Goal: Task Accomplishment & Management: Use online tool/utility

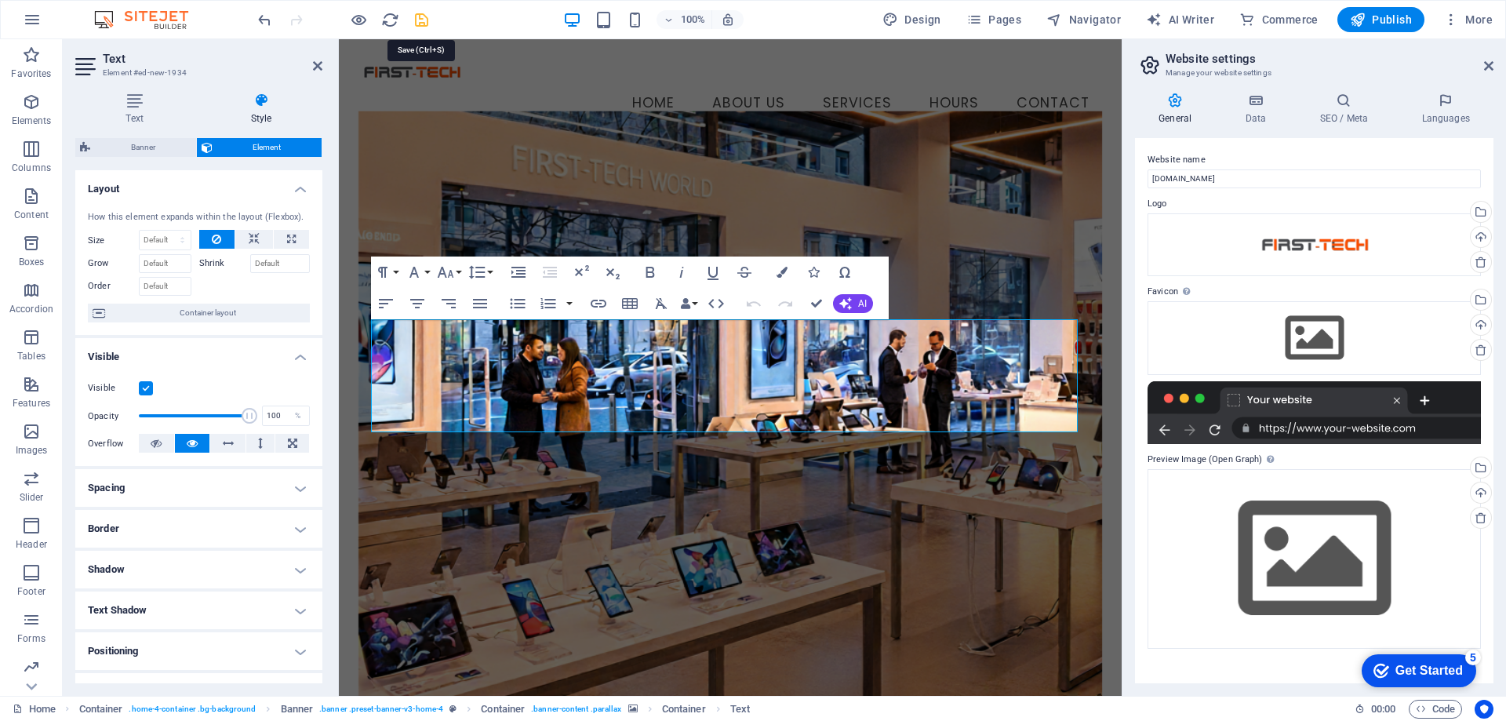
click at [414, 27] on icon "save" at bounding box center [421, 20] width 18 height 18
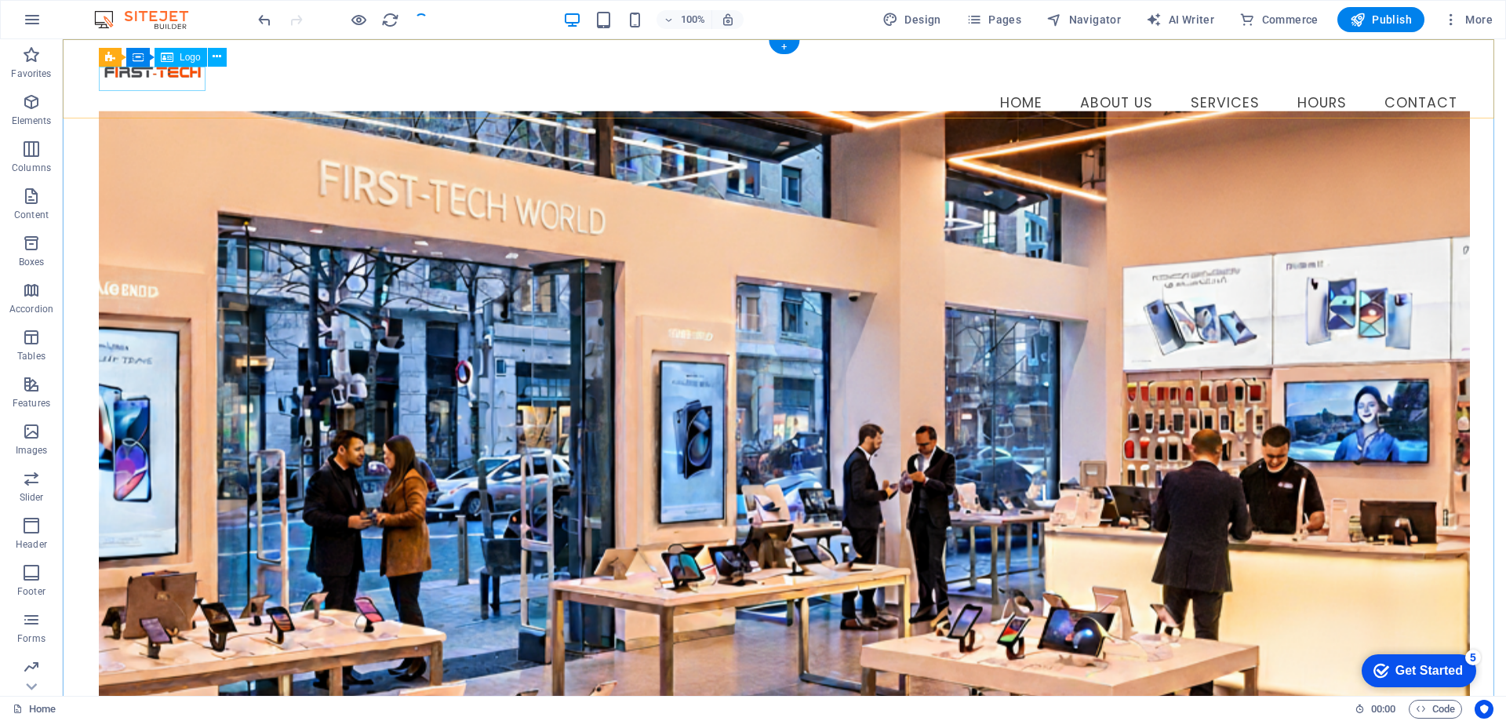
click at [157, 84] on div at bounding box center [784, 72] width 1371 height 24
select select "px"
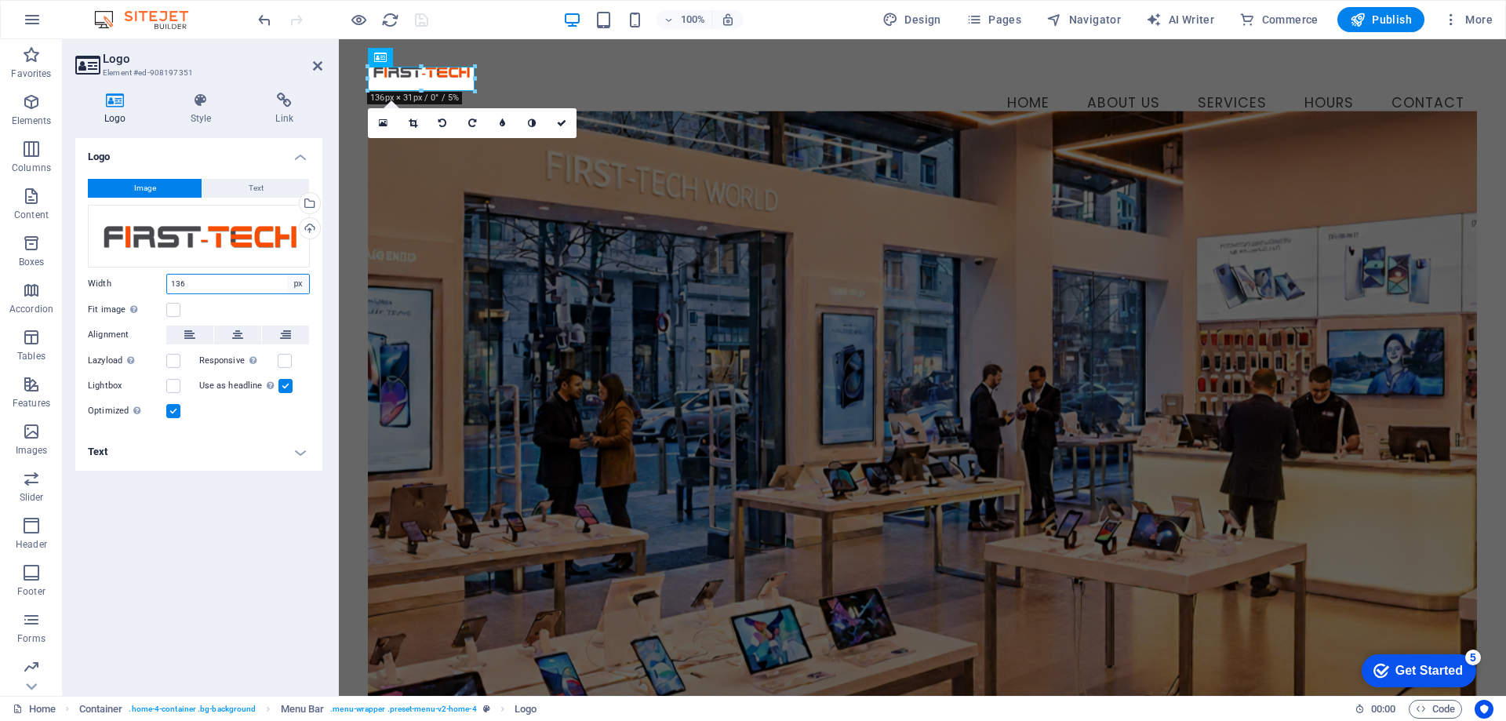
click at [300, 282] on select "Default auto px rem % em vh vw" at bounding box center [298, 283] width 22 height 19
click at [200, 284] on input "136" at bounding box center [238, 283] width 142 height 19
drag, startPoint x: 197, startPoint y: 285, endPoint x: 180, endPoint y: 289, distance: 17.5
click at [180, 289] on input "136" at bounding box center [238, 283] width 142 height 19
click at [186, 285] on input "136" at bounding box center [238, 283] width 142 height 19
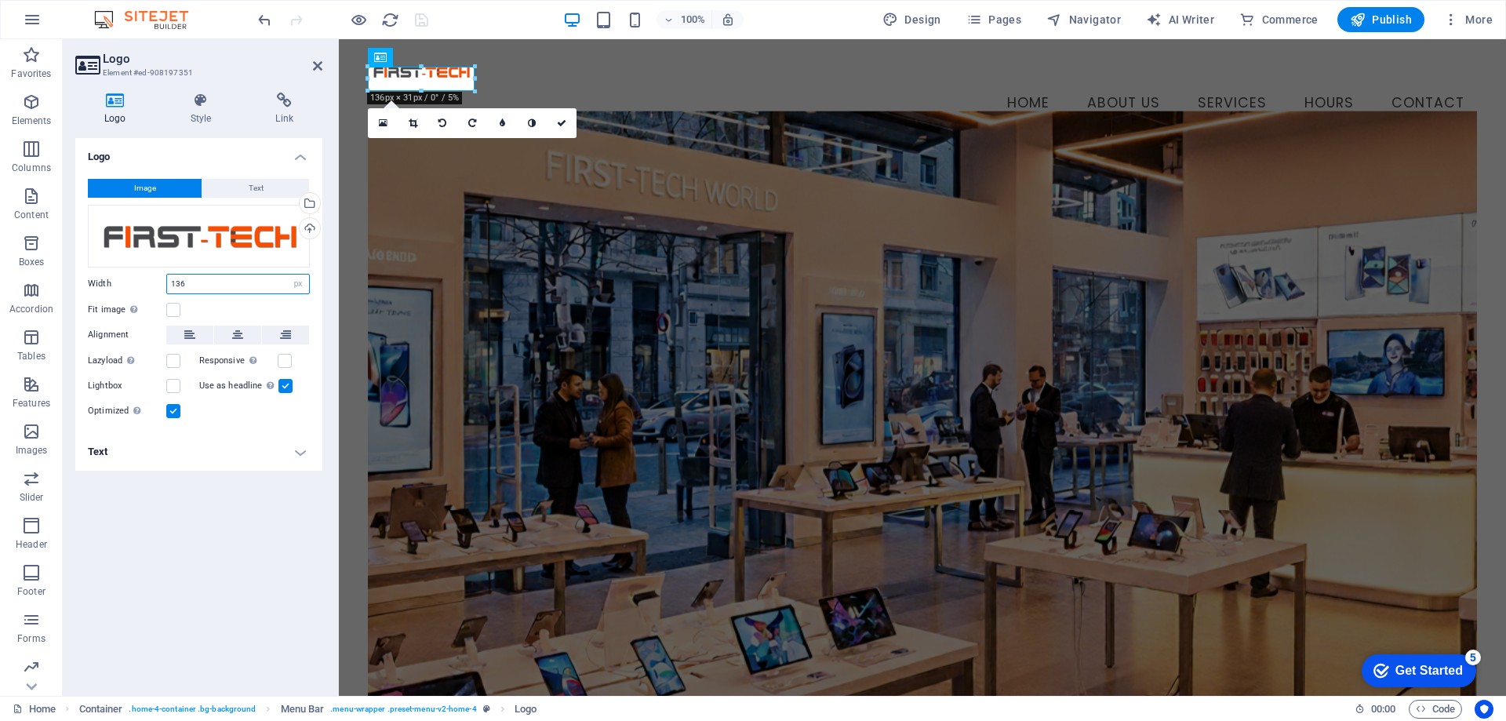
drag, startPoint x: 193, startPoint y: 282, endPoint x: 176, endPoint y: 287, distance: 17.9
click at [174, 288] on input "136" at bounding box center [238, 283] width 142 height 19
drag, startPoint x: 191, startPoint y: 285, endPoint x: 118, endPoint y: 281, distance: 73.0
click at [118, 281] on div "Width 150 Default auto px rem % em vh vw" at bounding box center [199, 284] width 222 height 20
type input "200"
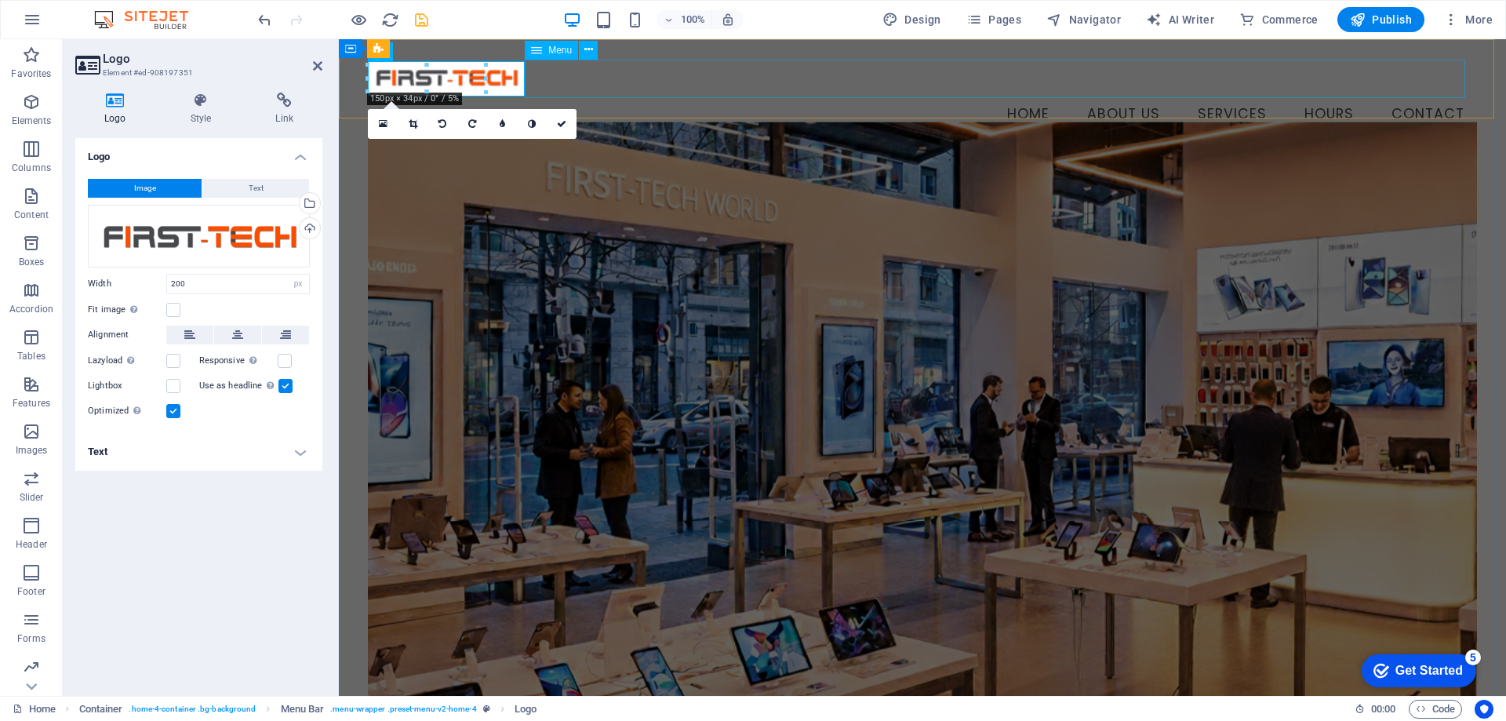
click at [717, 96] on nav "Home About Us Services Hours Contact" at bounding box center [922, 114] width 1109 height 39
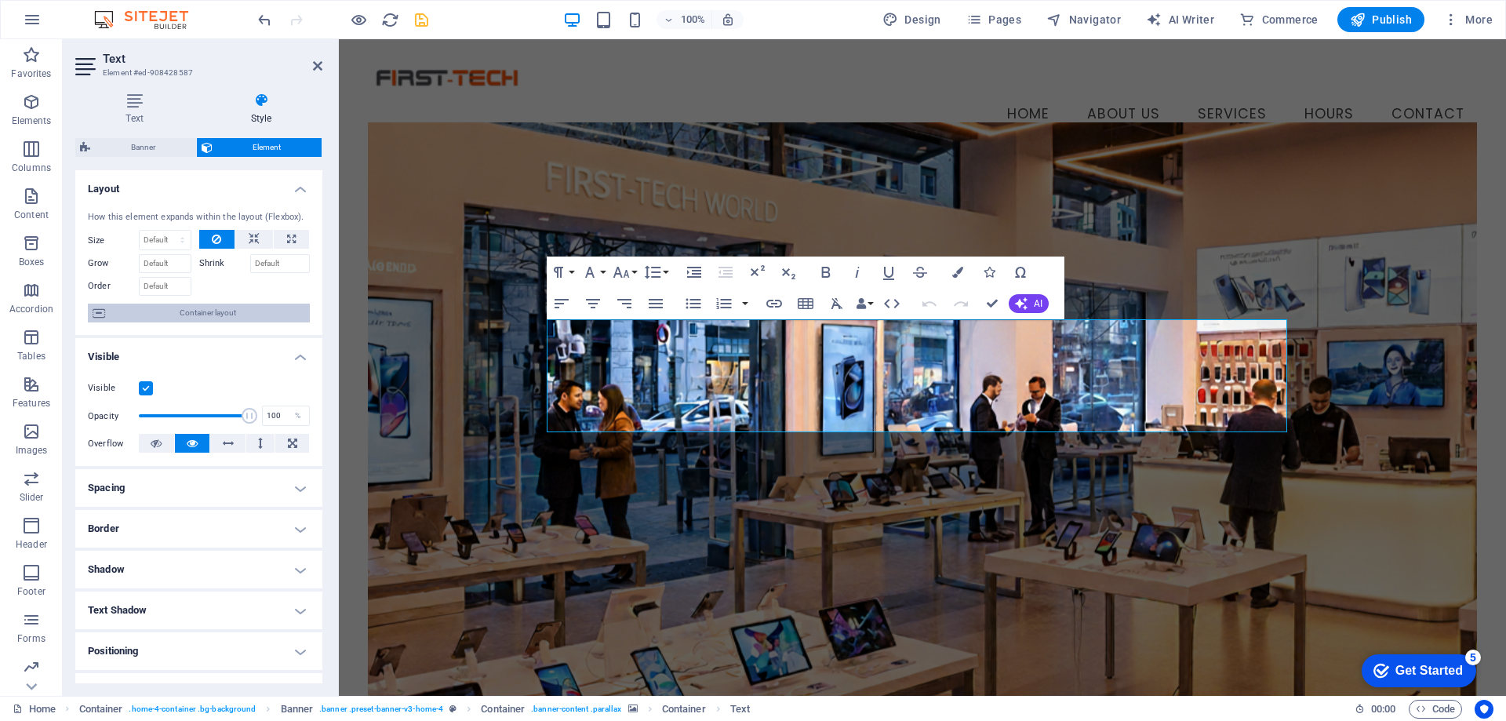
click at [223, 316] on span "Container layout" at bounding box center [207, 312] width 195 height 19
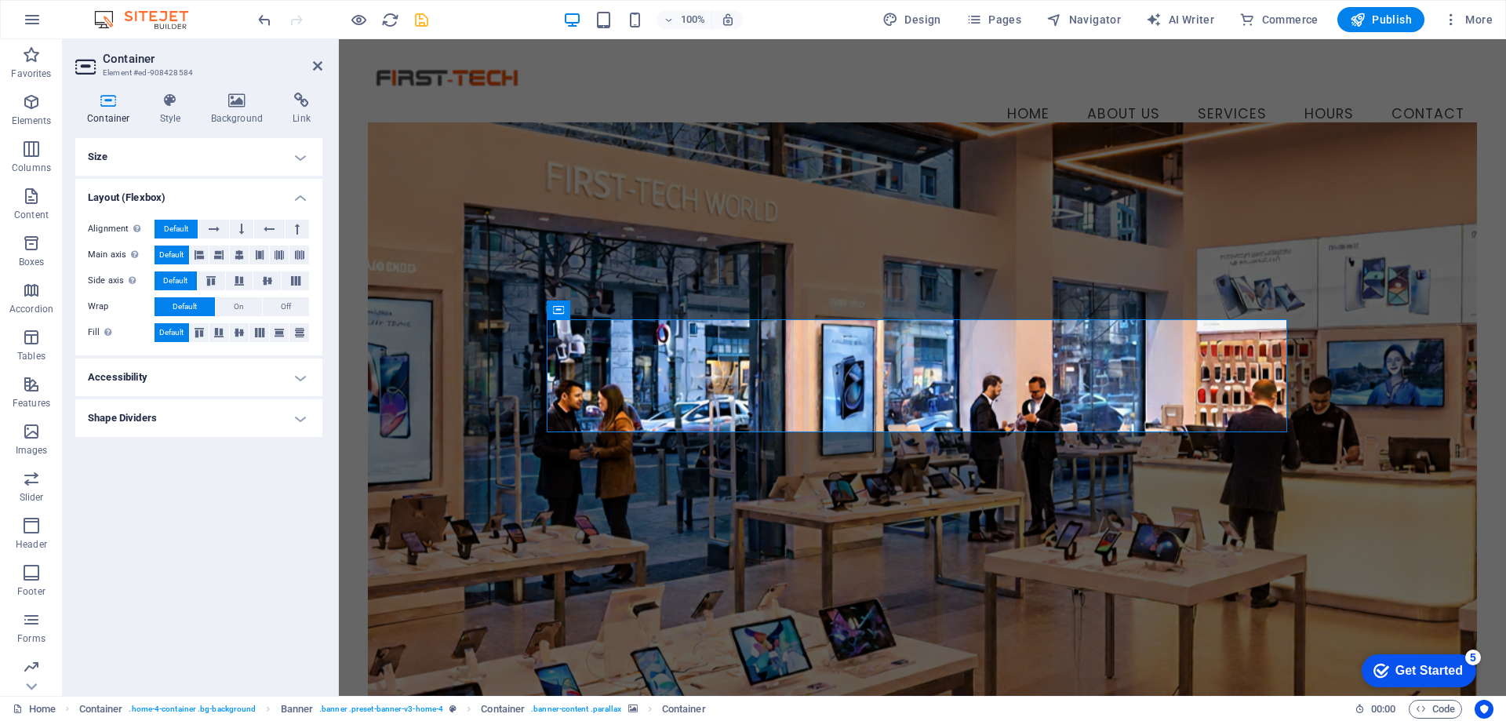
click at [192, 372] on h4 "Accessibility" at bounding box center [198, 377] width 247 height 38
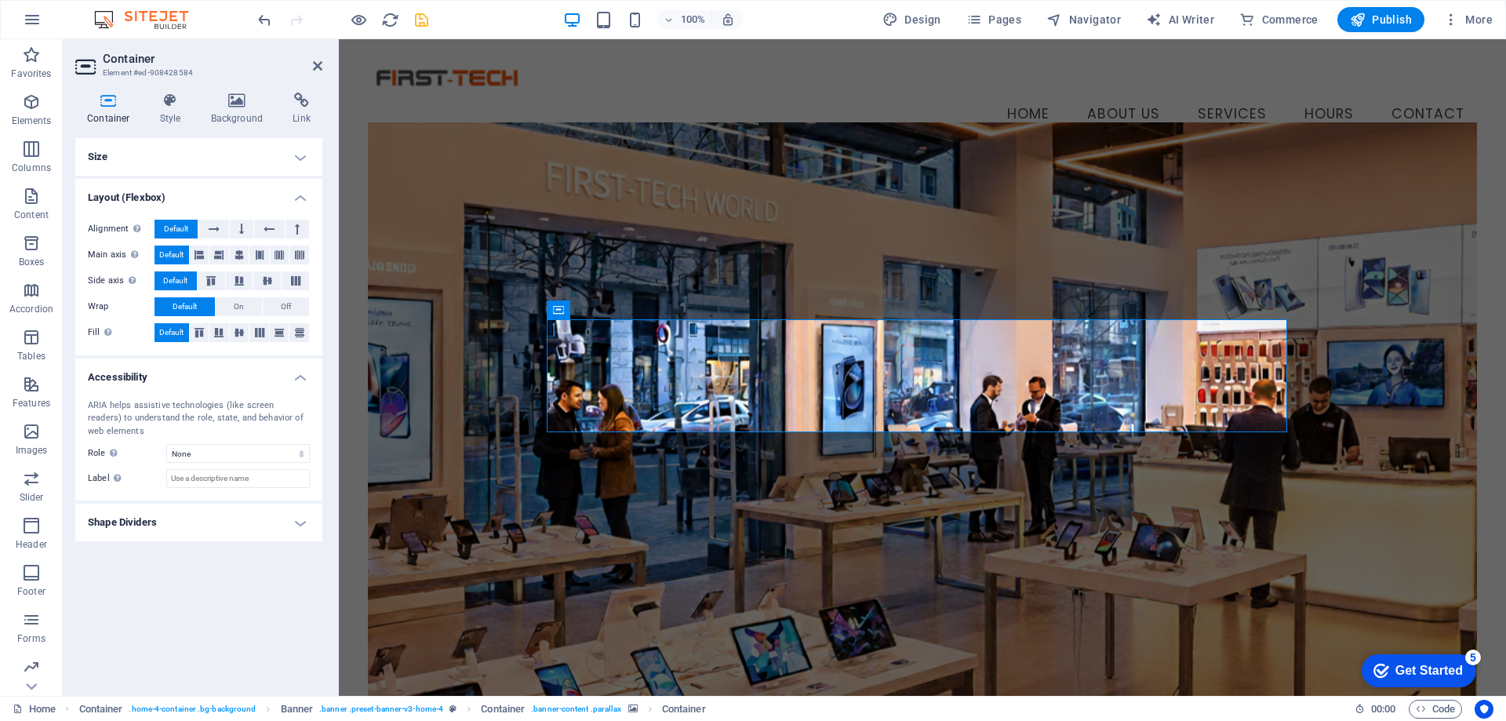
click at [192, 372] on h4 "Accessibility" at bounding box center [198, 372] width 247 height 28
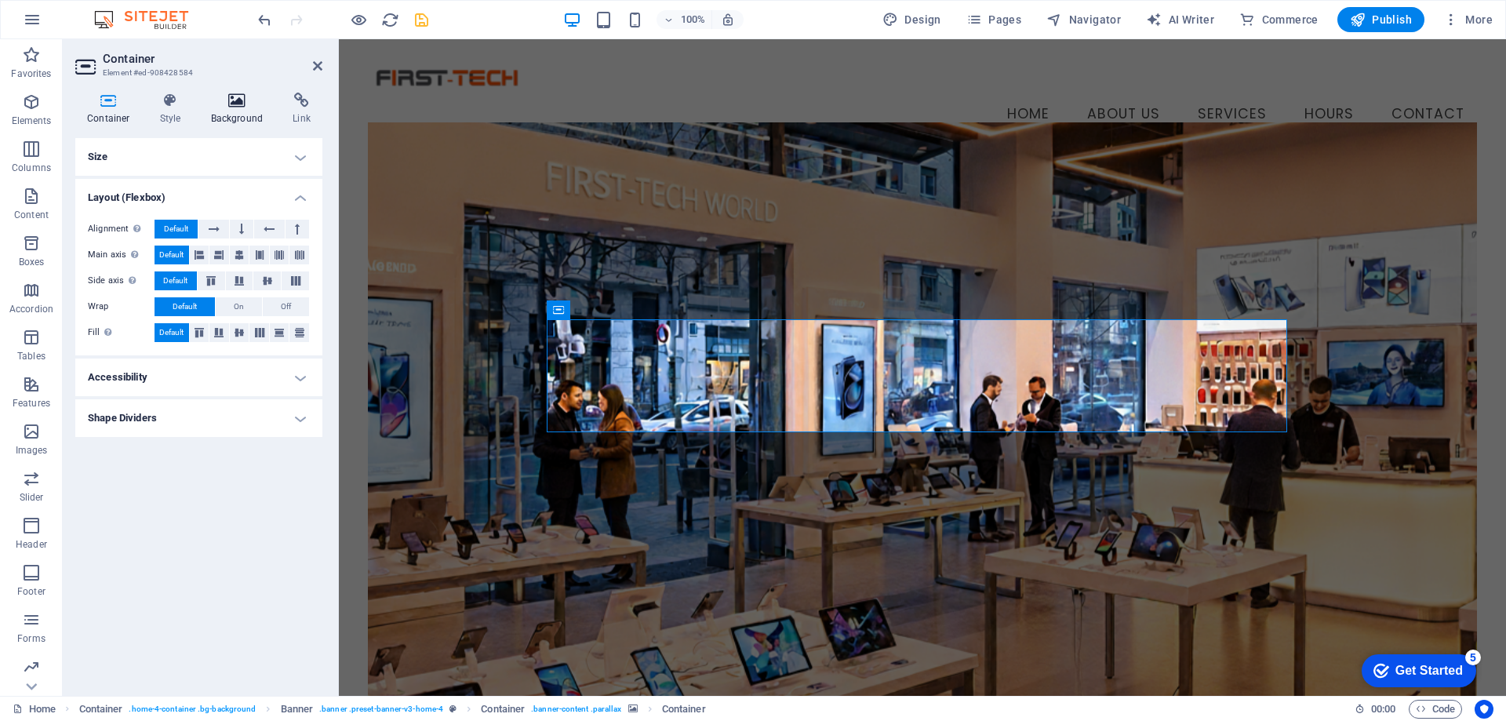
click at [234, 102] on icon at bounding box center [237, 101] width 76 height 16
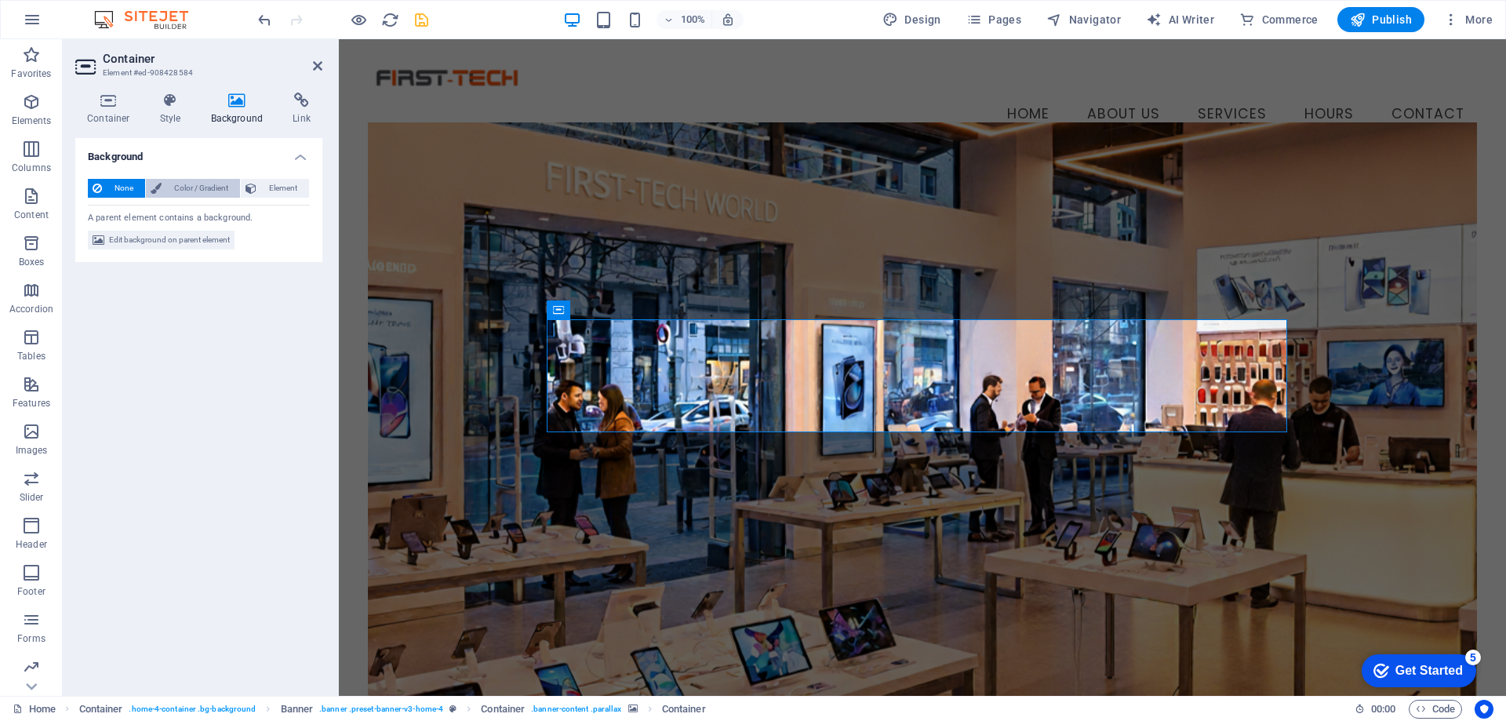
click at [198, 192] on span "Color / Gradient" at bounding box center [200, 188] width 69 height 19
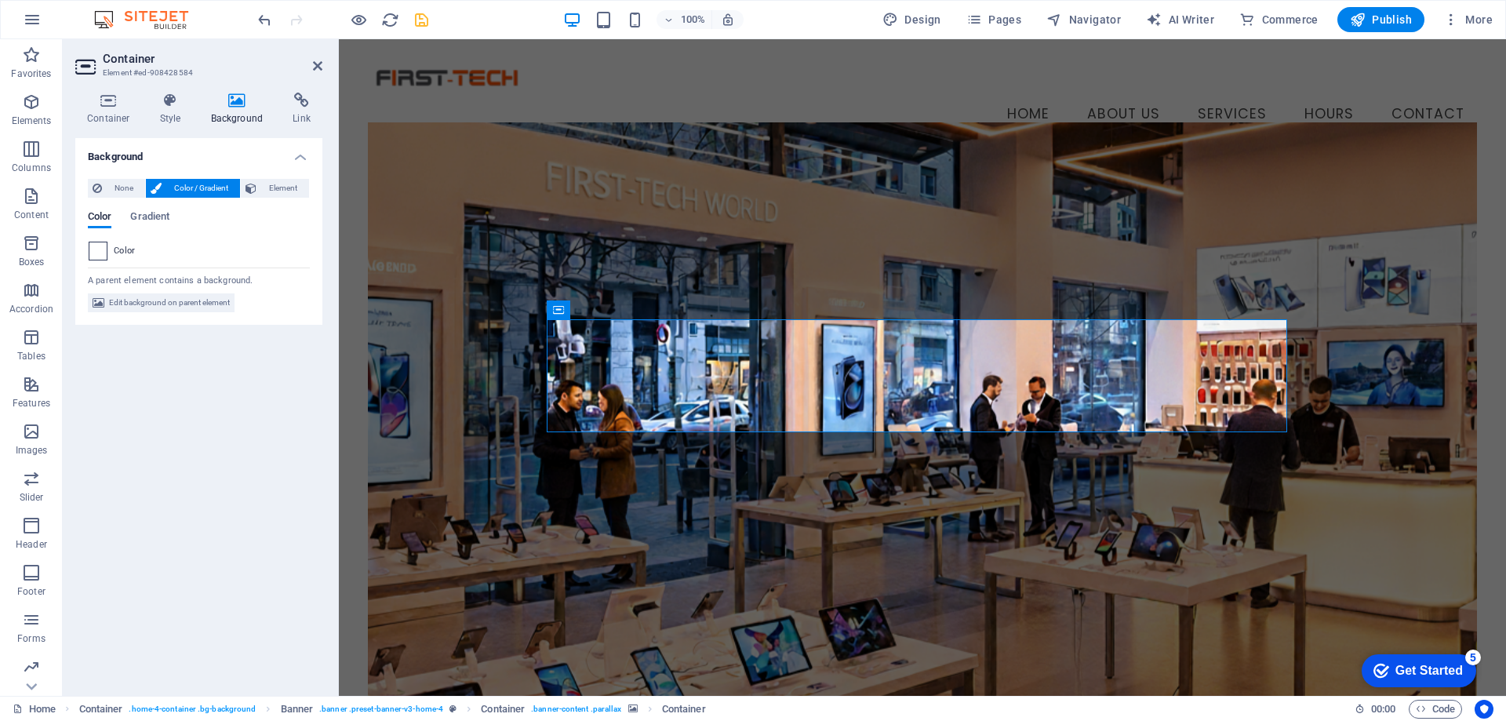
click at [101, 248] on span at bounding box center [97, 250] width 17 height 17
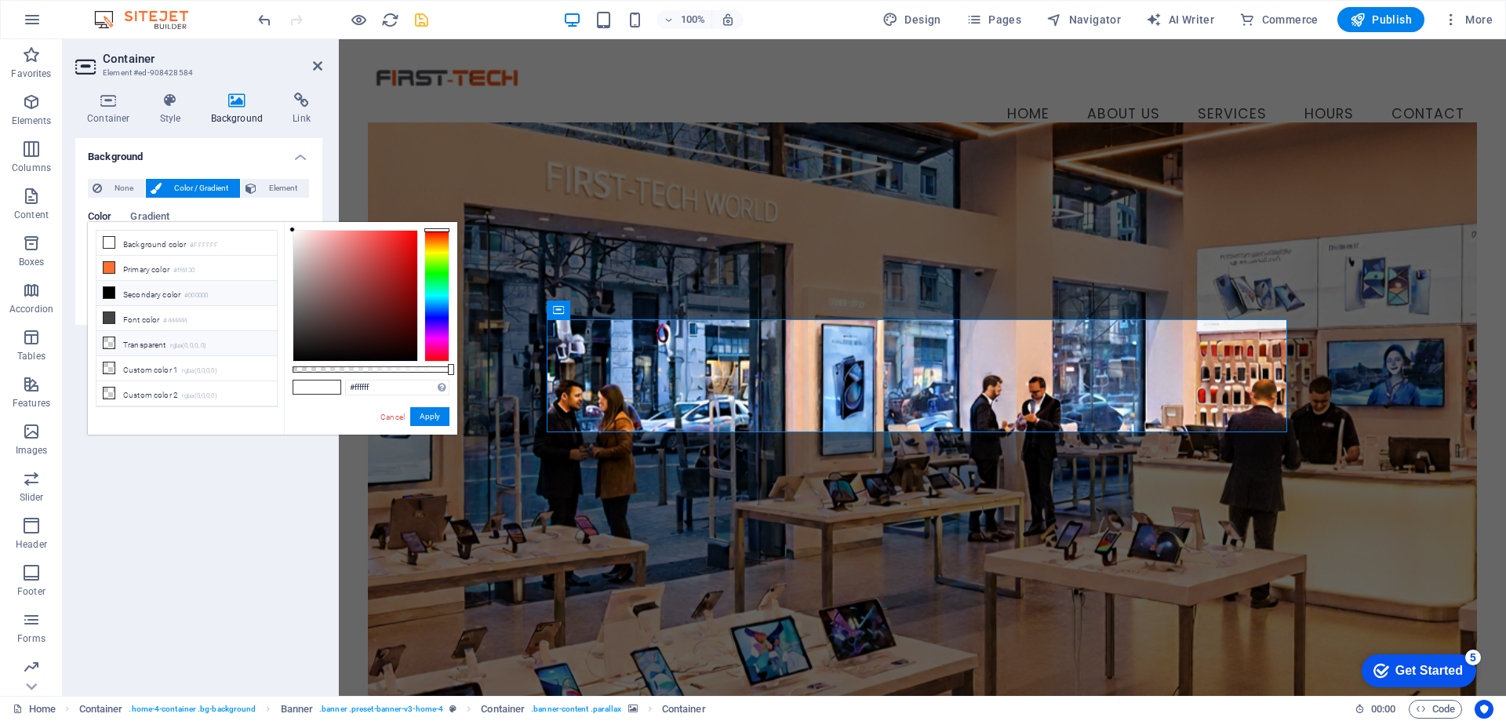
click at [116, 347] on li "Transparent rgba(0,0,0,.0)" at bounding box center [186, 343] width 180 height 25
type input "rgba(0, 0, 0, 0.855)"
drag, startPoint x: 292, startPoint y: 369, endPoint x: 427, endPoint y: 371, distance: 134.1
click at [427, 371] on div at bounding box center [428, 369] width 6 height 11
click at [423, 416] on button "Apply" at bounding box center [429, 416] width 39 height 19
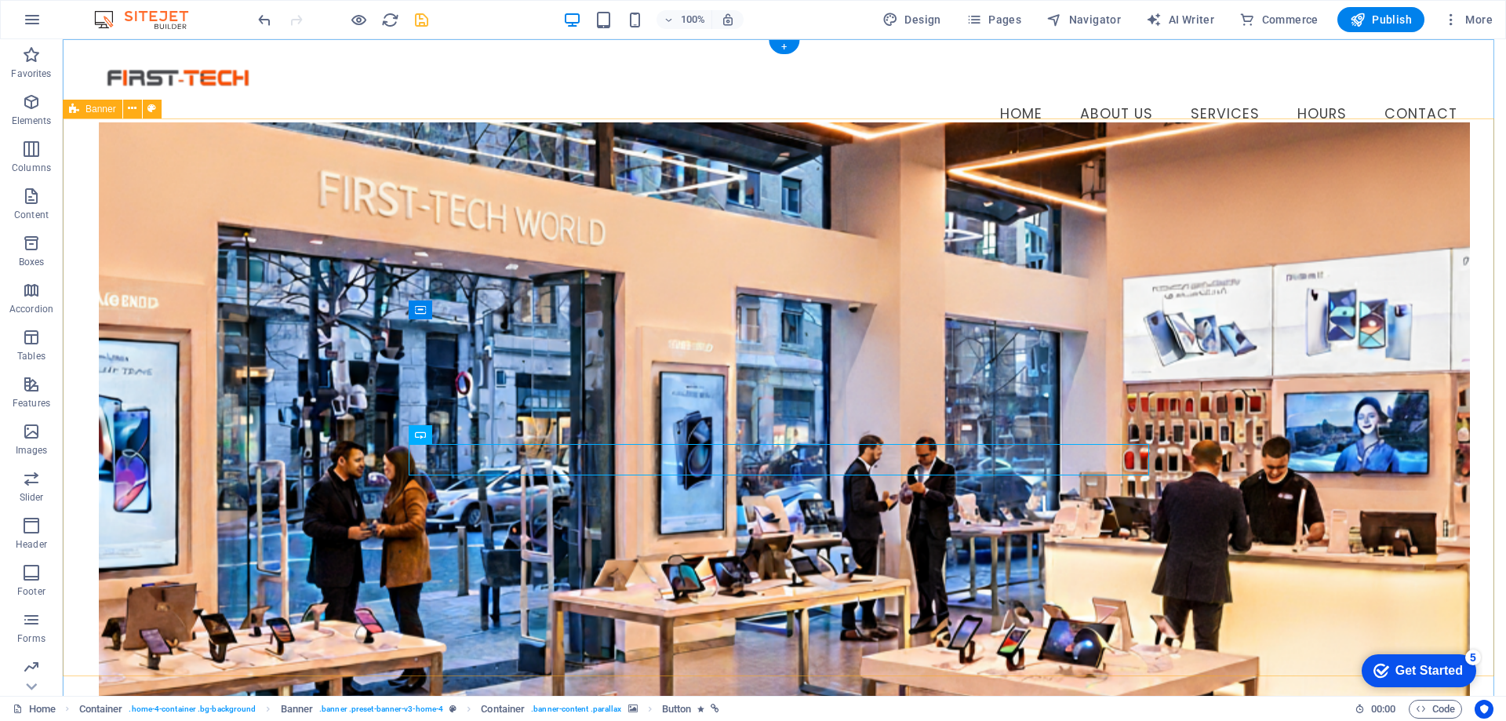
click at [1483, 154] on div "Welcome to First-Tech Computer Sdn. Bhd. Empowering Your Digital Life for 30 Ye…" at bounding box center [784, 593] width 1443 height 879
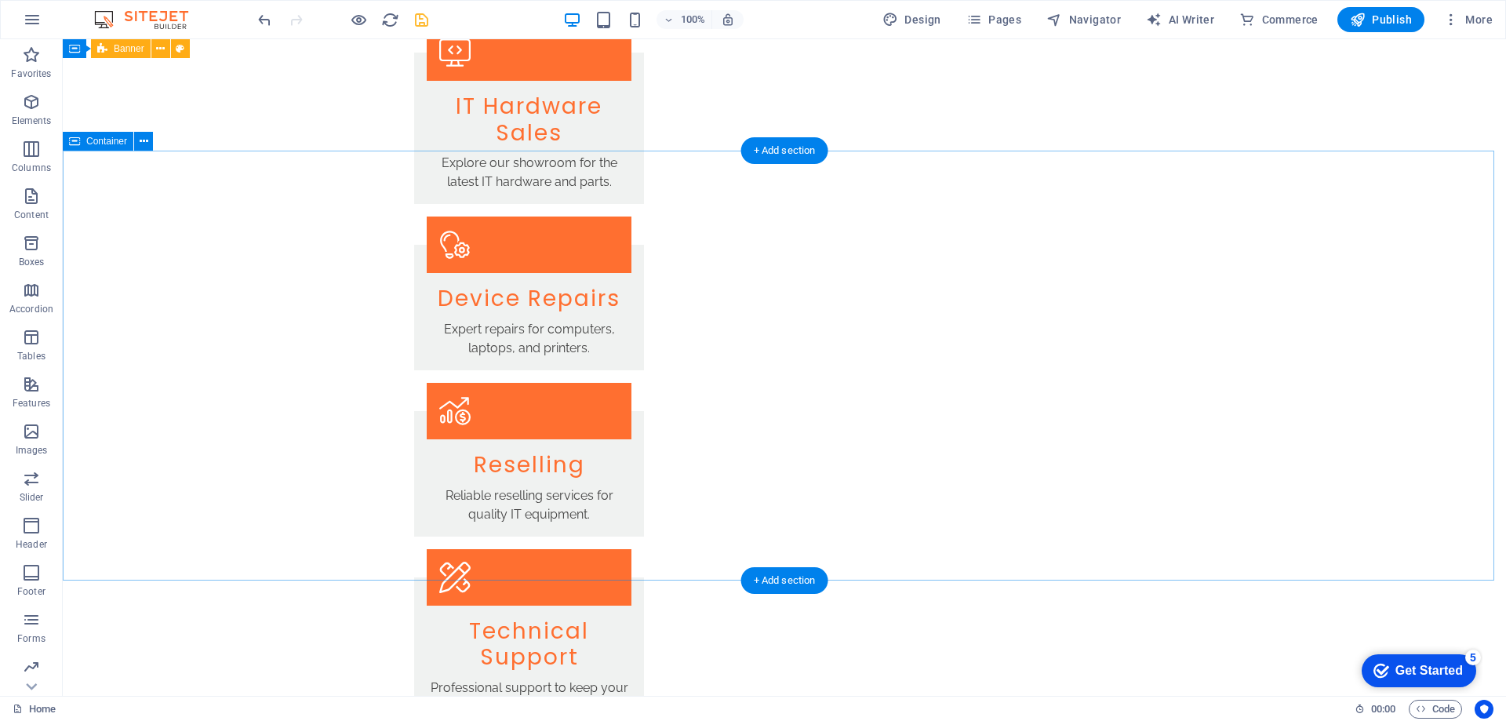
scroll to position [1964, 0]
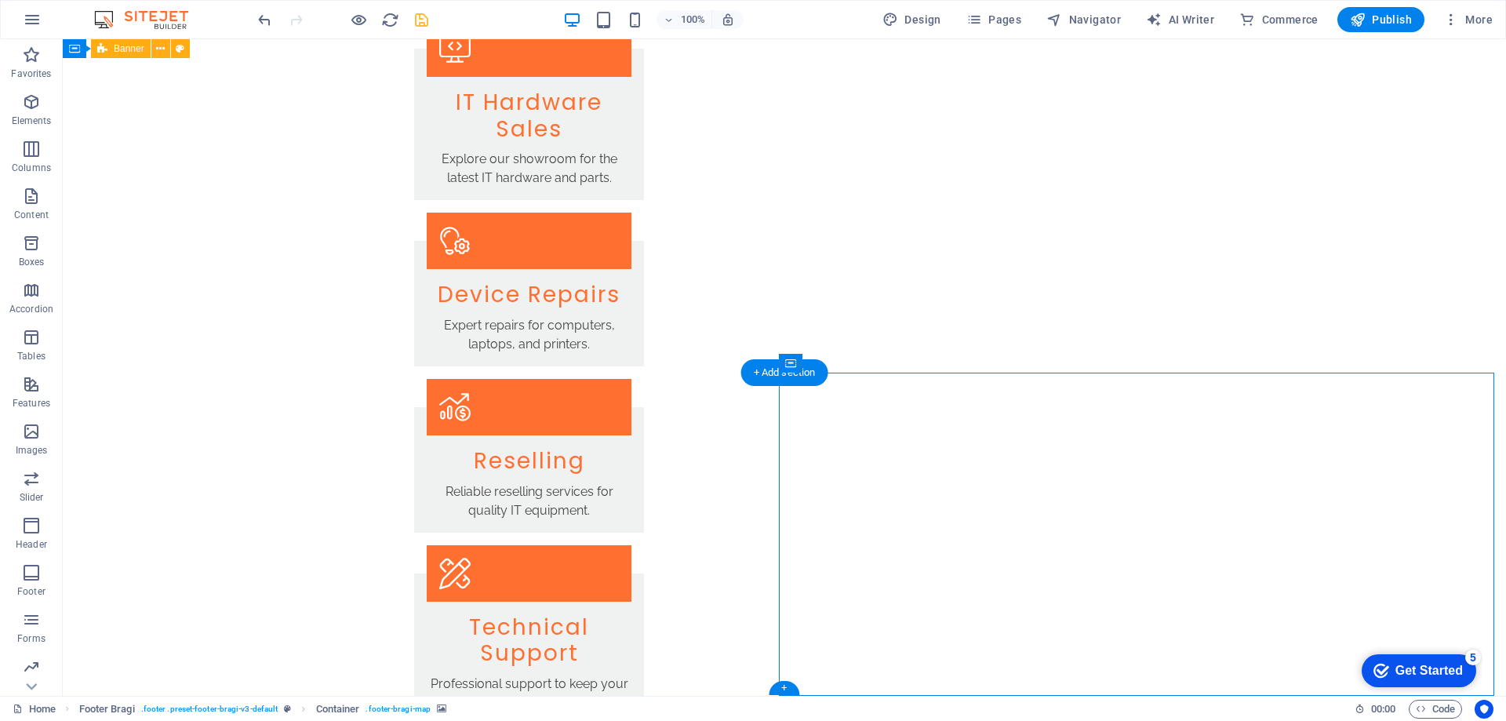
select select "px"
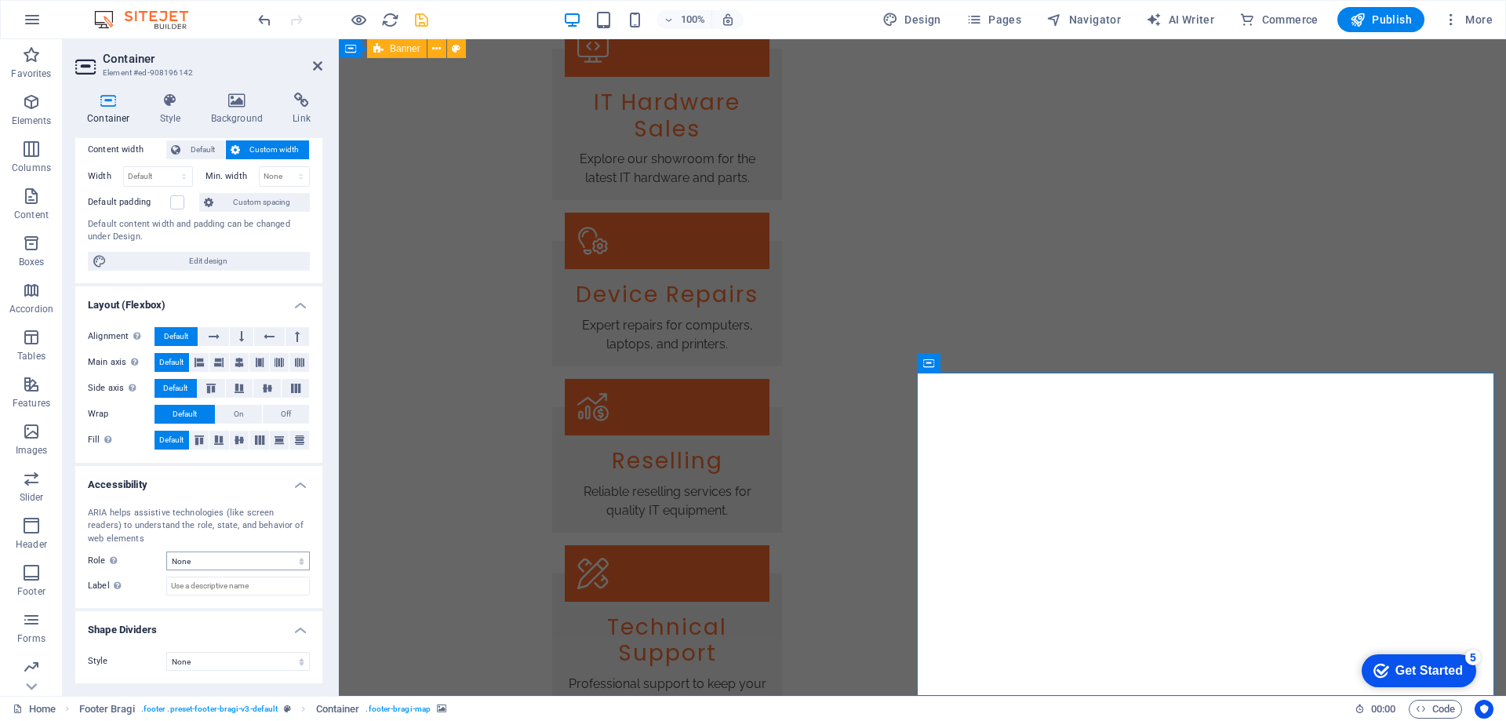
scroll to position [0, 0]
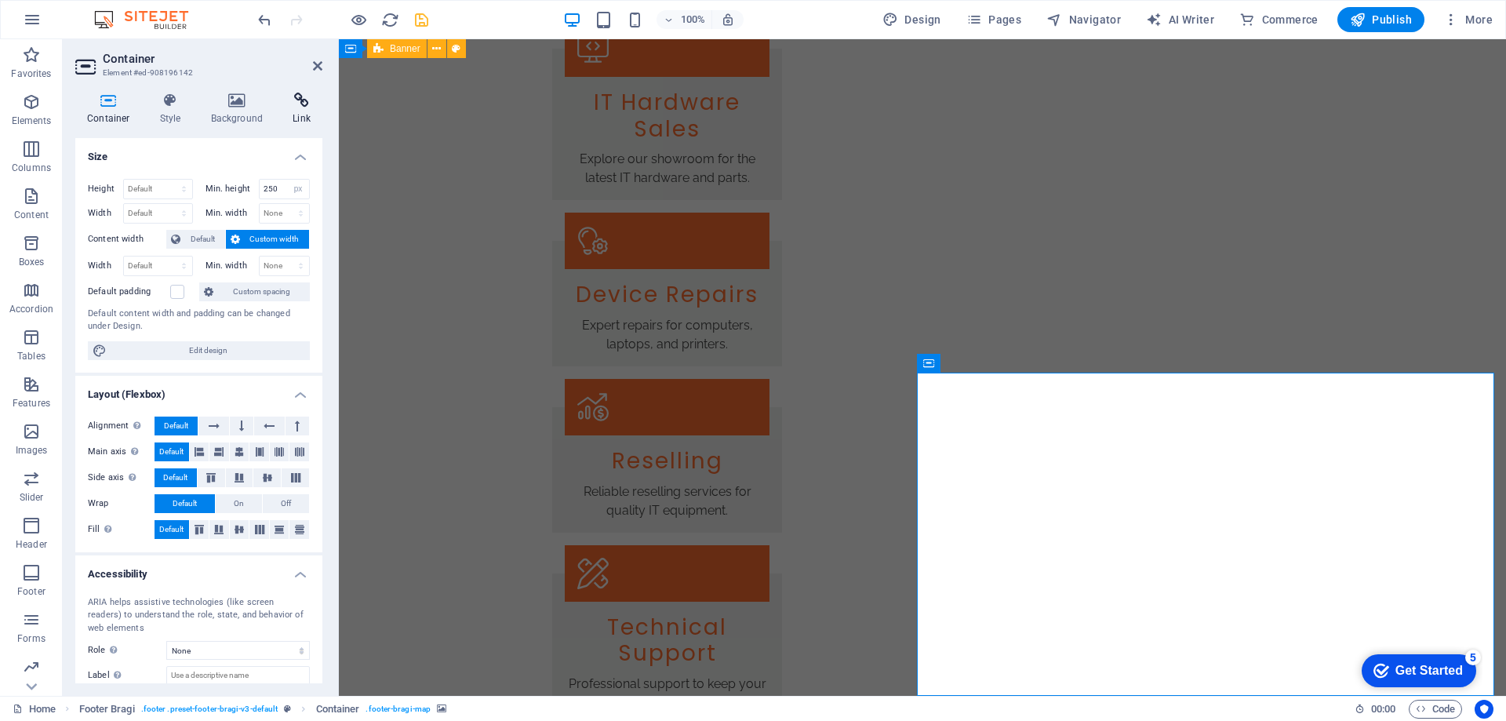
click at [299, 104] on icon at bounding box center [302, 101] width 42 height 16
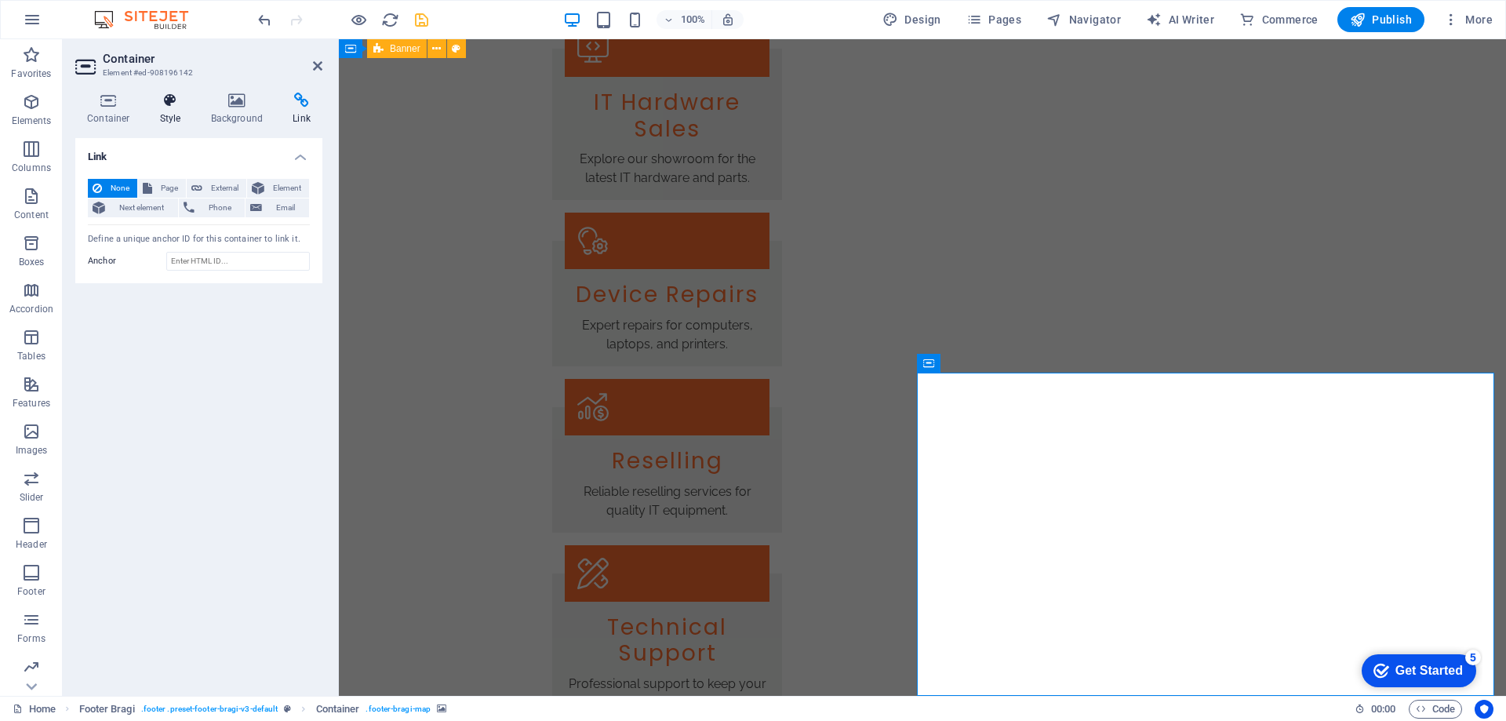
click at [148, 109] on h4 "Style" at bounding box center [173, 109] width 51 height 33
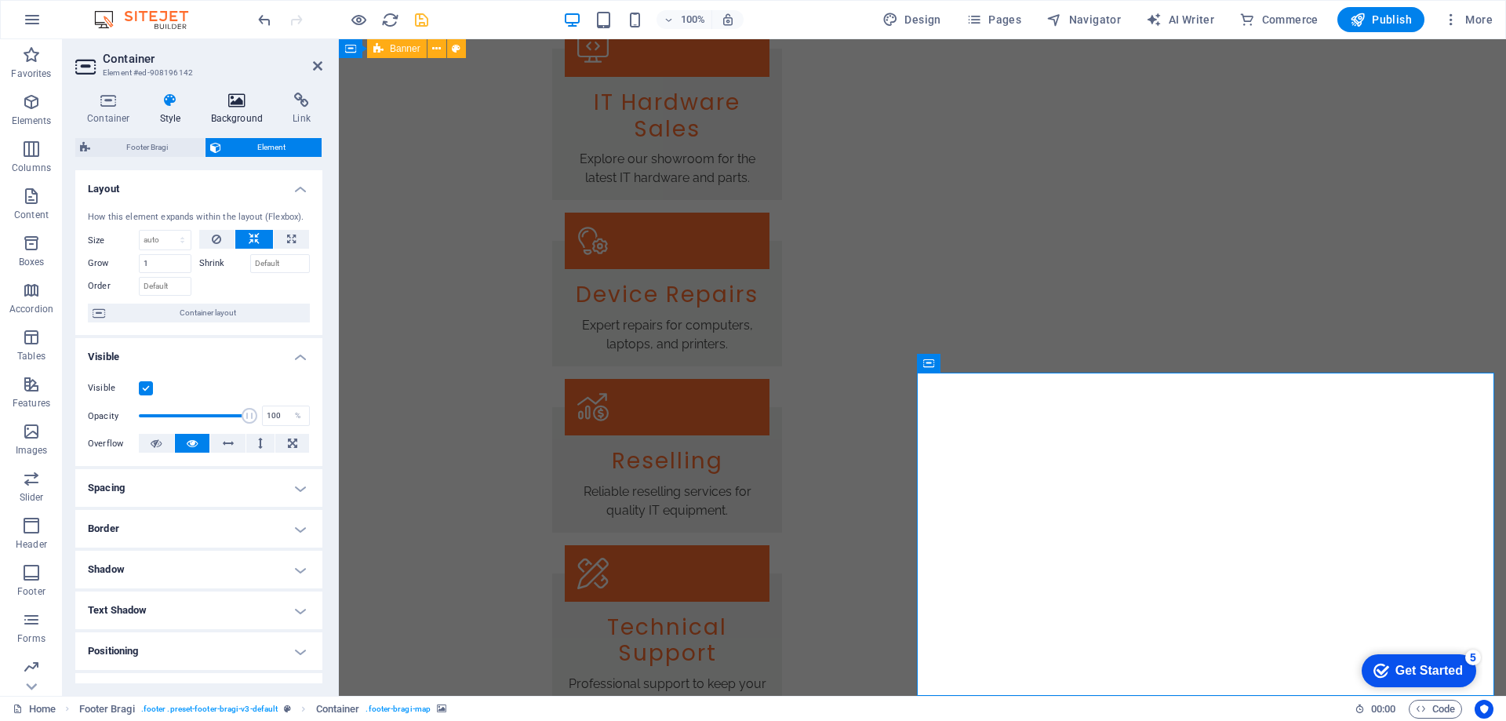
click at [224, 96] on icon at bounding box center [237, 101] width 76 height 16
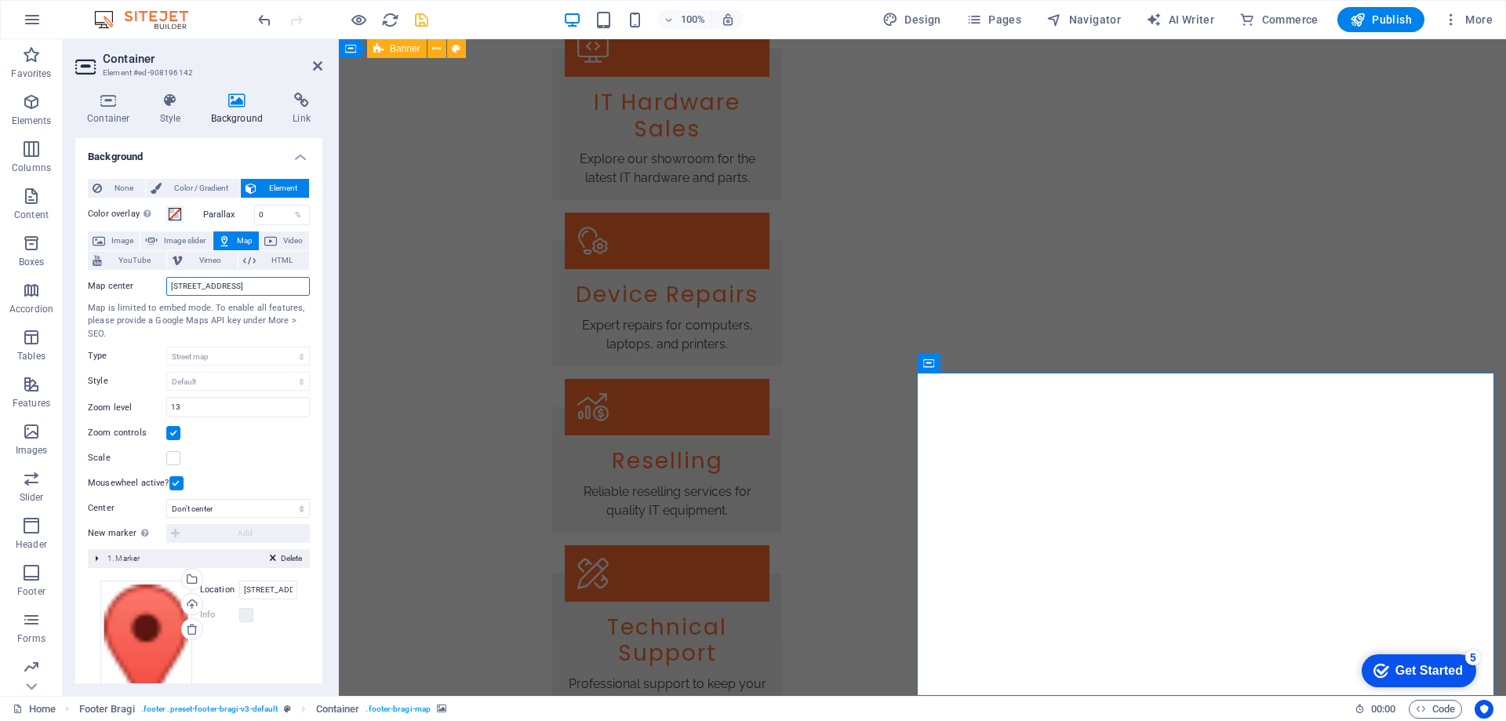
click at [284, 288] on input "[STREET_ADDRESS]" at bounding box center [237, 286] width 143 height 19
drag, startPoint x: 259, startPoint y: 285, endPoint x: 169, endPoint y: 288, distance: 89.4
click at [169, 288] on input "[STREET_ADDRESS]" at bounding box center [237, 286] width 143 height 19
drag, startPoint x: 231, startPoint y: 287, endPoint x: 147, endPoint y: 291, distance: 84.8
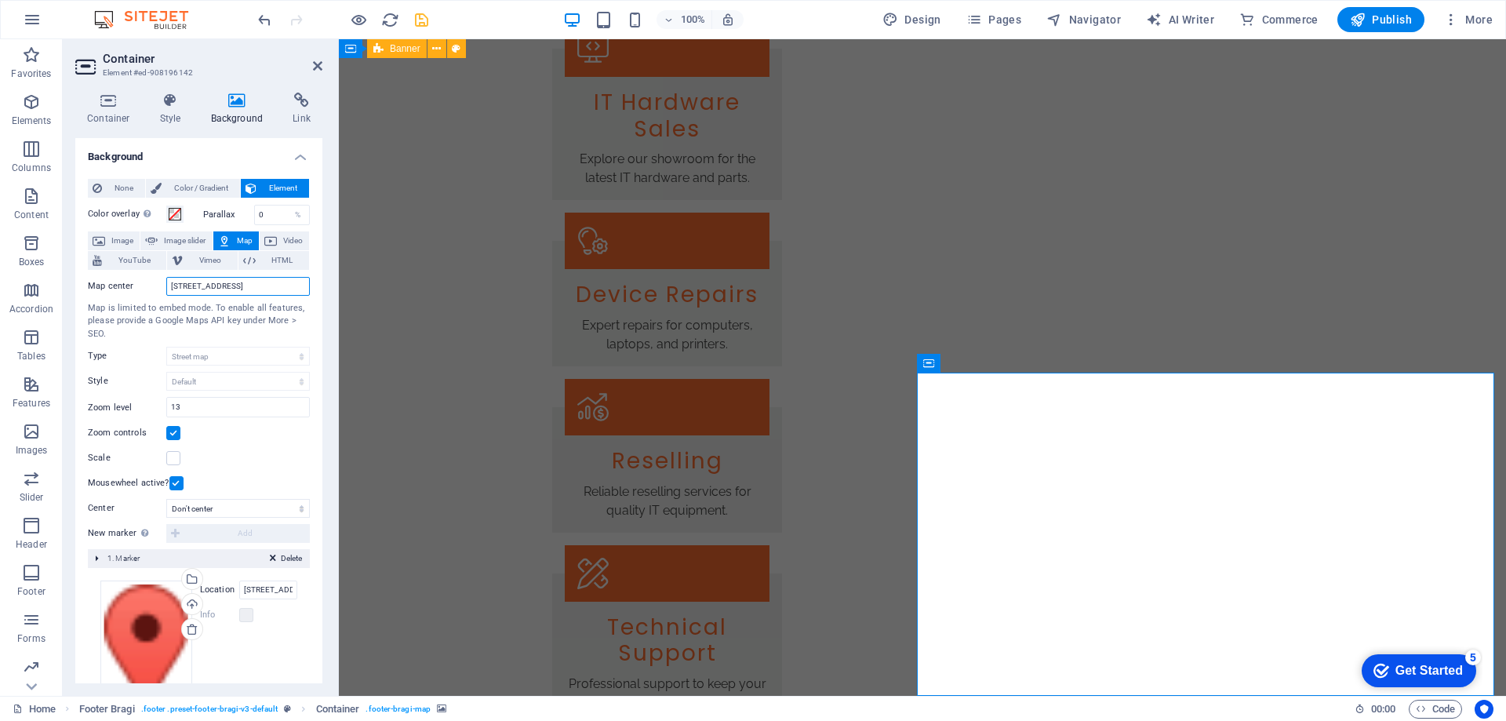
click at [147, 291] on div "Map center [STREET_ADDRESS]" at bounding box center [199, 286] width 222 height 19
drag, startPoint x: 258, startPoint y: 287, endPoint x: 146, endPoint y: 283, distance: 112.2
click at [151, 283] on div "Map [GEOGRAPHIC_DATA]" at bounding box center [199, 286] width 222 height 19
type input "p"
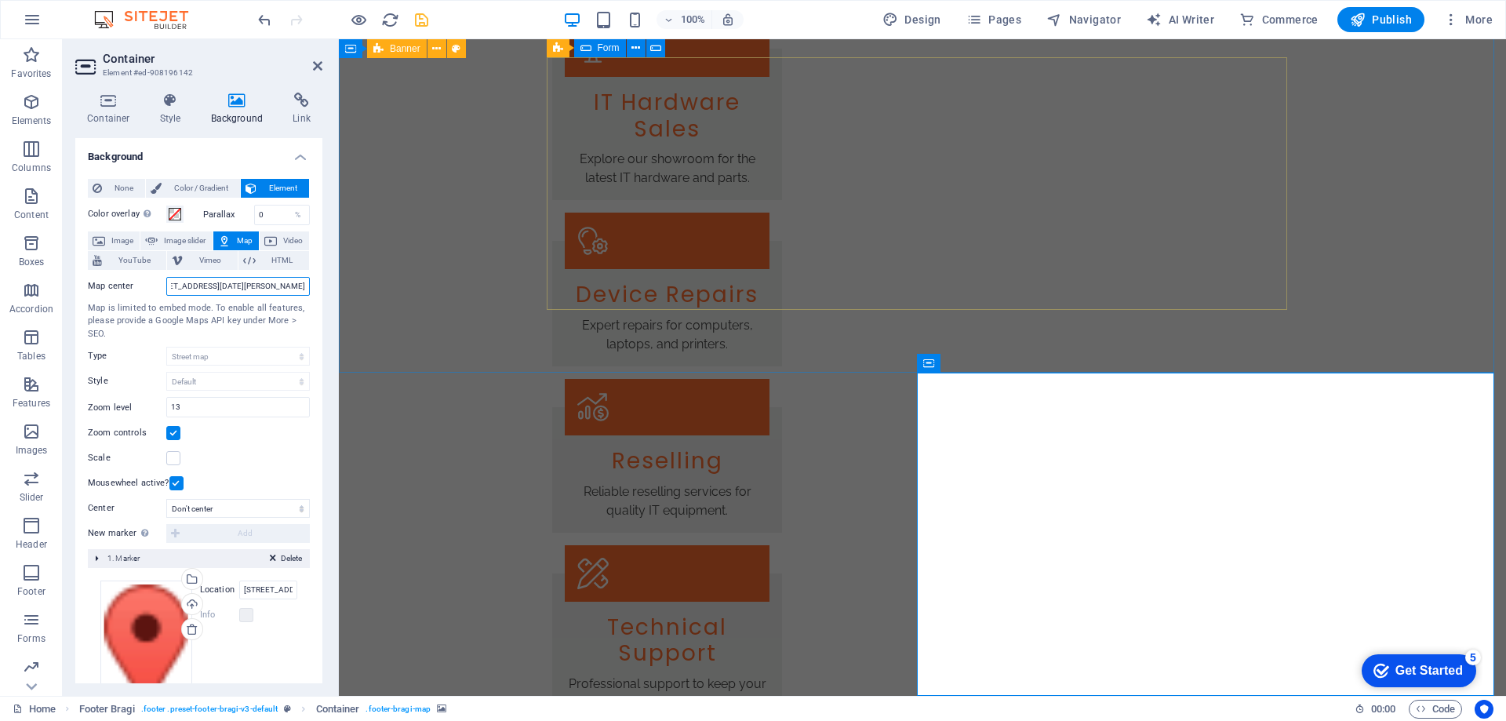
type input "First-[GEOGRAPHIC_DATA][STREET_ADDRESS][DATE][PERSON_NAME]"
click at [276, 466] on div "Scale" at bounding box center [199, 458] width 222 height 19
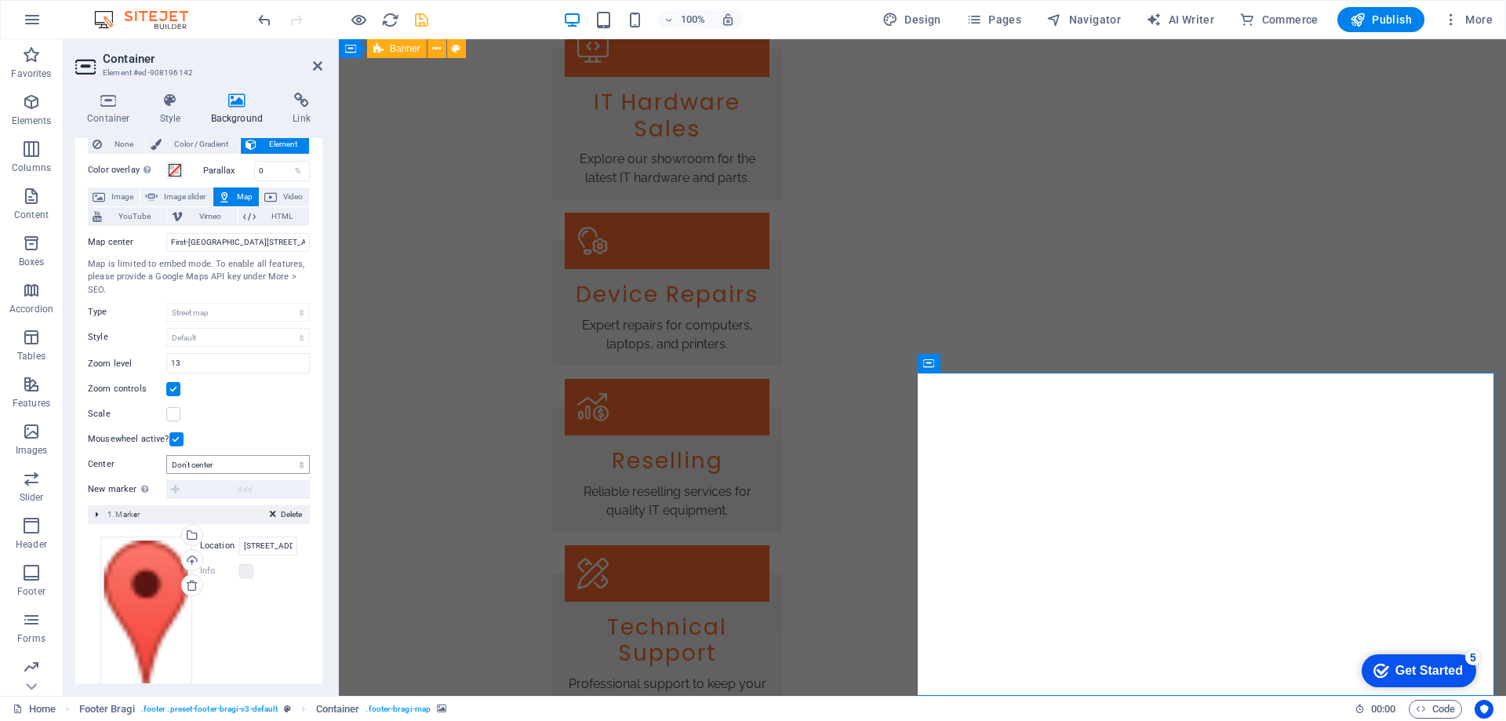
scroll to position [79, 0]
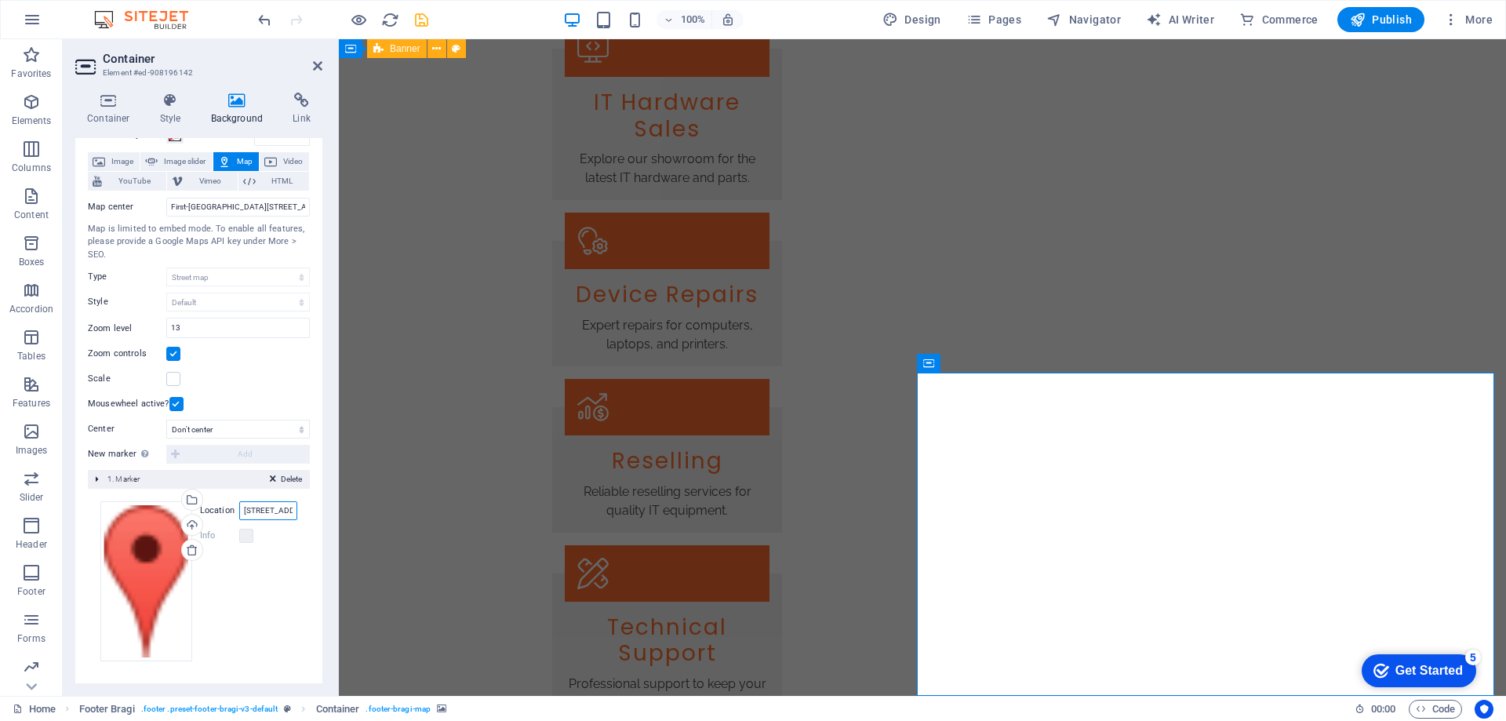
click at [267, 514] on input "[STREET_ADDRESS]" at bounding box center [268, 510] width 58 height 19
drag, startPoint x: 242, startPoint y: 509, endPoint x: 335, endPoint y: 517, distance: 92.9
click at [335, 517] on aside "Container Element #ed-908196142 Container Style Background Link Size Height Def…" at bounding box center [201, 367] width 276 height 656
click at [279, 510] on input "[STREET_ADDRESS]" at bounding box center [268, 510] width 58 height 19
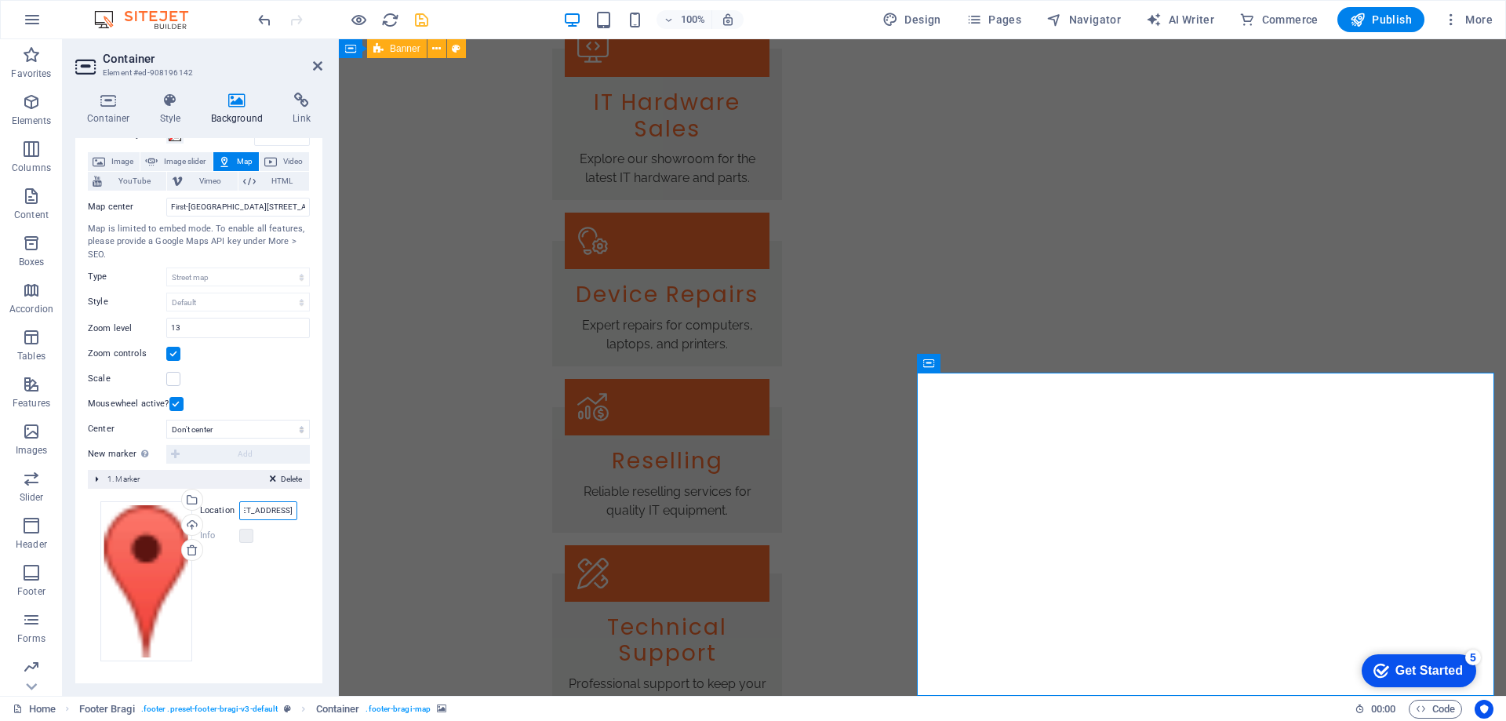
drag, startPoint x: 267, startPoint y: 511, endPoint x: 304, endPoint y: 510, distance: 36.9
click at [304, 510] on div "Drag files here, click to choose files or select files from Files or our free s…" at bounding box center [199, 581] width 222 height 185
click at [260, 513] on input "[STREET_ADDRESS]" at bounding box center [268, 510] width 58 height 19
click at [260, 510] on input "[STREET_ADDRESS]" at bounding box center [268, 510] width 58 height 19
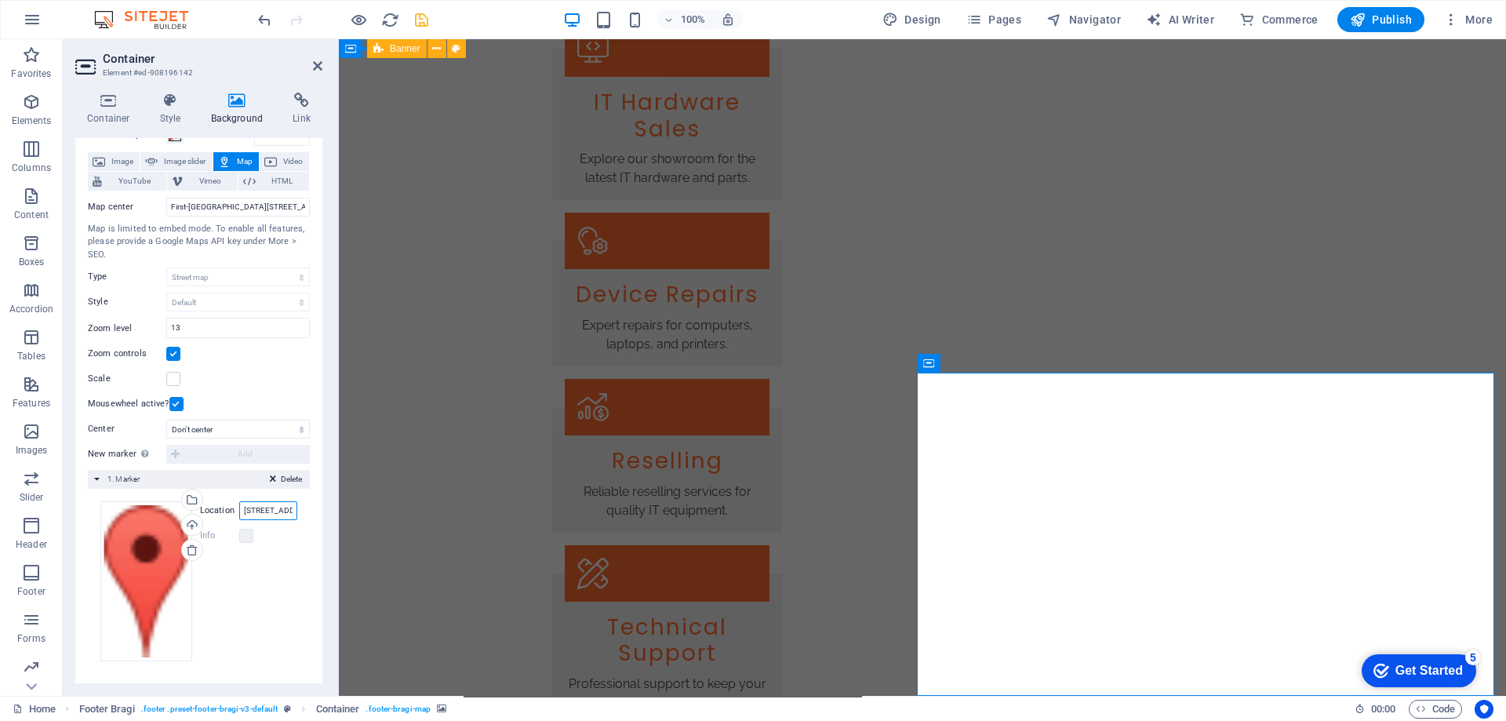
drag, startPoint x: 271, startPoint y: 506, endPoint x: 247, endPoint y: 503, distance: 24.4
click at [234, 506] on div "Location [STREET_ADDRESS]" at bounding box center [248, 510] width 97 height 19
click at [271, 515] on input "[STREET_ADDRESS]" at bounding box center [268, 510] width 58 height 19
drag, startPoint x: 244, startPoint y: 511, endPoint x: 295, endPoint y: 500, distance: 52.1
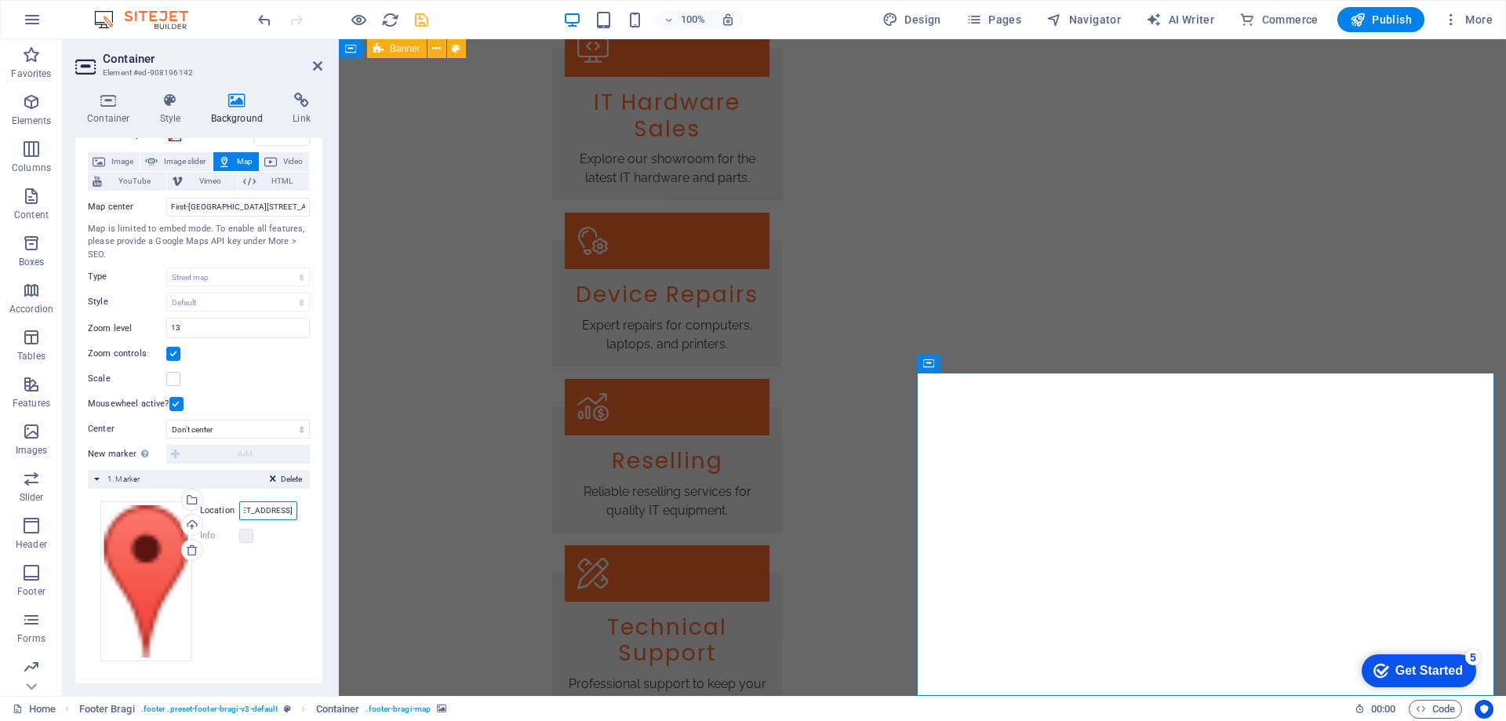
click at [295, 505] on div "Drag files here, click to choose files or select files from Files or our free s…" at bounding box center [199, 581] width 222 height 185
drag, startPoint x: 170, startPoint y: 202, endPoint x: 324, endPoint y: 207, distance: 153.8
click at [324, 207] on div "Container Style Background Link Size Height Default px rem % vh vw Min. height …" at bounding box center [199, 388] width 272 height 616
click at [250, 507] on input "[STREET_ADDRESS]" at bounding box center [268, 510] width 58 height 19
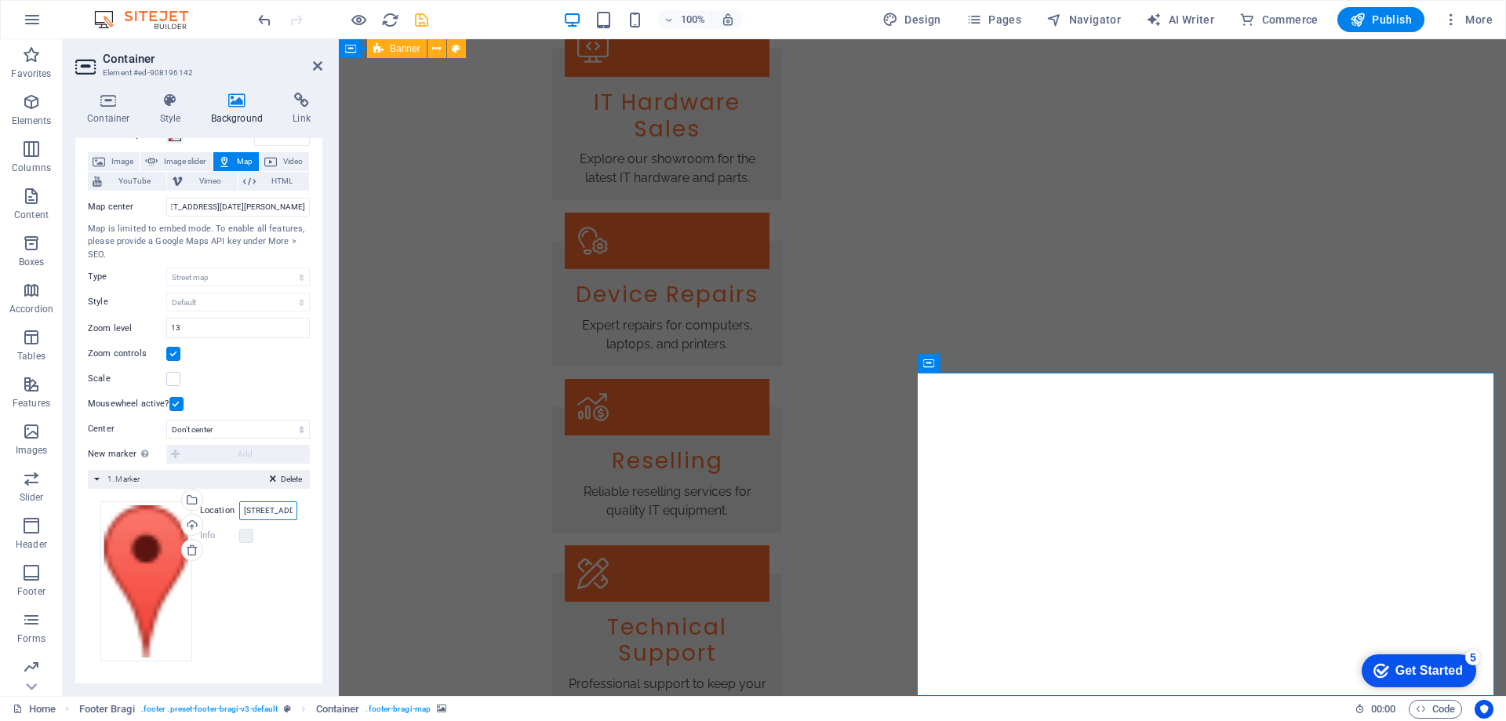
scroll to position [0, 0]
paste input "First-[GEOGRAPHIC_DATA][STREET_ADDRESS][DATE][PERSON_NAME]"
type input "First-[GEOGRAPHIC_DATA][STREET_ADDRESS][DATE][PERSON_NAME]"
click at [313, 587] on div "None Color / Gradient Element Stretch background to full-width Color overlay Pl…" at bounding box center [198, 387] width 247 height 600
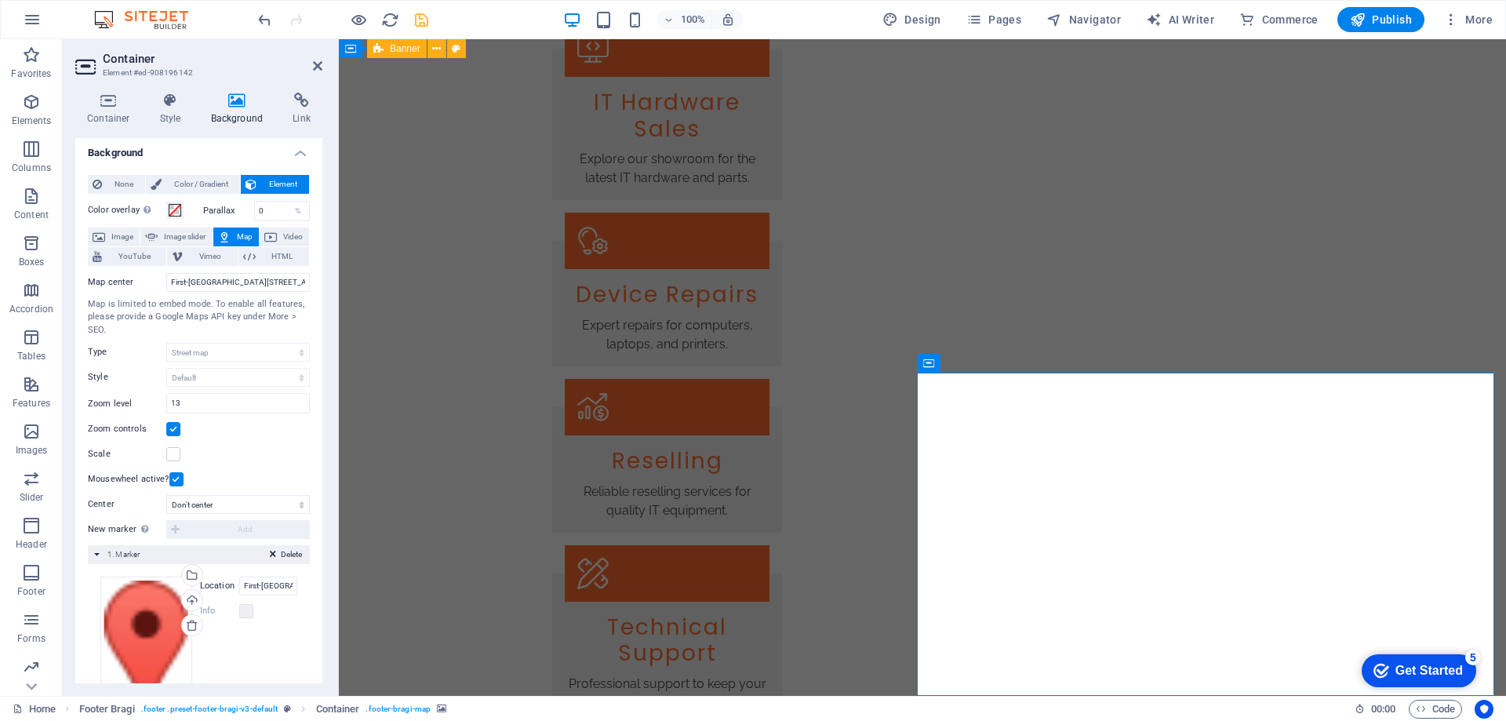
scroll to position [0, 0]
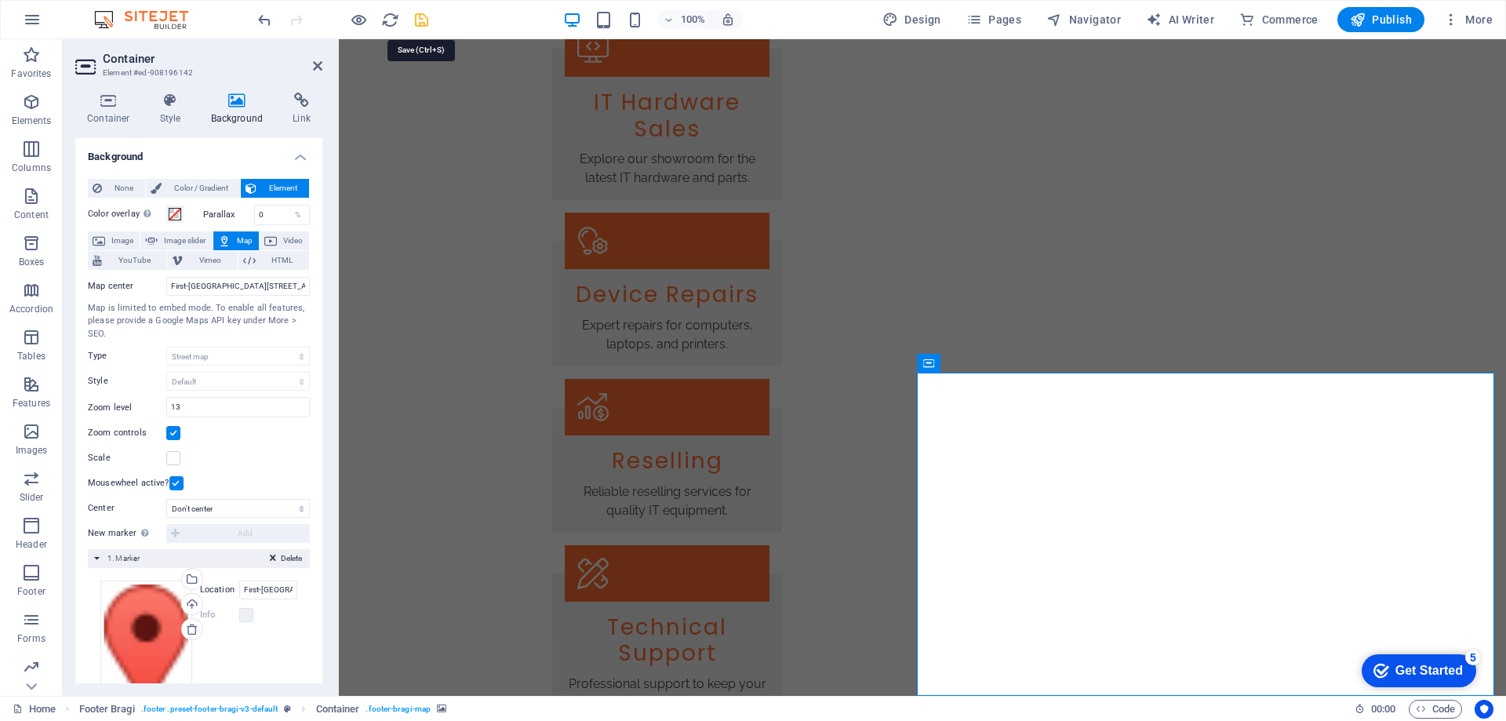
click at [418, 19] on icon "save" at bounding box center [421, 20] width 18 height 18
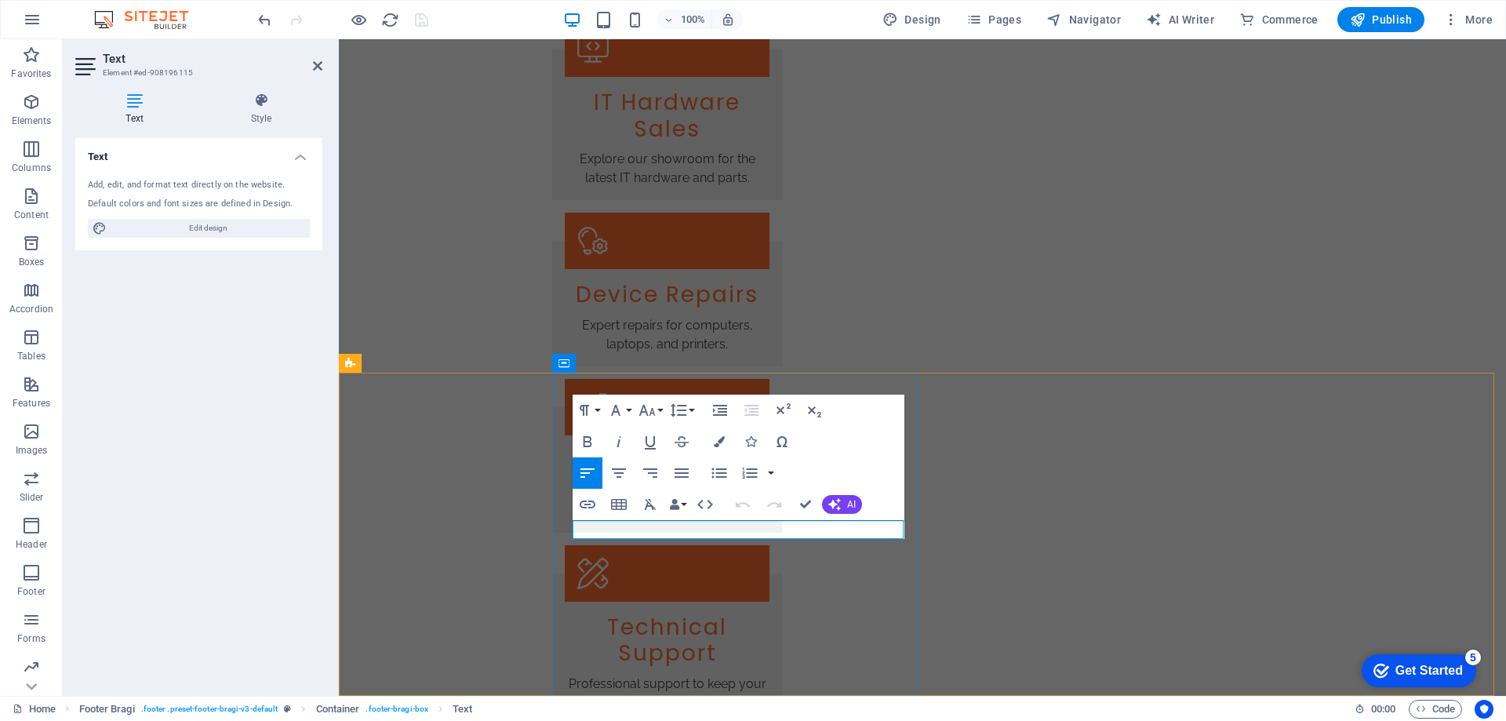
drag, startPoint x: 757, startPoint y: 531, endPoint x: 696, endPoint y: 524, distance: 62.3
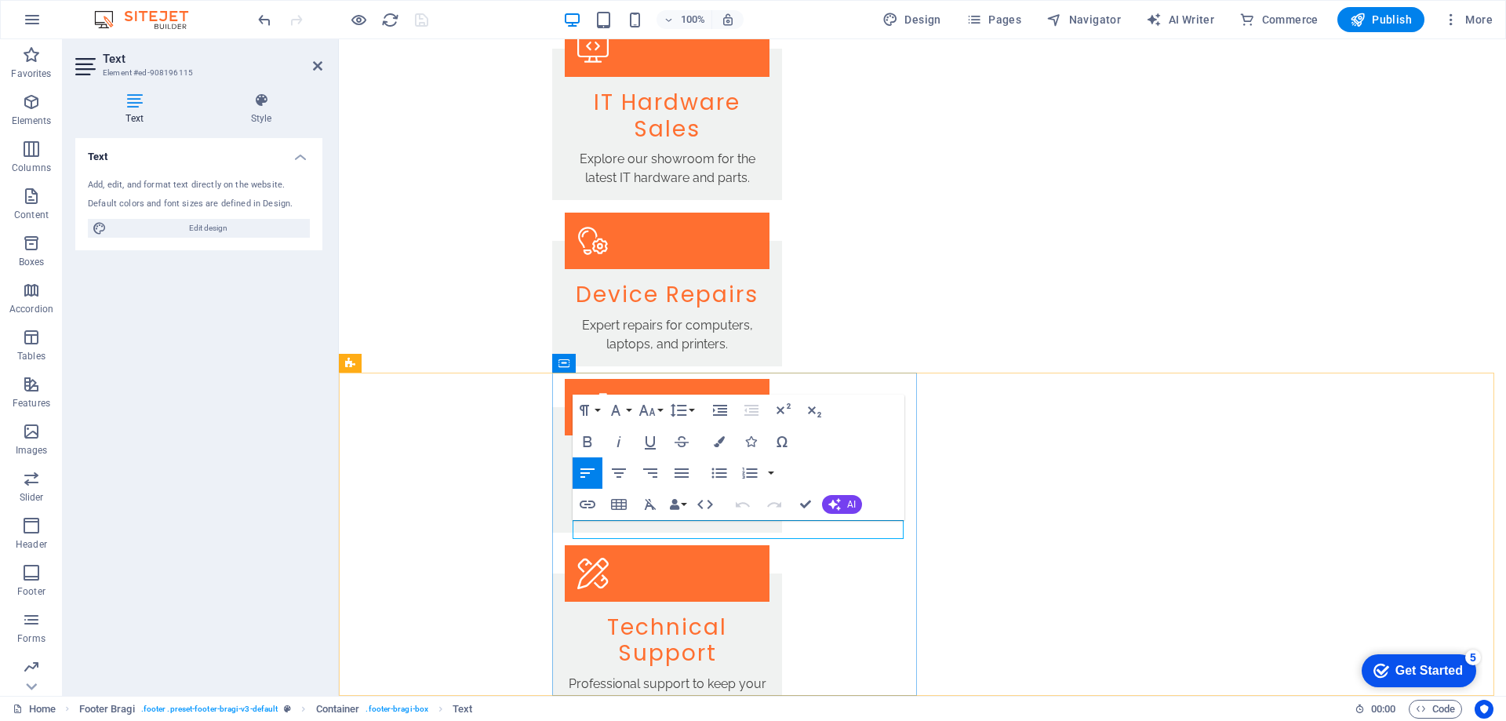
click at [37, 681] on icon at bounding box center [31, 686] width 22 height 22
click at [36, 681] on icon at bounding box center [31, 686] width 22 height 22
click at [36, 681] on p "Commerce" at bounding box center [31, 683] width 47 height 13
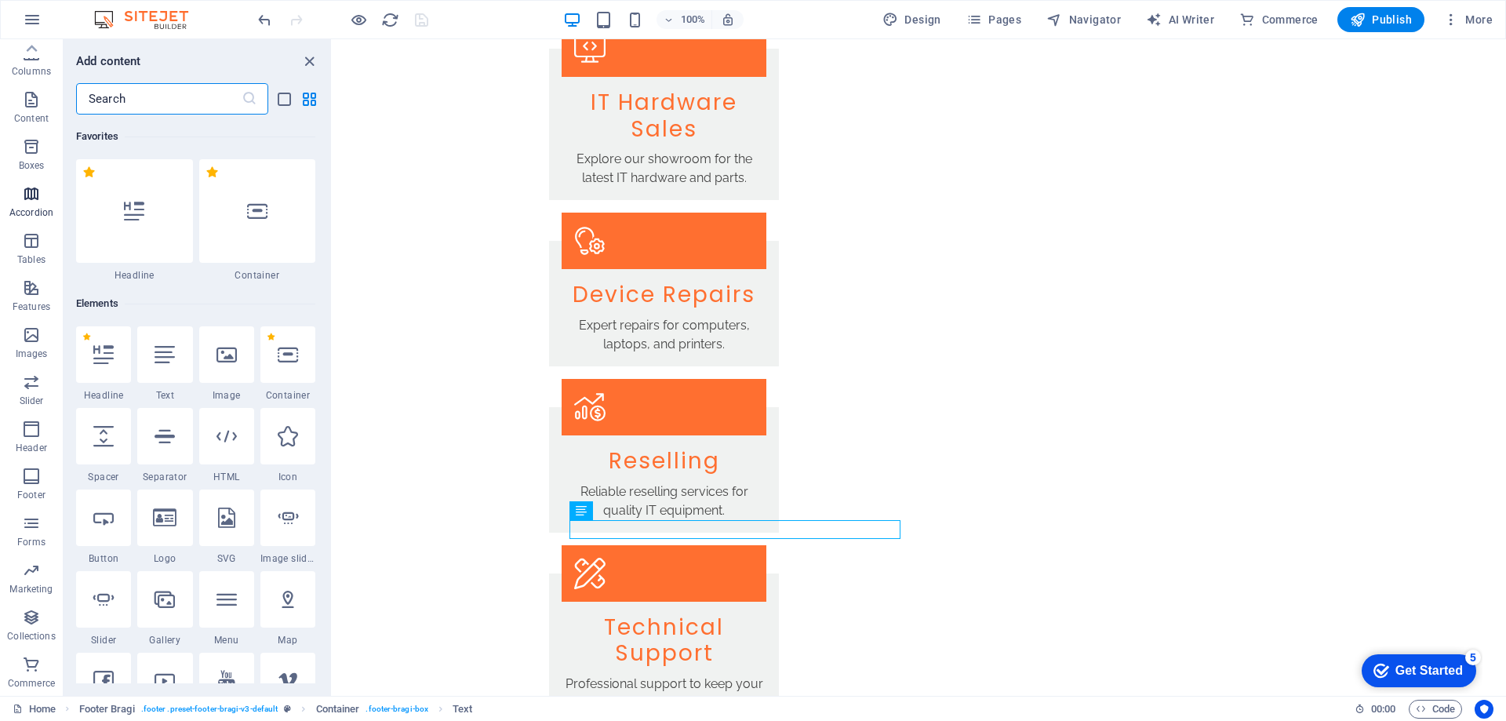
scroll to position [15111, 0]
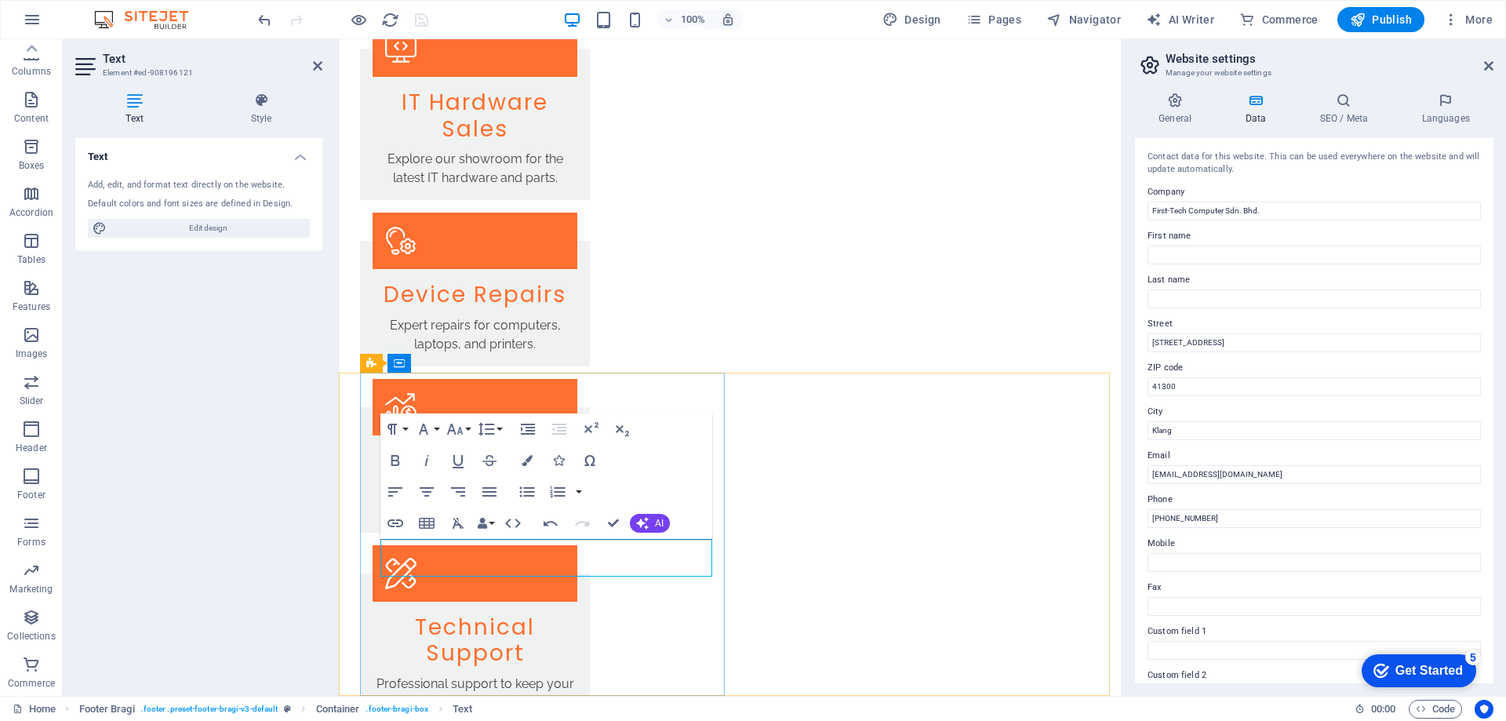
click at [1273, 204] on input "First-Tech Computer Sdn. Bhd." at bounding box center [1313, 211] width 333 height 19
type input "First-Tech Computer Centre"
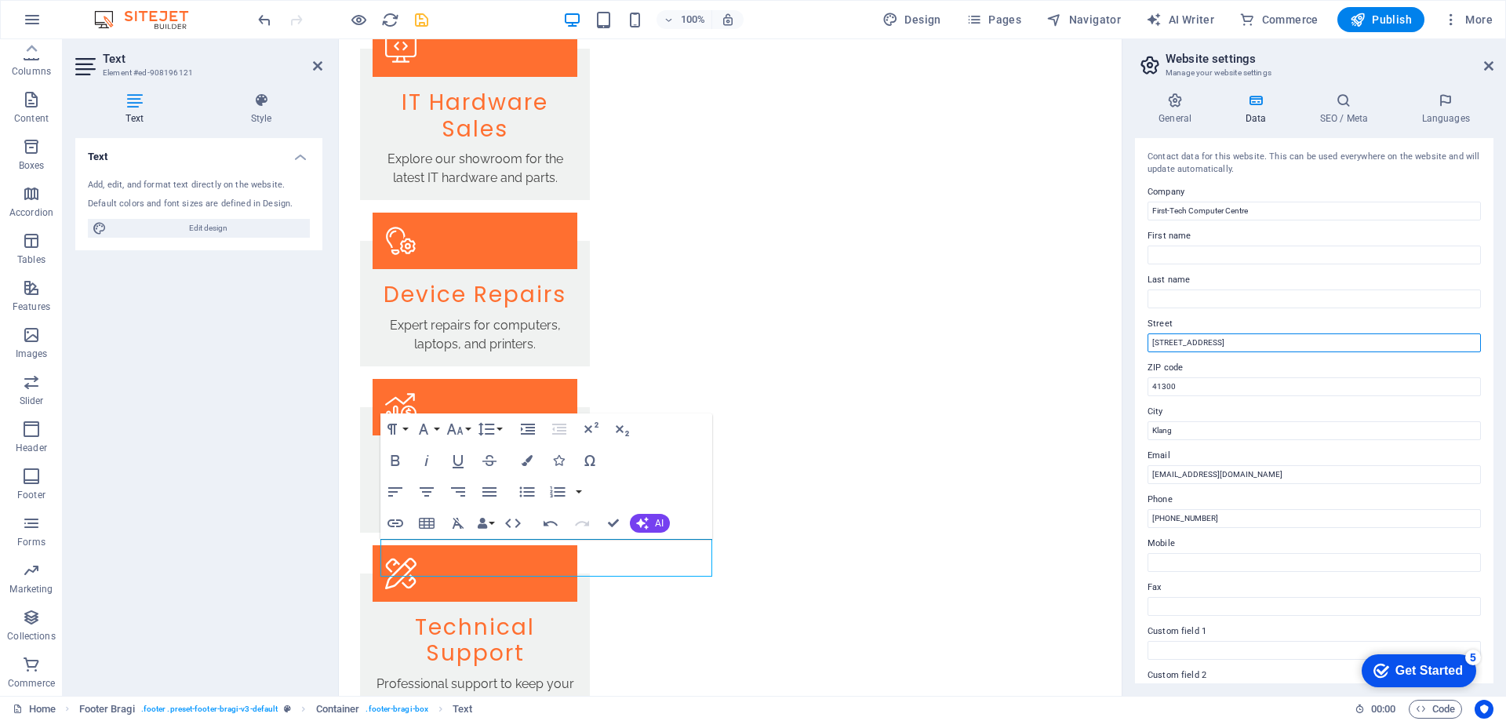
drag, startPoint x: 1230, startPoint y: 337, endPoint x: 1132, endPoint y: 351, distance: 99.7
click at [1132, 351] on div "General Data SEO / Meta Languages Website name [DOMAIN_NAME] Logo Drag files he…" at bounding box center [1313, 388] width 383 height 616
type input "3010, Persiaran [DATE] [PERSON_NAME],"
type input "41100"
click at [1310, 471] on input "[EMAIL_ADDRESS][DOMAIN_NAME]" at bounding box center [1313, 474] width 333 height 19
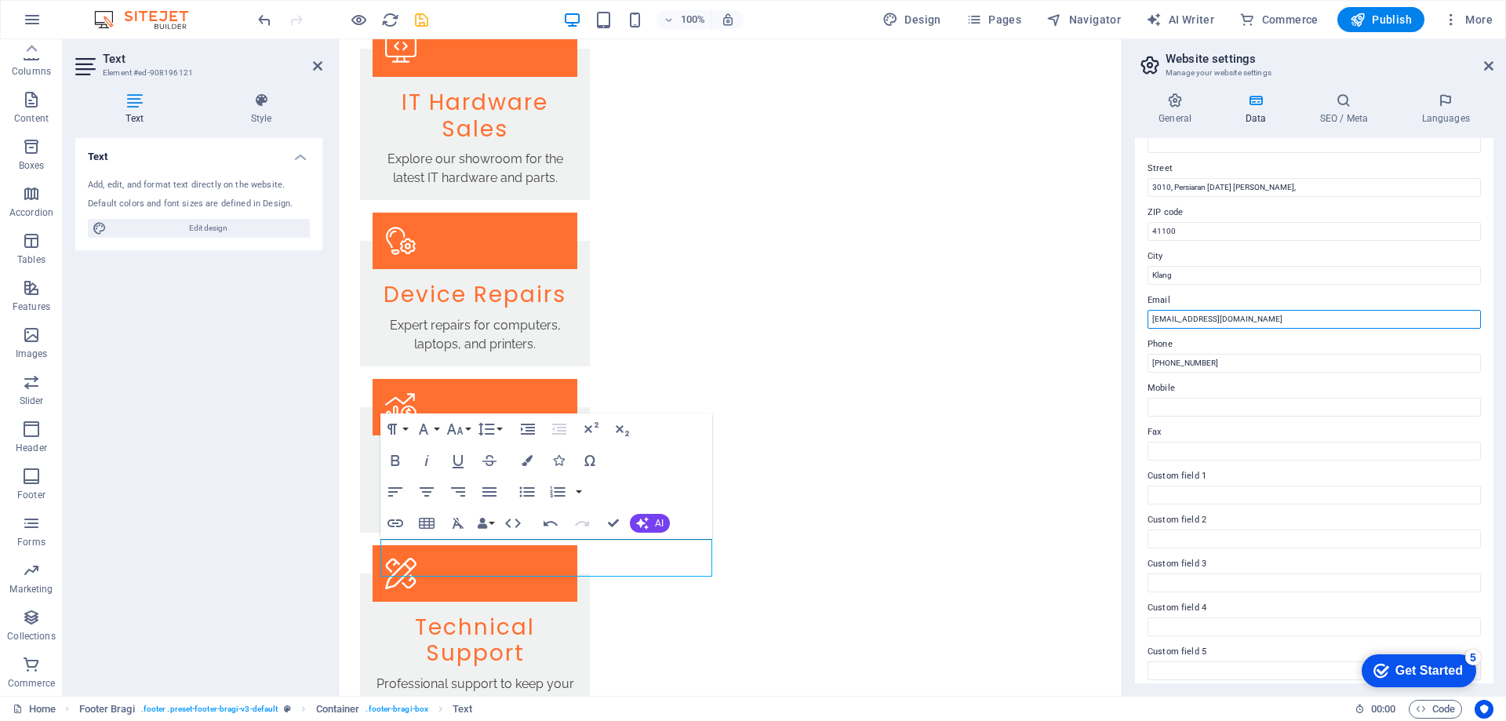
scroll to position [157, 0]
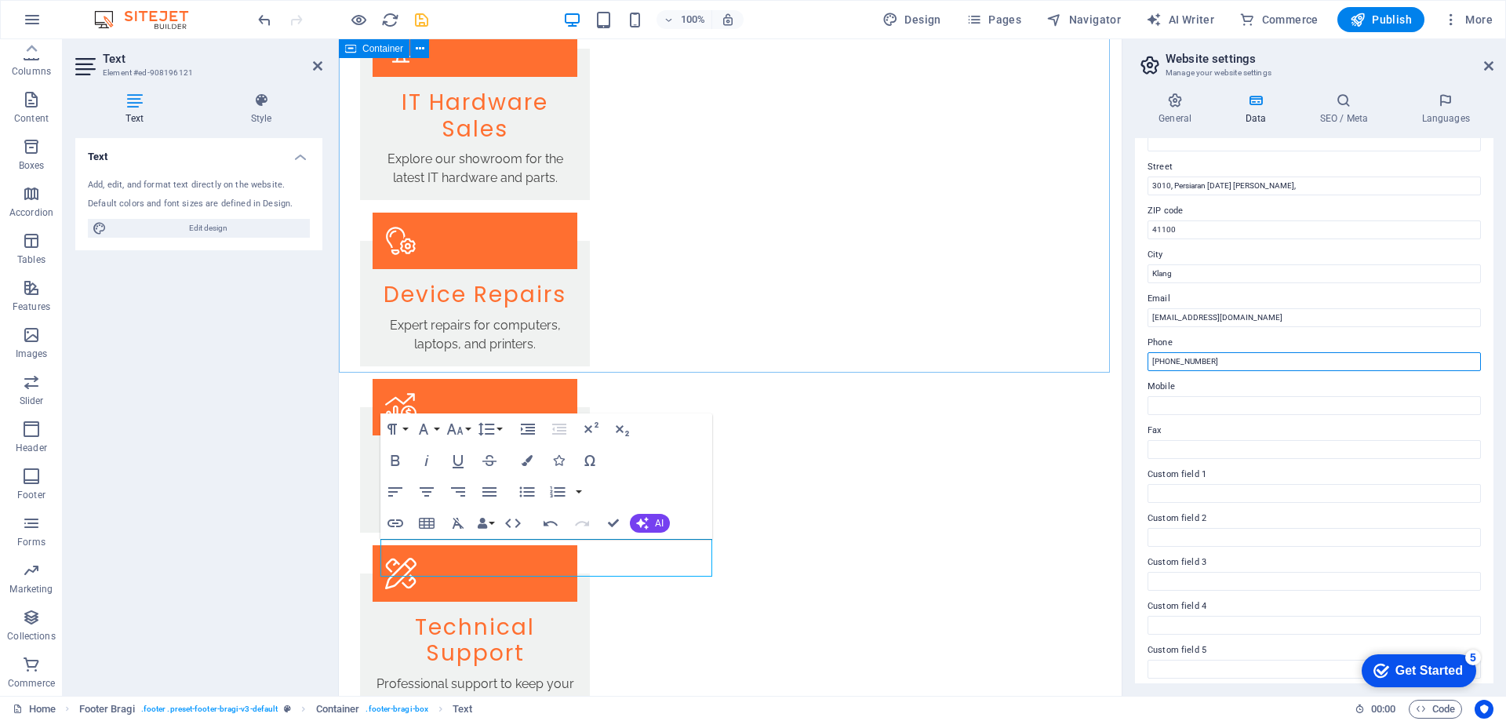
drag, startPoint x: 1574, startPoint y: 402, endPoint x: 1117, endPoint y: 347, distance: 460.5
click at [1172, 361] on input "[PHONE_NUMBER]" at bounding box center [1313, 361] width 333 height 19
drag, startPoint x: 1225, startPoint y: 361, endPoint x: 1222, endPoint y: 336, distance: 24.5
click at [1163, 361] on input "[PHONE_NUMBER]" at bounding box center [1313, 361] width 333 height 19
paste input "[PHONE_NUMBER]"
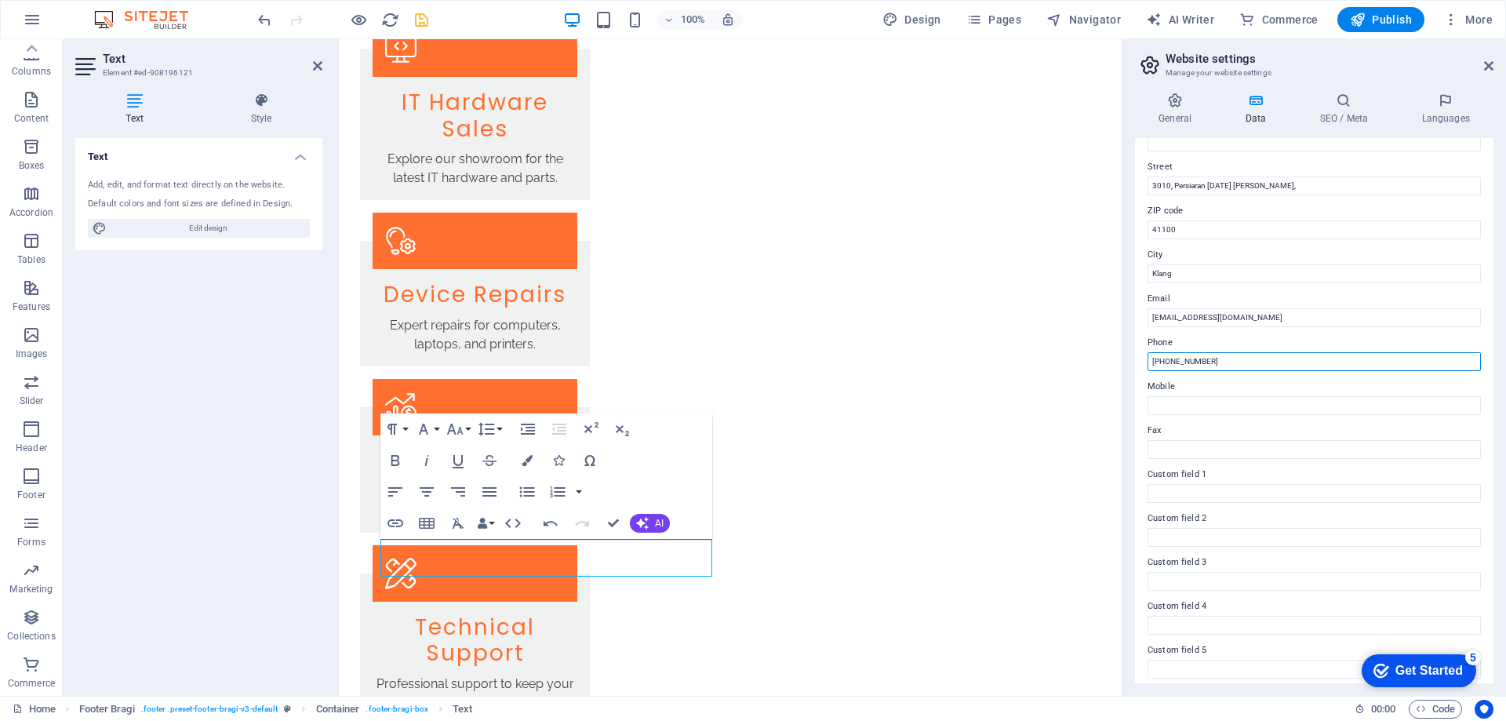
type input "[PHONE_NUMBER]"
click at [1287, 392] on label "Mobile" at bounding box center [1313, 386] width 333 height 19
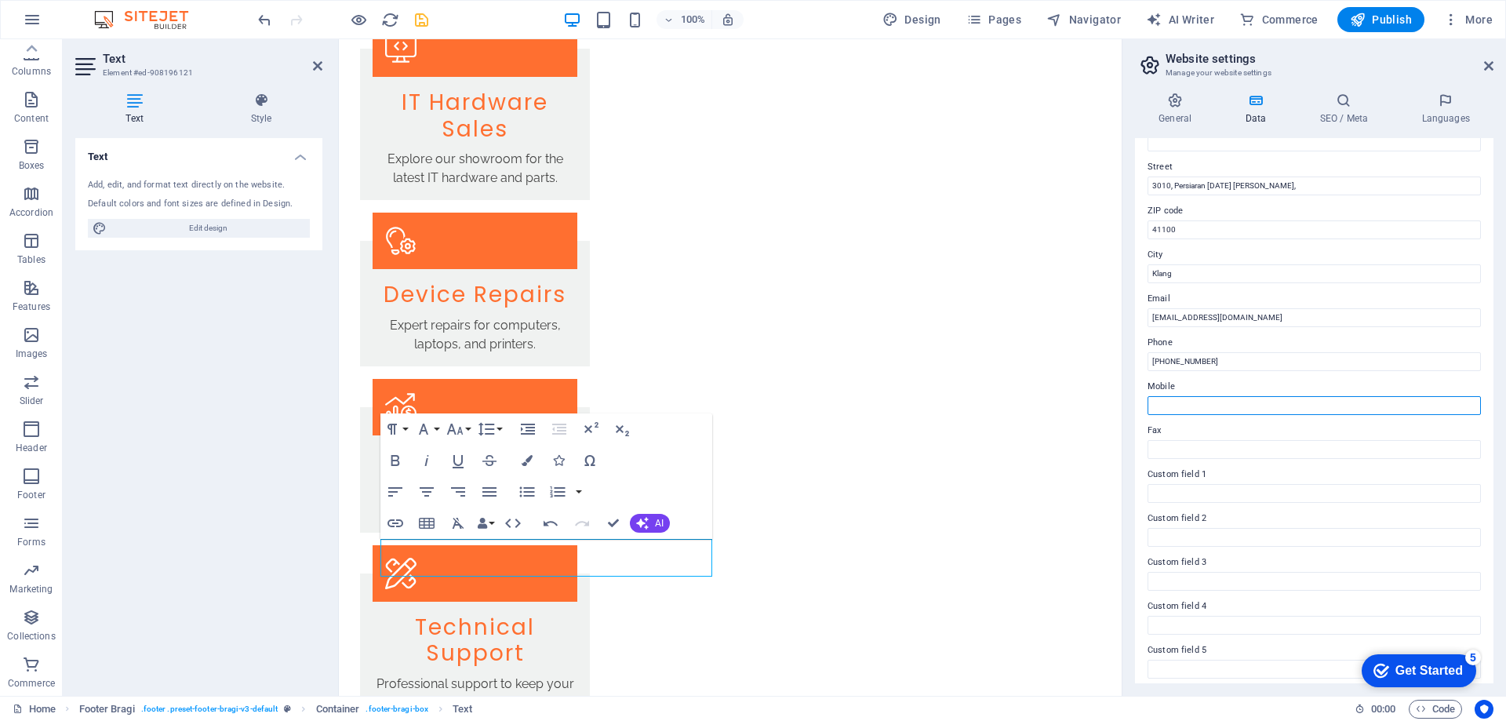
click at [1287, 396] on input "Mobile" at bounding box center [1313, 405] width 333 height 19
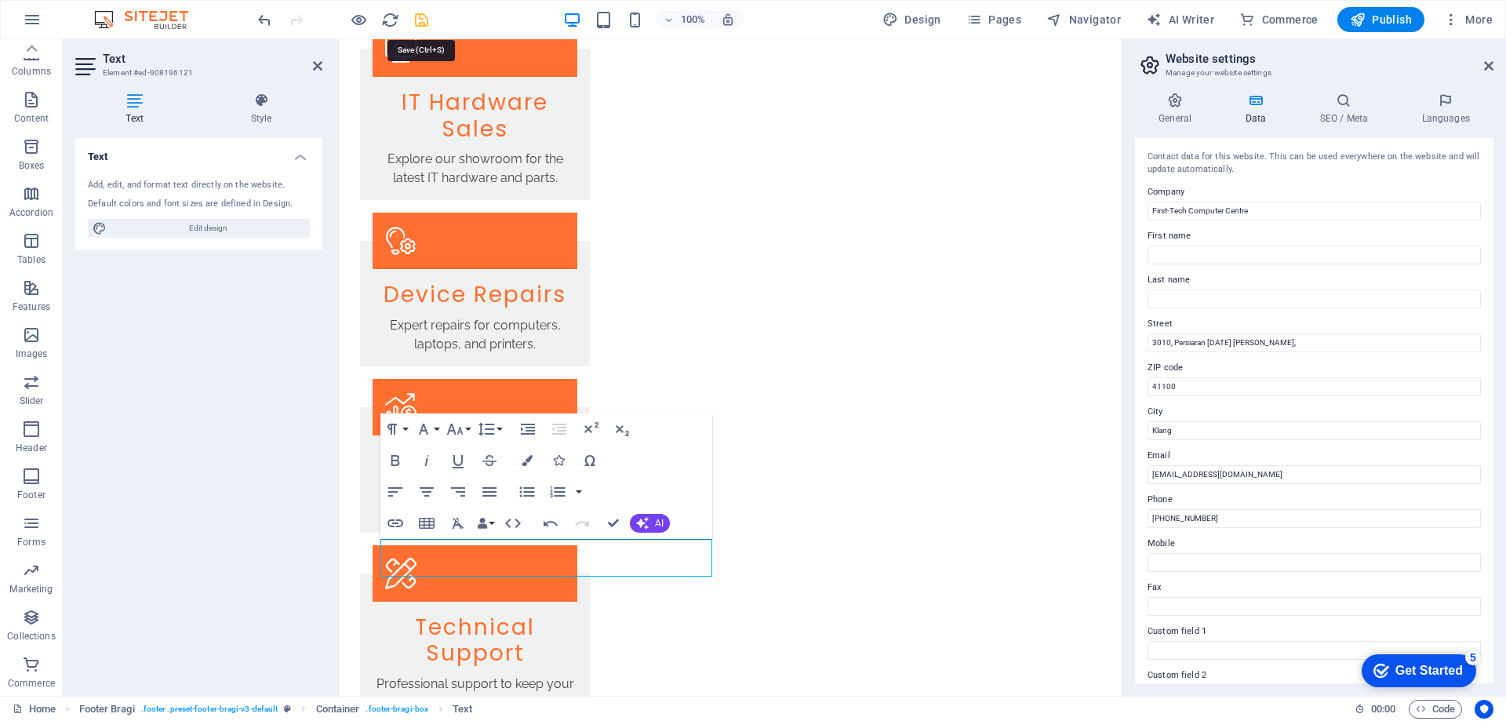
click at [421, 20] on icon "save" at bounding box center [421, 20] width 18 height 18
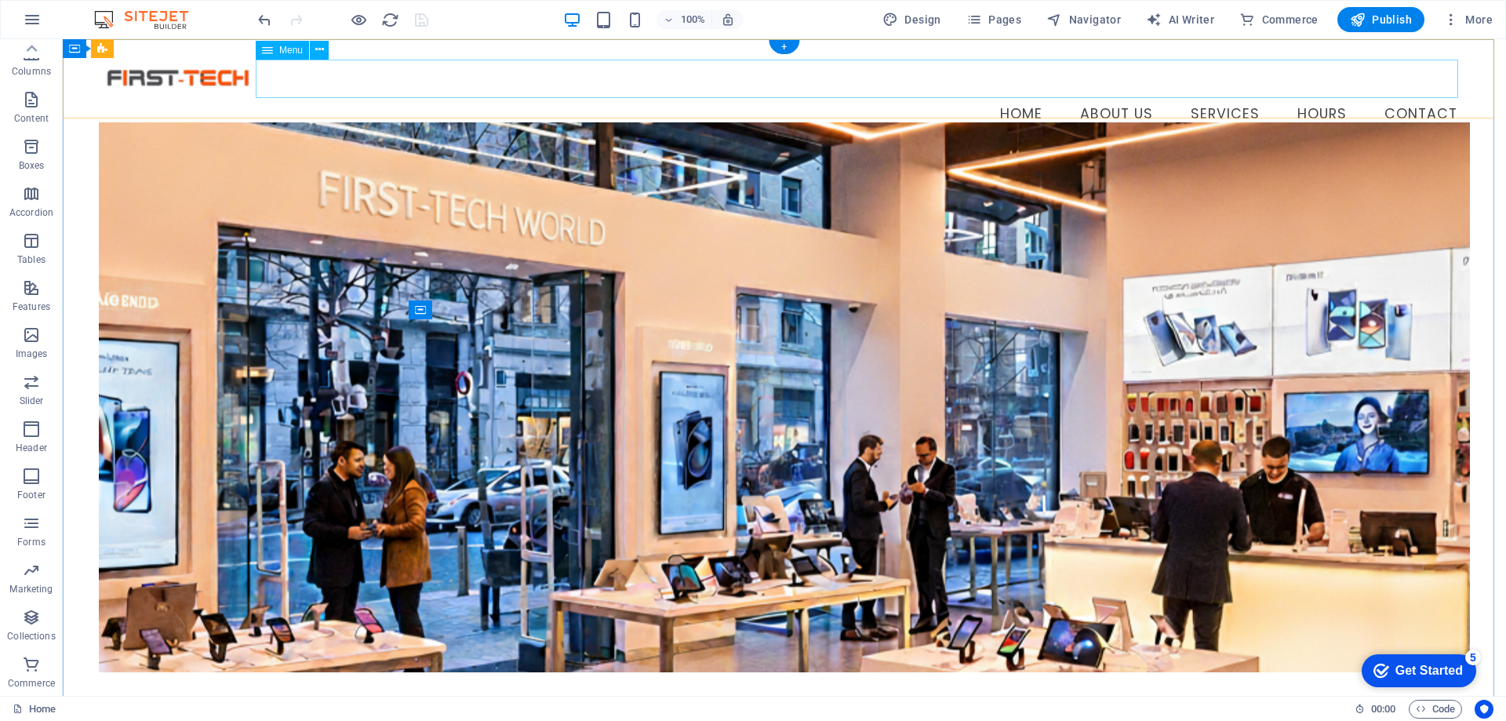
click at [1215, 95] on nav "Home About Us Services Hours Contact" at bounding box center [784, 114] width 1371 height 39
click at [1210, 95] on nav "Home About Us Services Hours Contact" at bounding box center [784, 114] width 1371 height 39
click at [1320, 95] on nav "Home About Us Services Hours Contact" at bounding box center [784, 114] width 1371 height 39
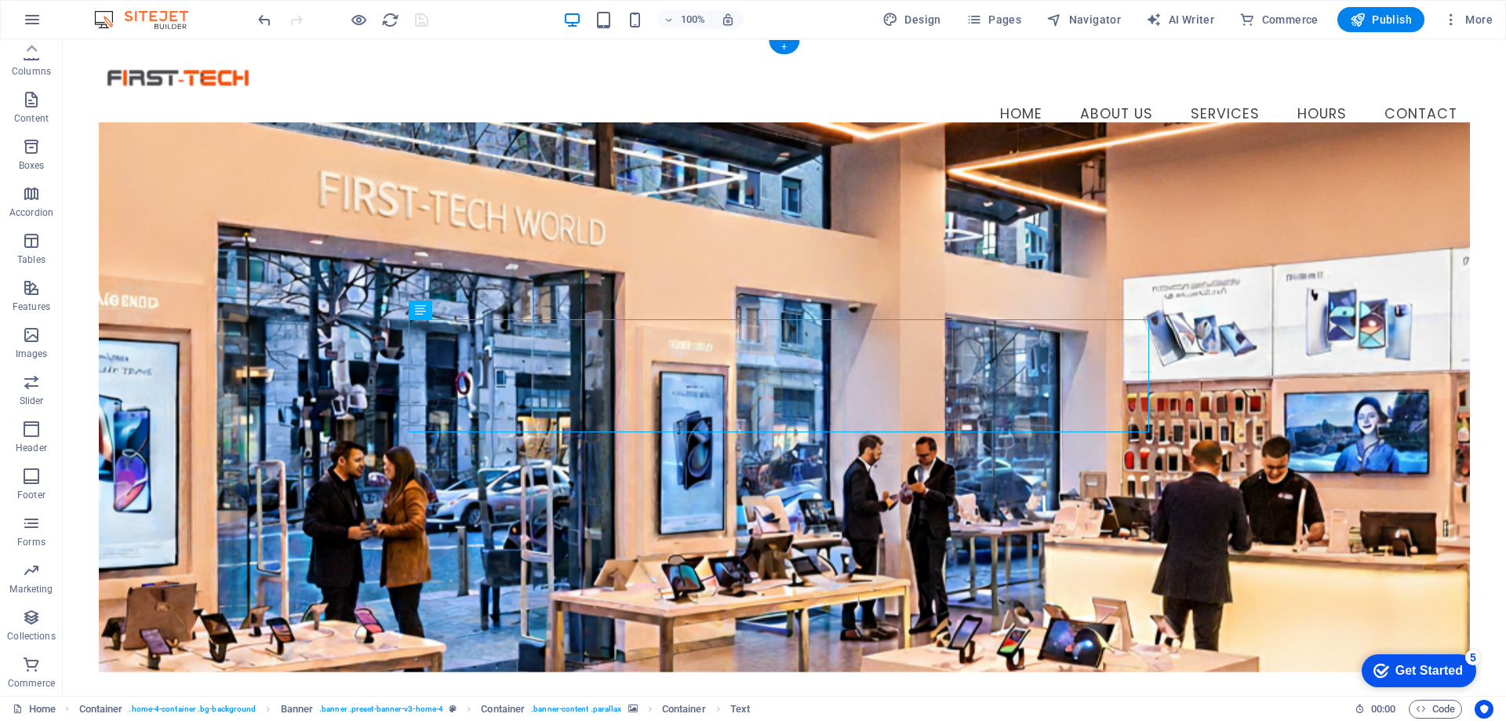
click at [473, 518] on figure at bounding box center [784, 397] width 1371 height 550
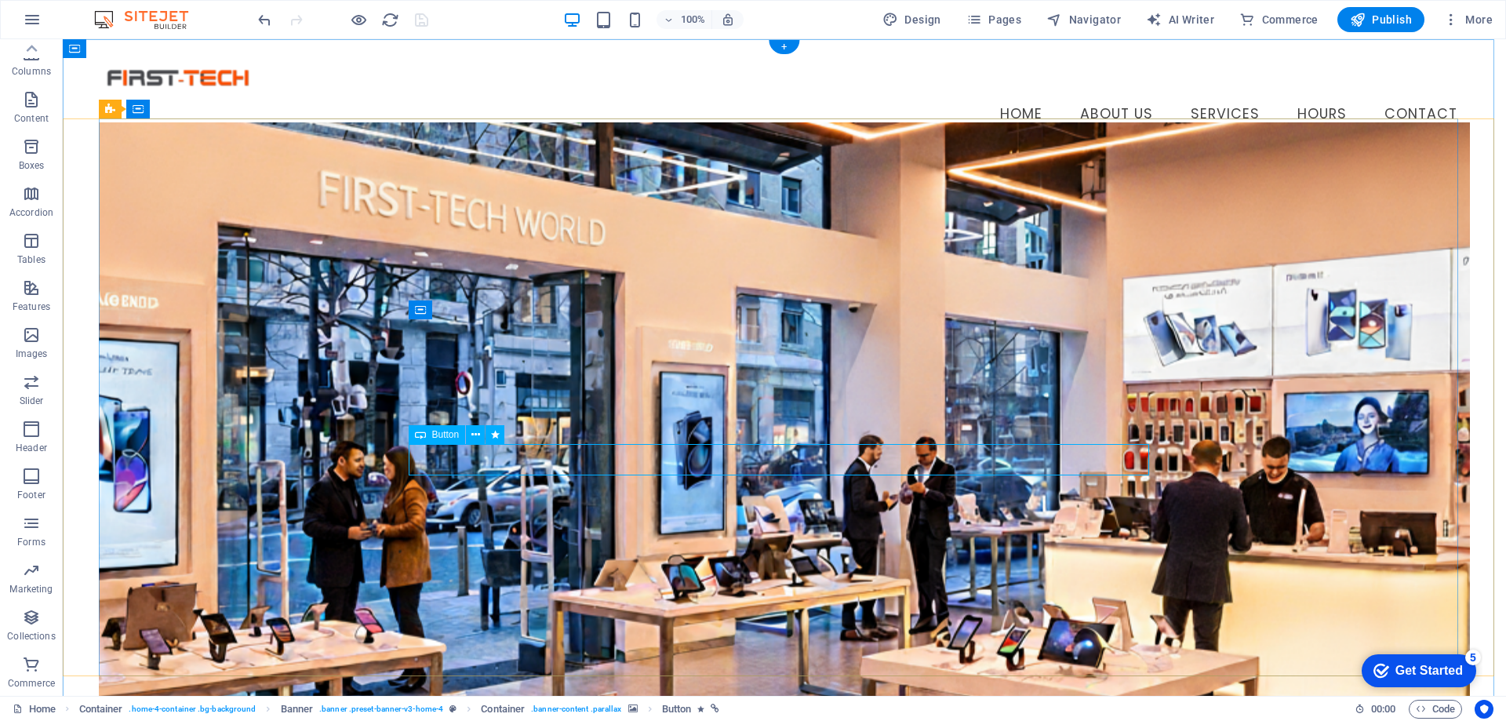
click at [806, 559] on figure at bounding box center [784, 421] width 1371 height 598
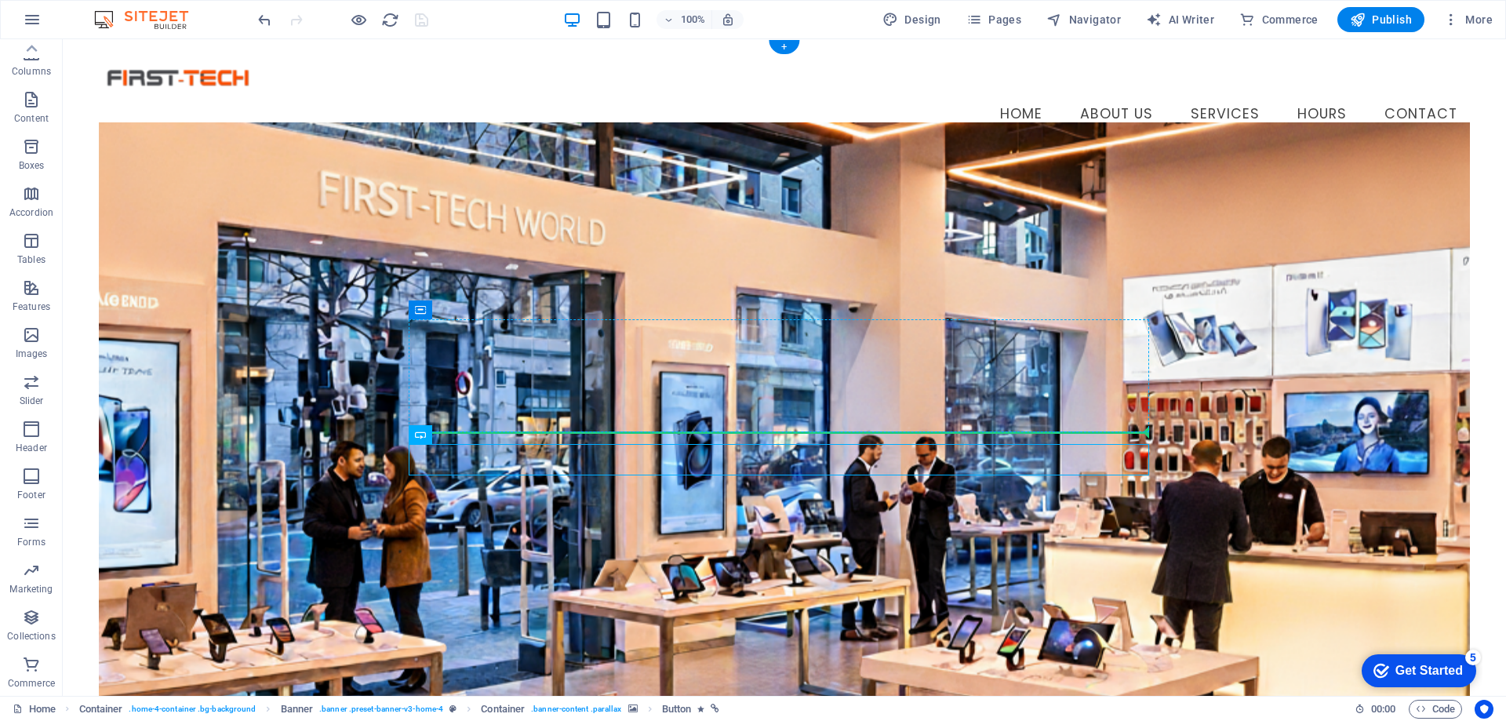
drag, startPoint x: 803, startPoint y: 460, endPoint x: 774, endPoint y: 412, distance: 56.6
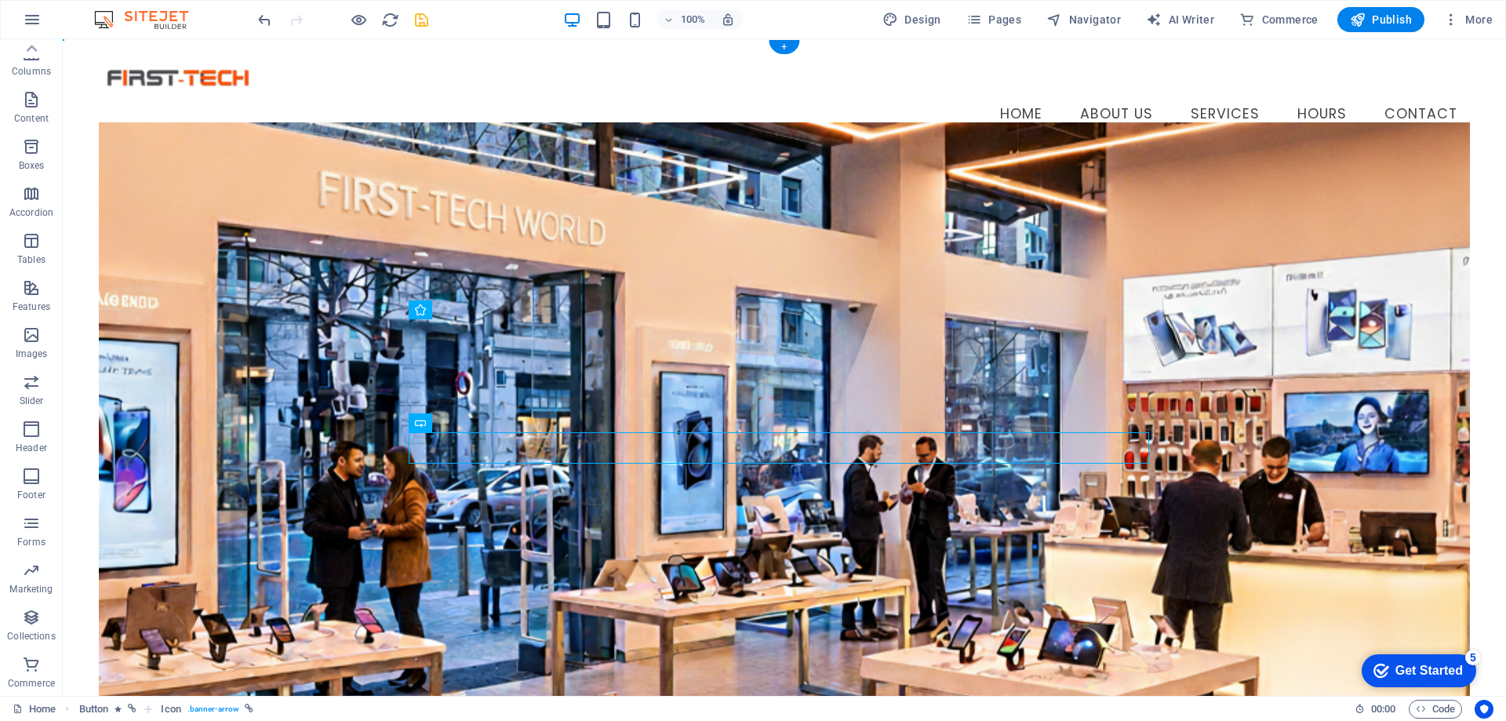
click at [945, 536] on figure at bounding box center [784, 421] width 1371 height 598
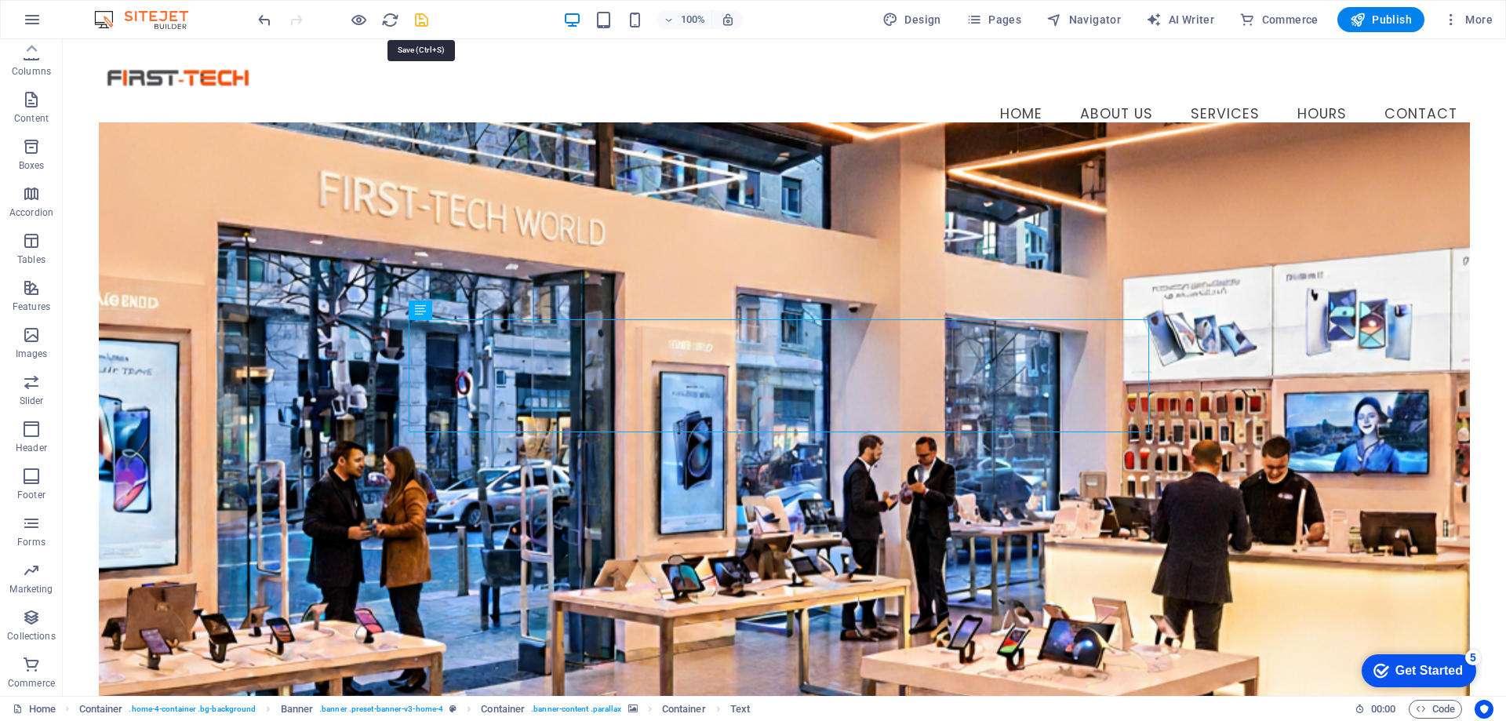
click at [423, 13] on icon "save" at bounding box center [421, 20] width 18 height 18
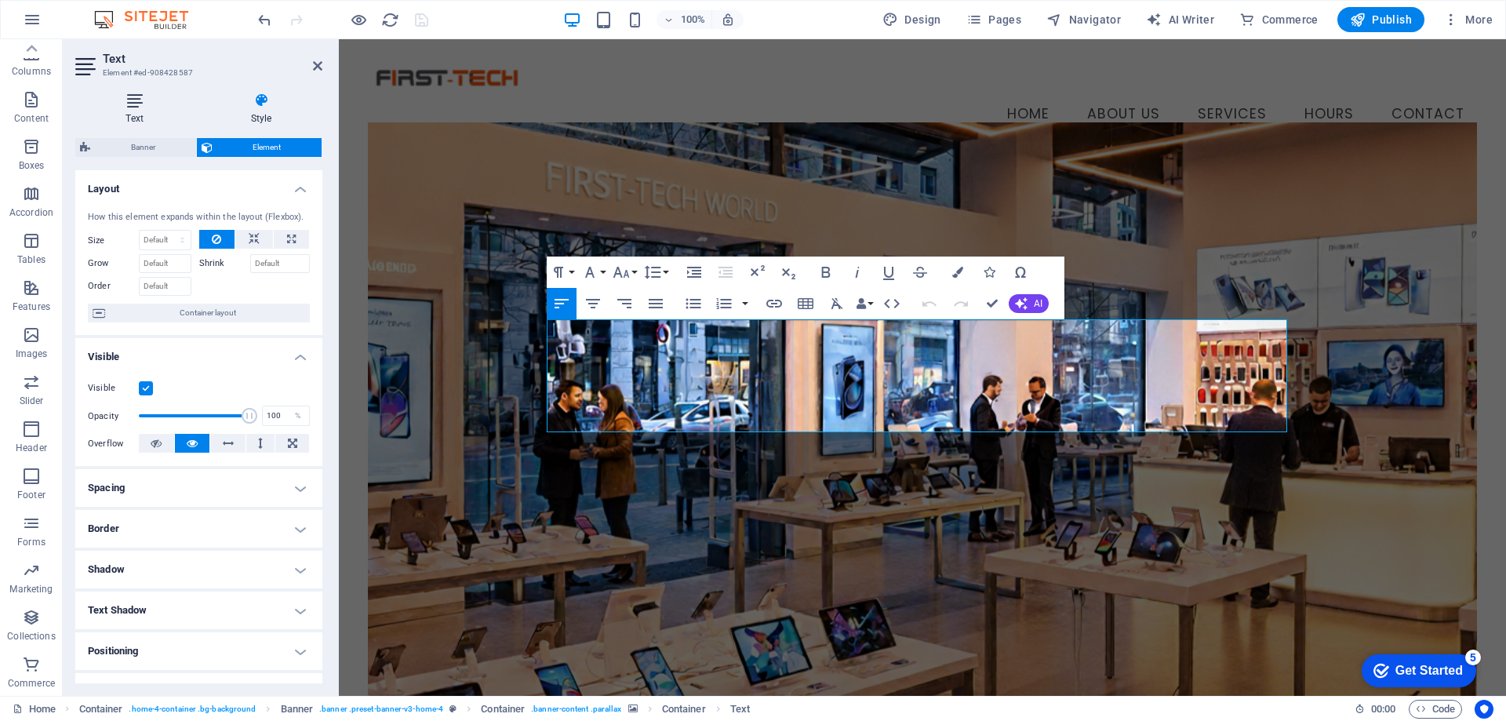
click at [138, 104] on icon at bounding box center [134, 101] width 118 height 16
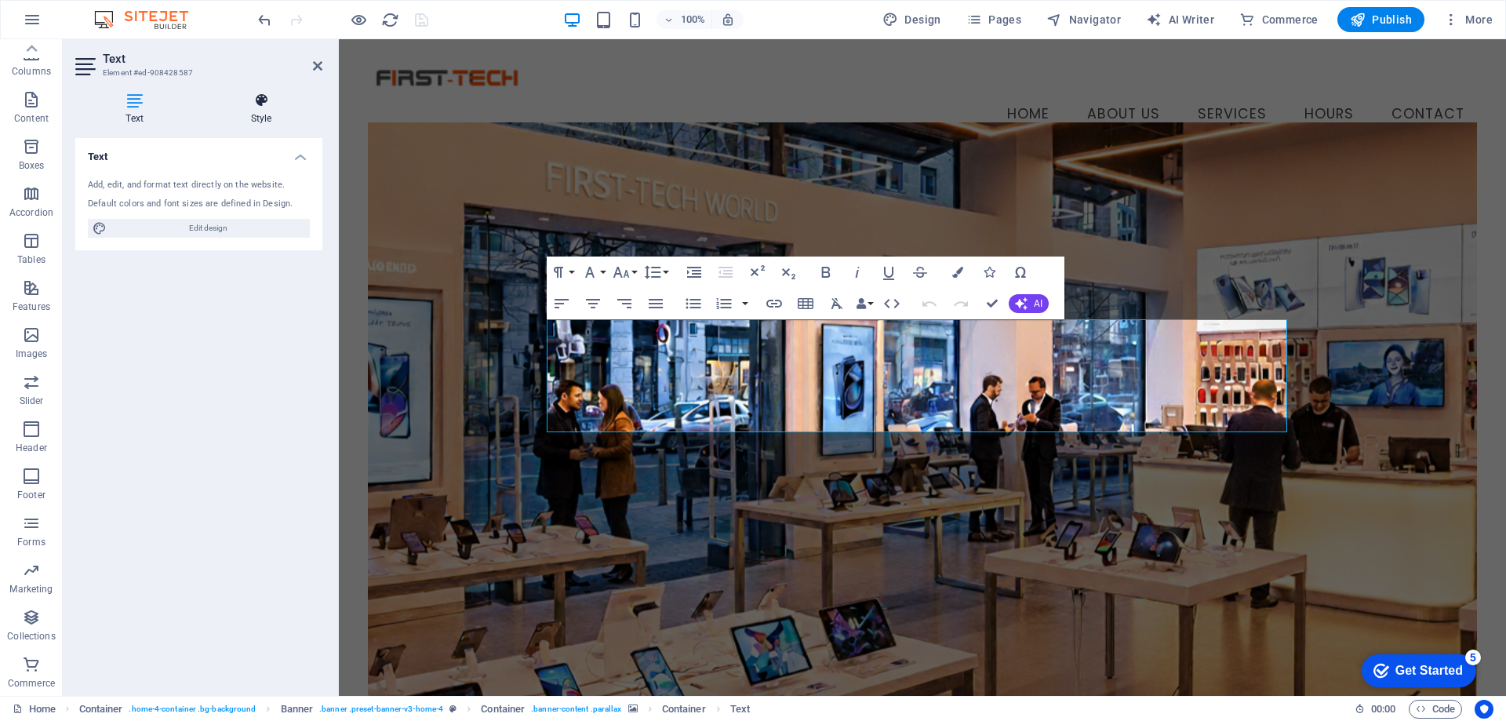
click at [257, 111] on h4 "Style" at bounding box center [261, 109] width 122 height 33
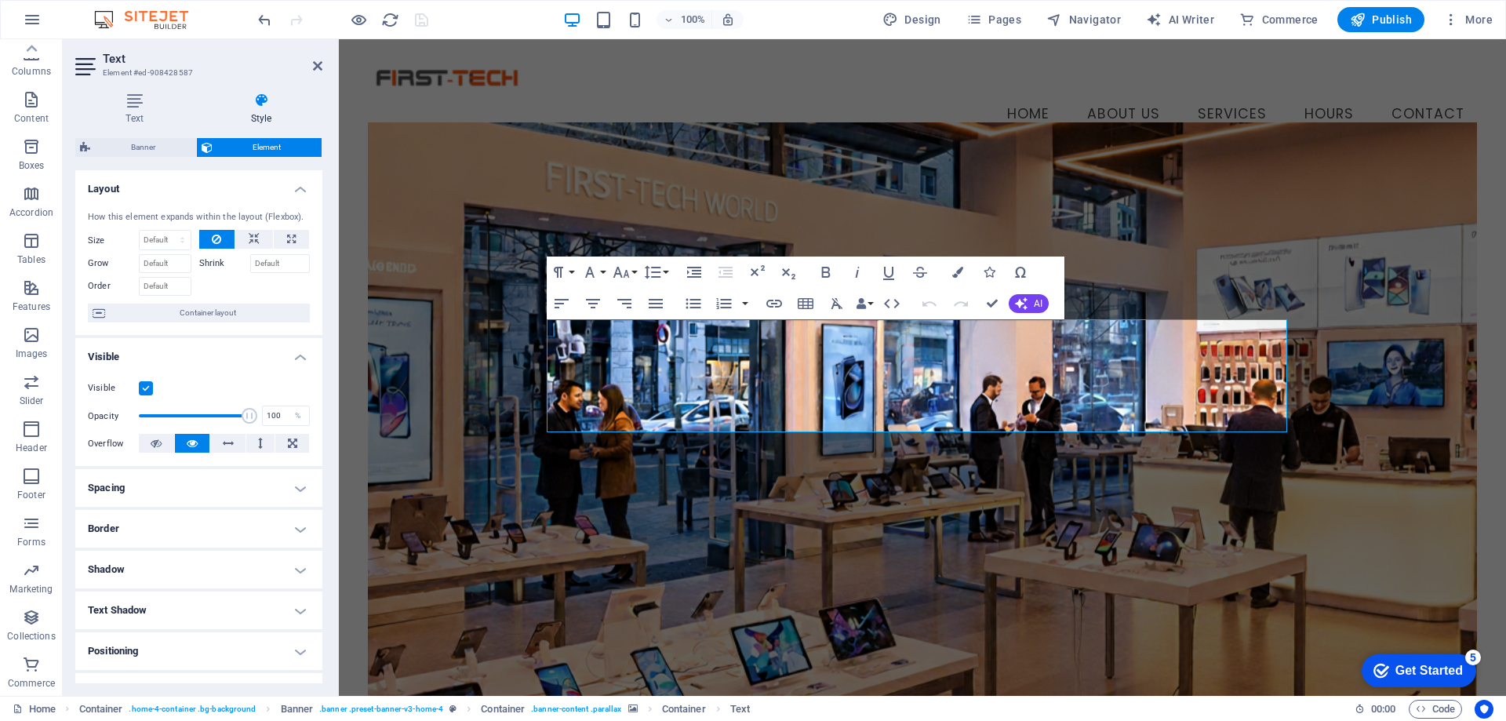
click at [200, 490] on h4 "Spacing" at bounding box center [198, 488] width 247 height 38
click at [200, 490] on h4 "Spacing" at bounding box center [198, 483] width 247 height 28
click at [590, 297] on icon "button" at bounding box center [592, 303] width 19 height 19
click at [1095, 512] on figure at bounding box center [922, 421] width 1109 height 598
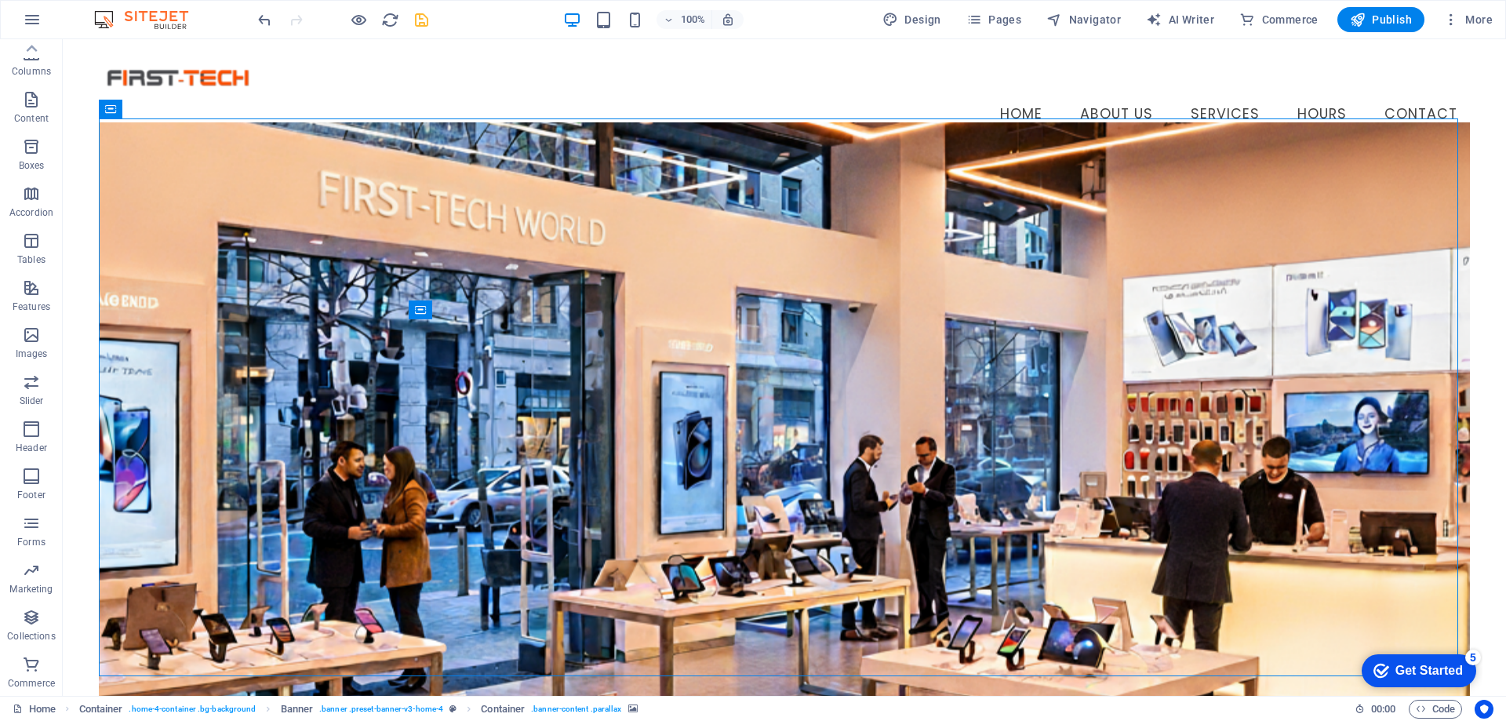
click at [1095, 512] on figure at bounding box center [784, 421] width 1371 height 598
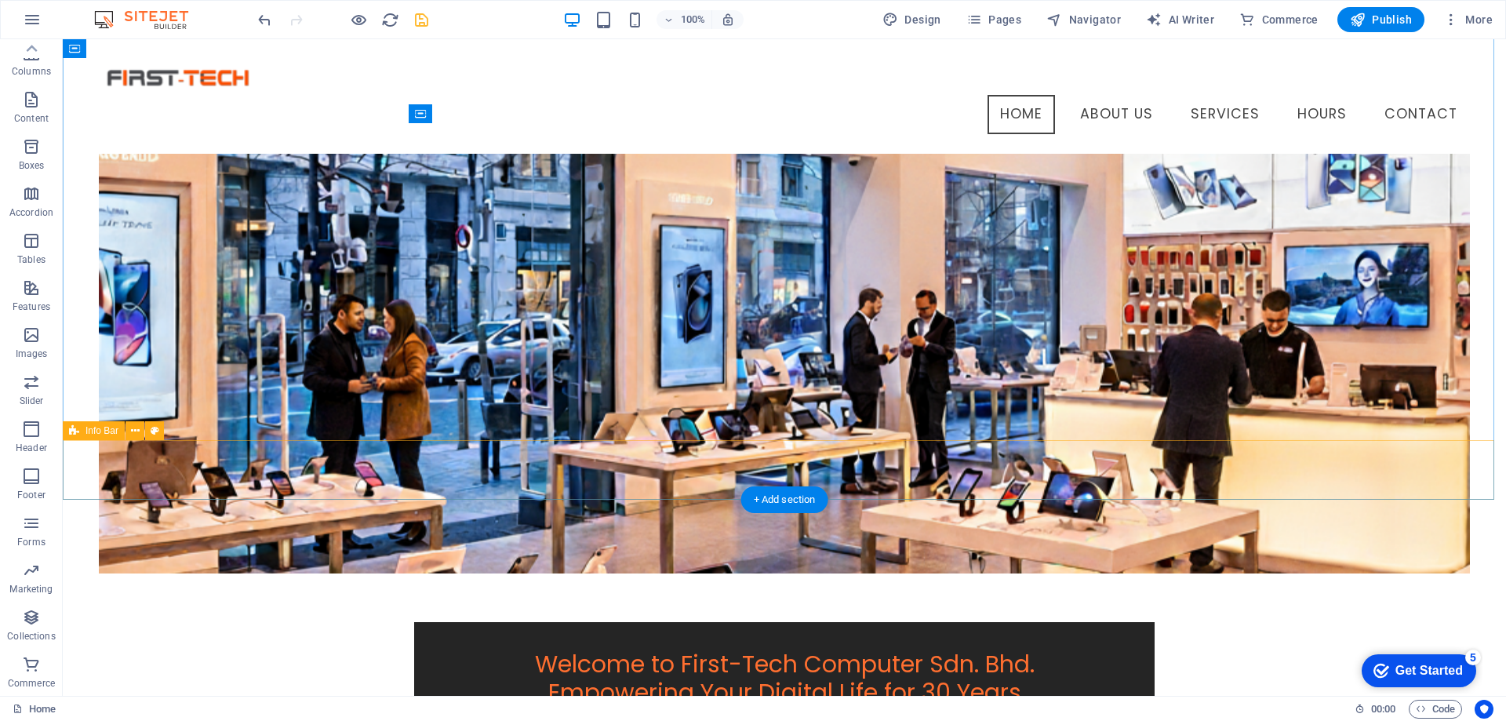
scroll to position [78, 0]
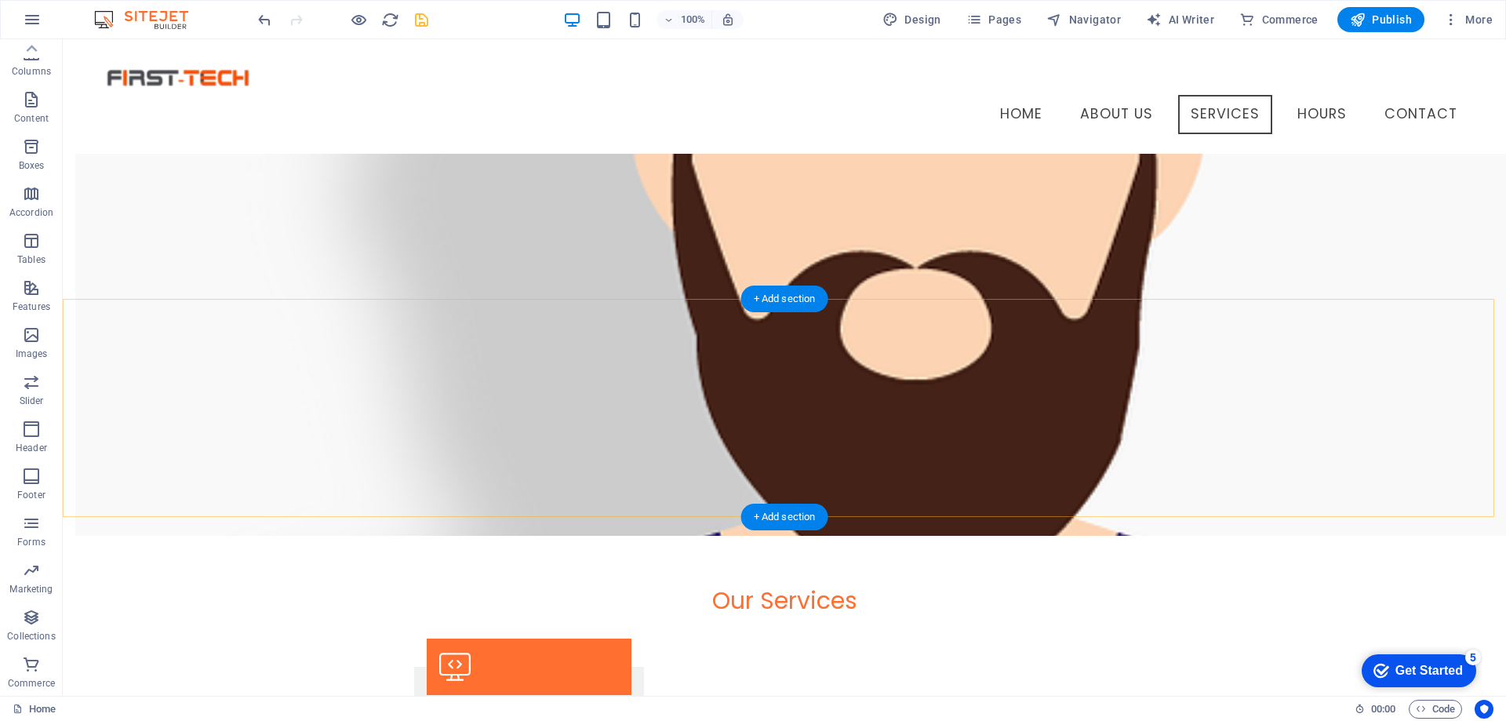
scroll to position [1258, 0]
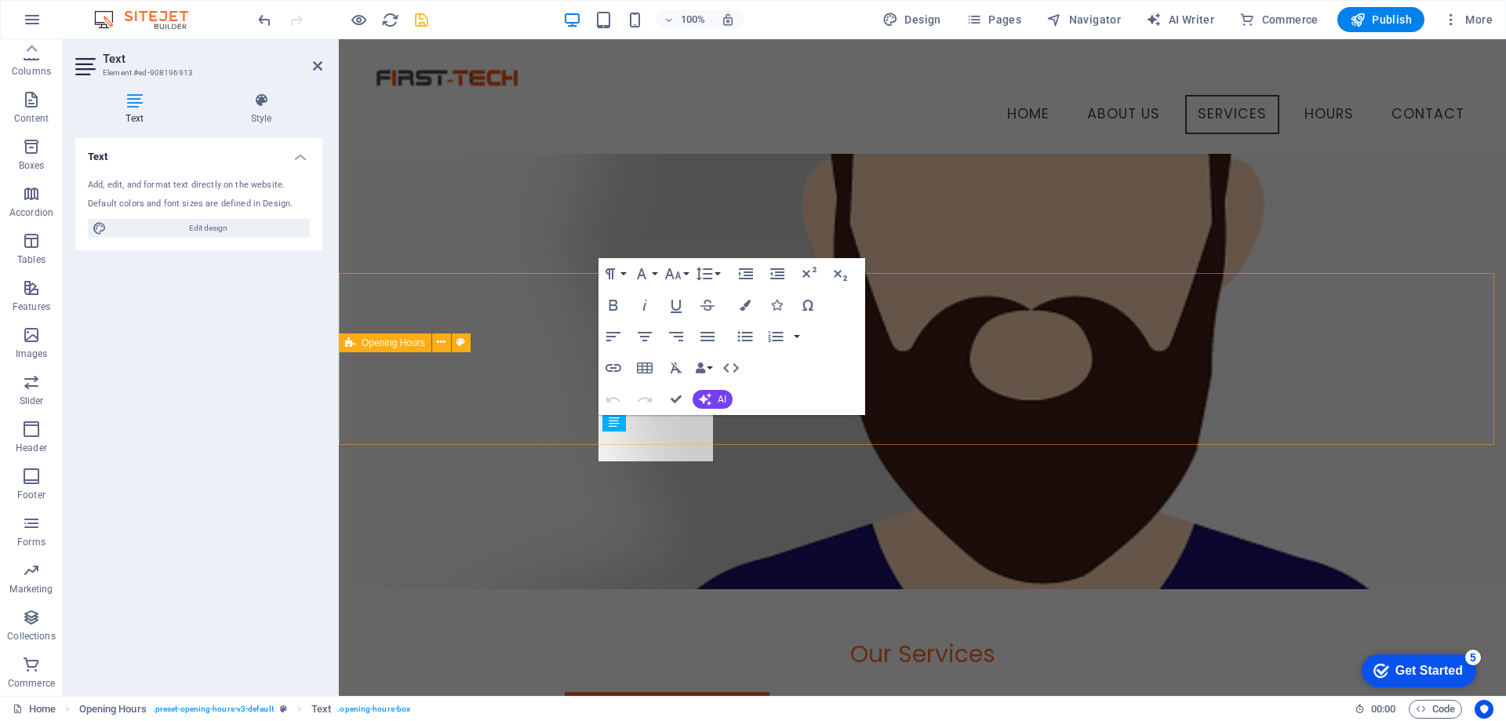
scroll to position [1337, 0]
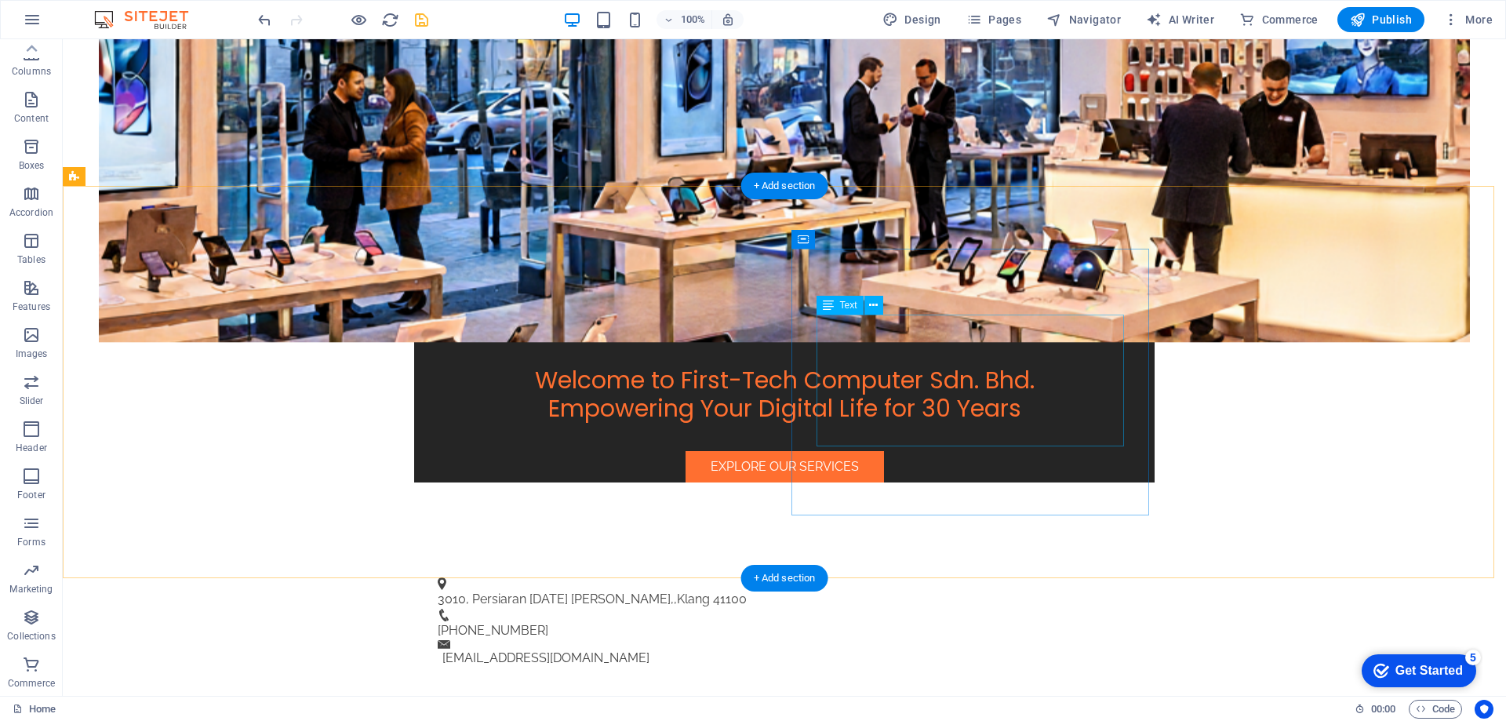
scroll to position [549, 0]
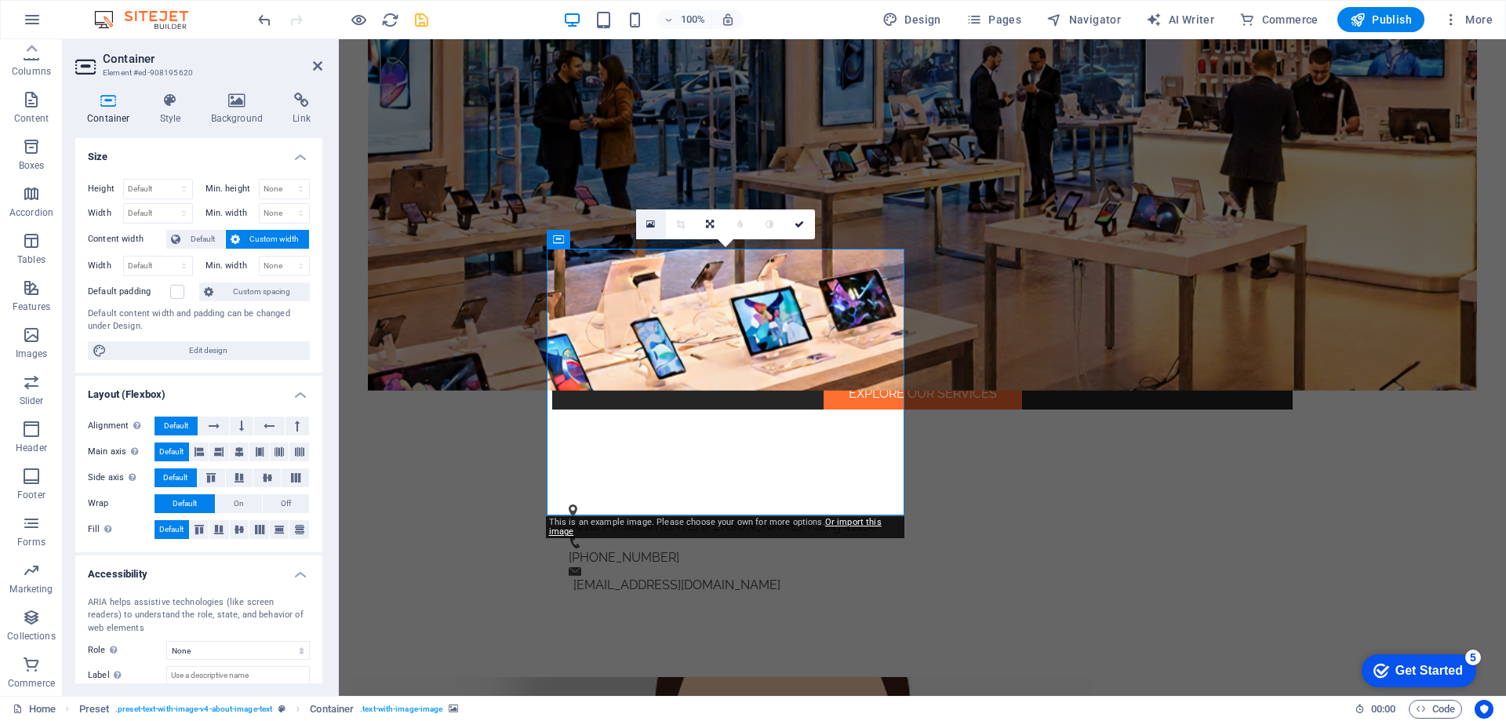
click at [649, 227] on icon at bounding box center [650, 224] width 9 height 11
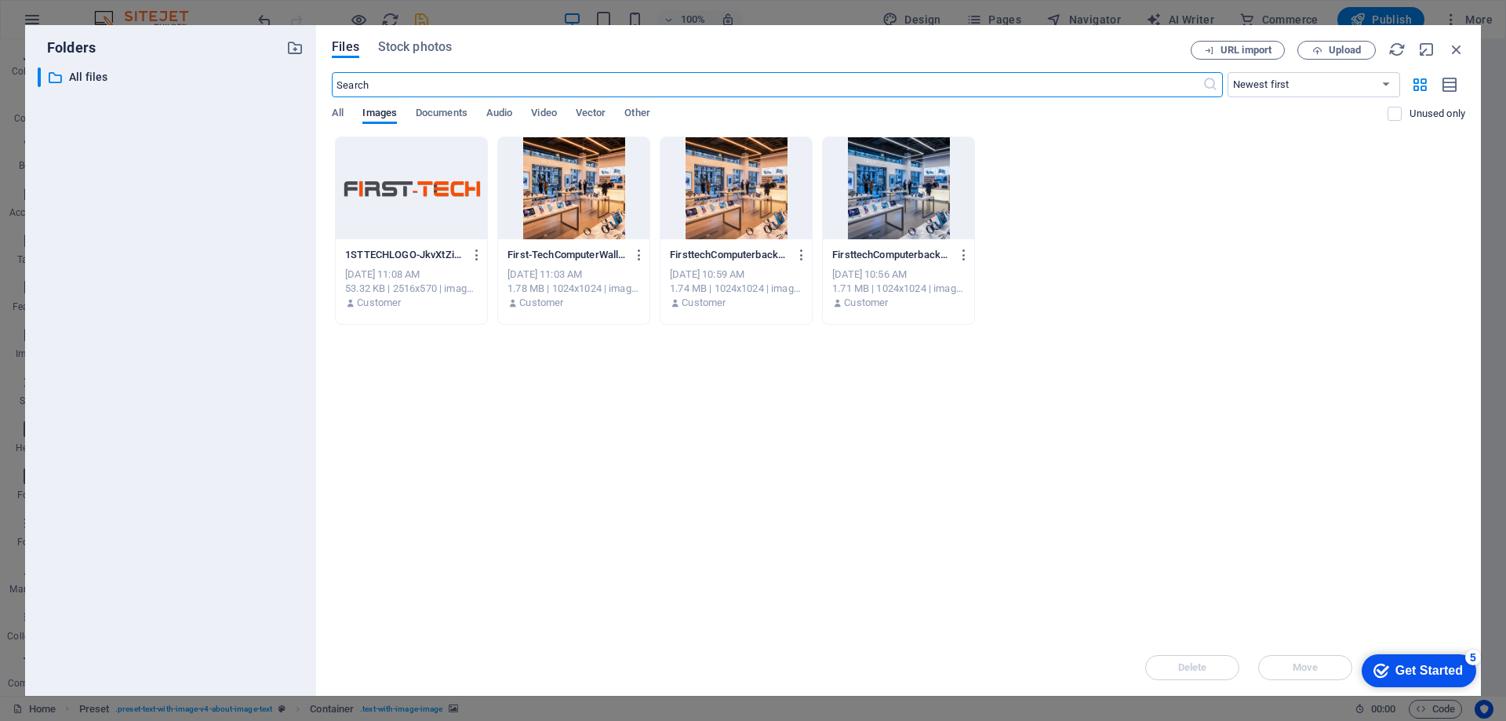
click at [438, 215] on div at bounding box center [411, 188] width 151 height 102
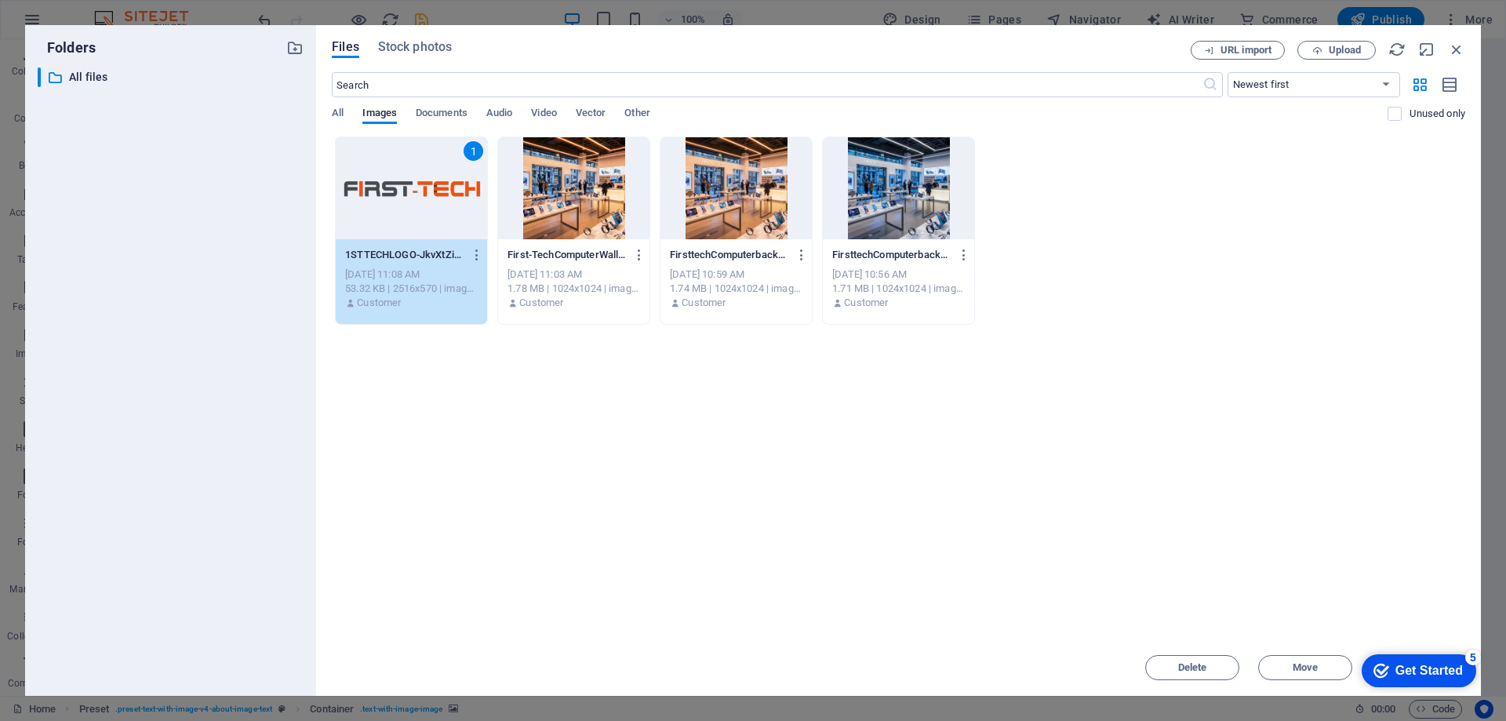
click at [409, 185] on div "1" at bounding box center [411, 188] width 151 height 102
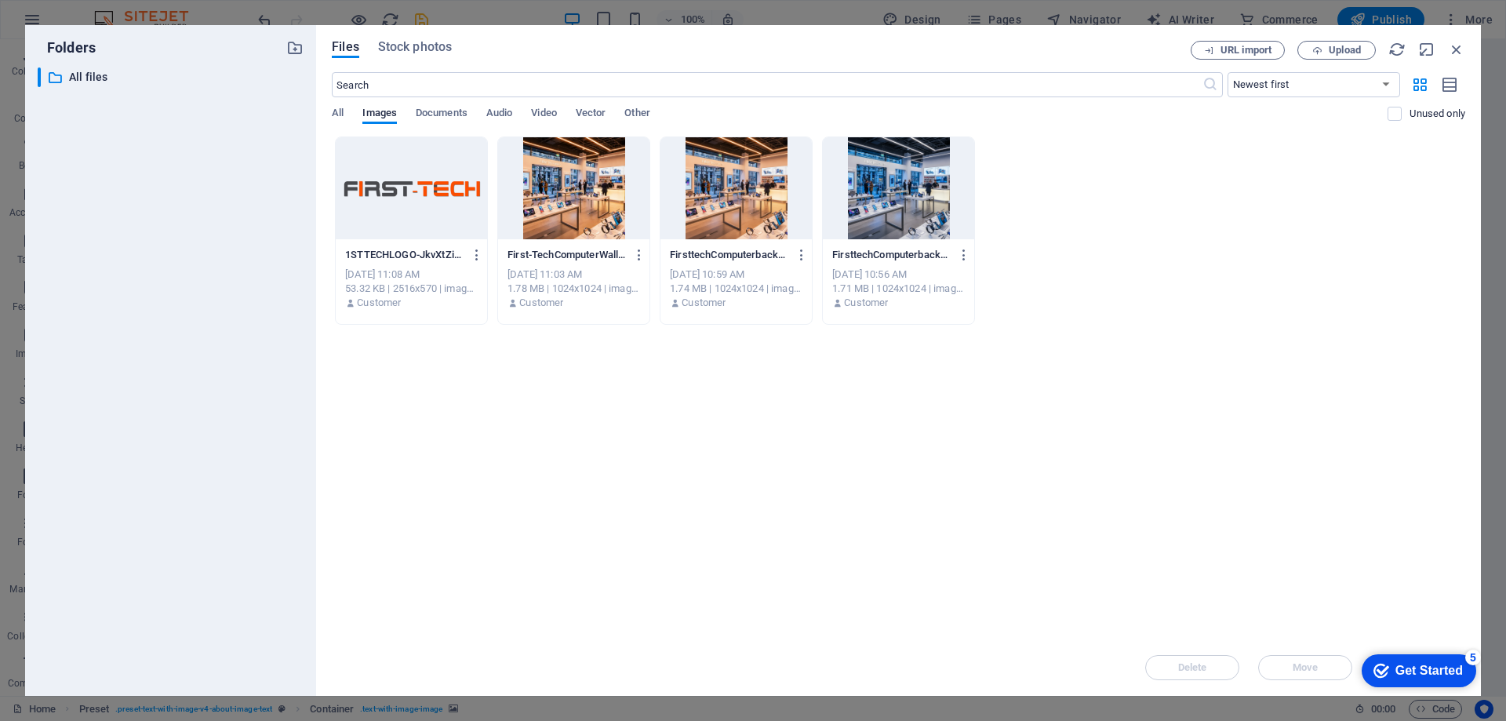
click at [409, 185] on div at bounding box center [411, 188] width 151 height 102
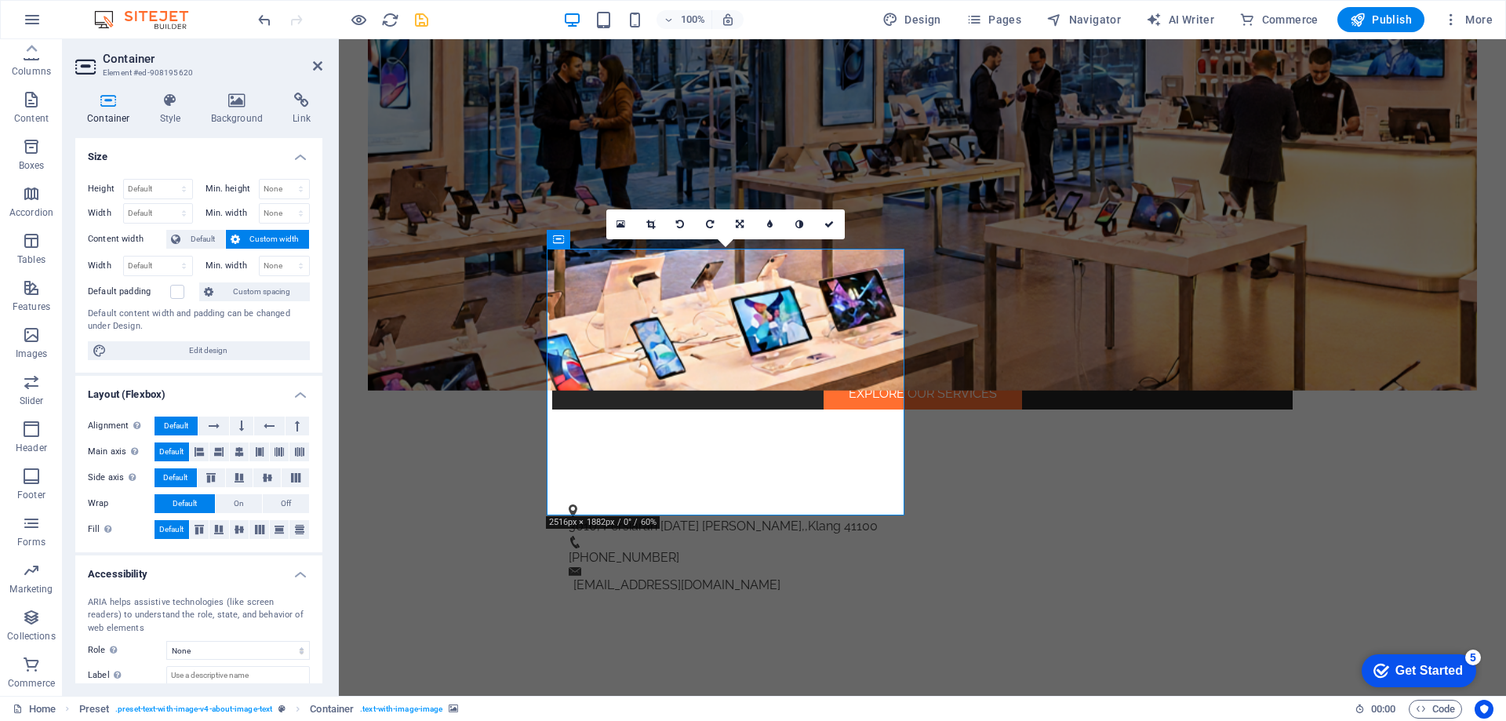
click at [234, 105] on icon at bounding box center [237, 101] width 76 height 16
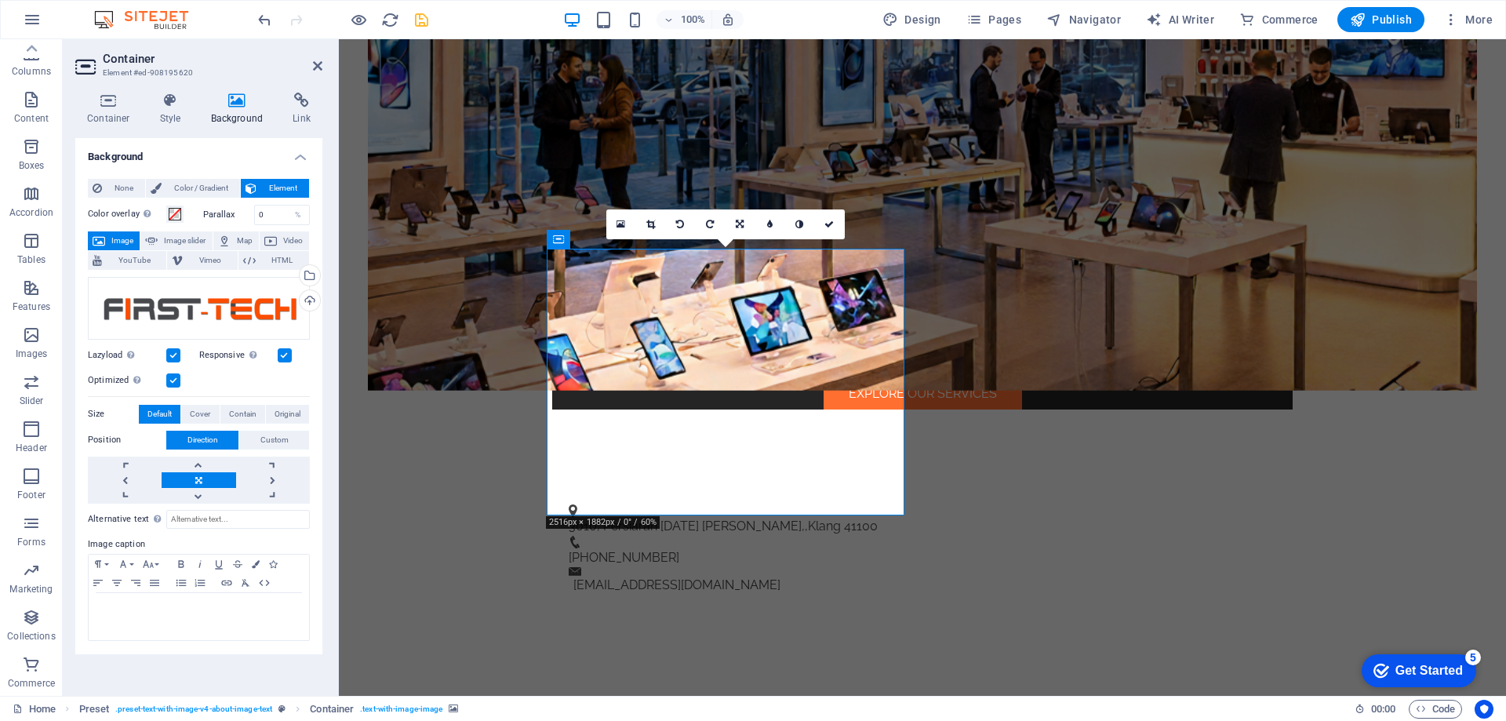
click at [202, 473] on link at bounding box center [199, 480] width 74 height 16
click at [242, 416] on span "Contain" at bounding box center [242, 414] width 27 height 19
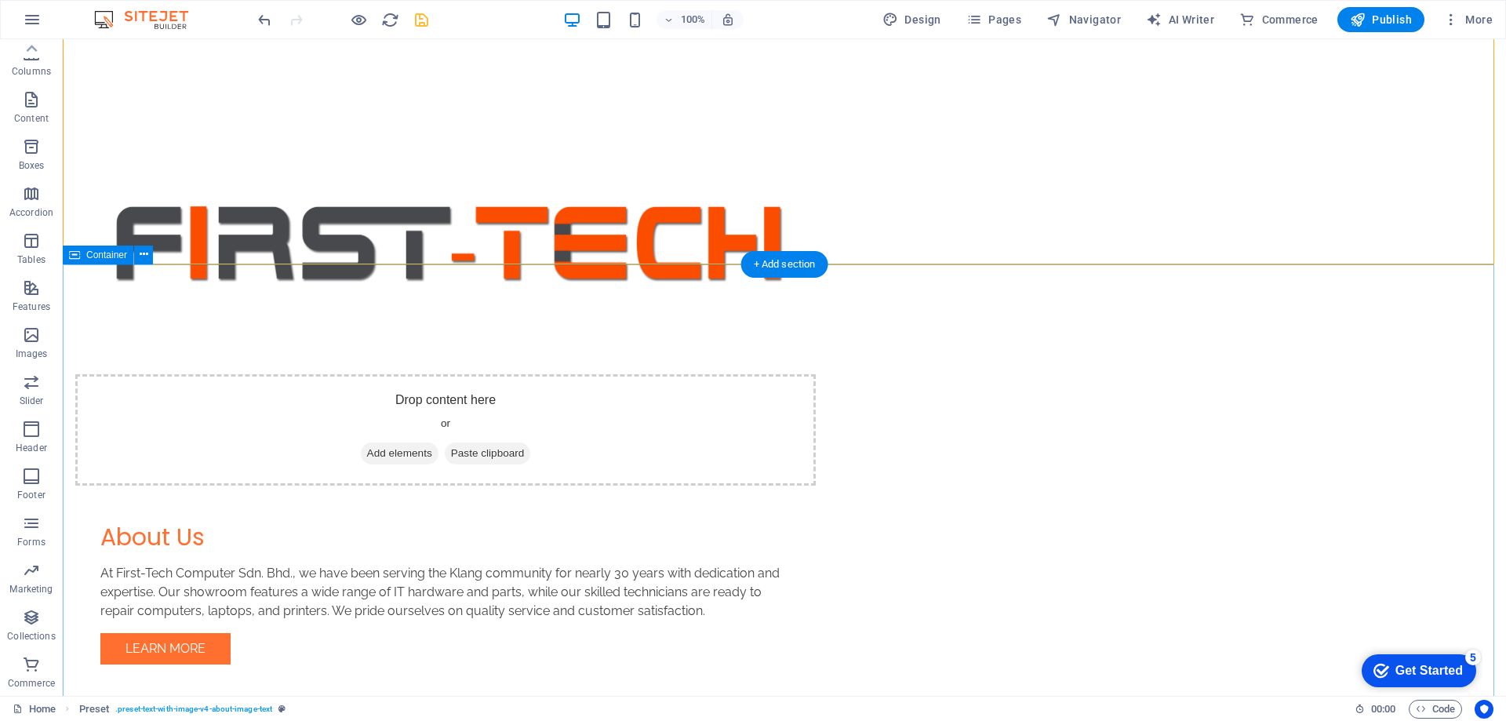
scroll to position [1255, 0]
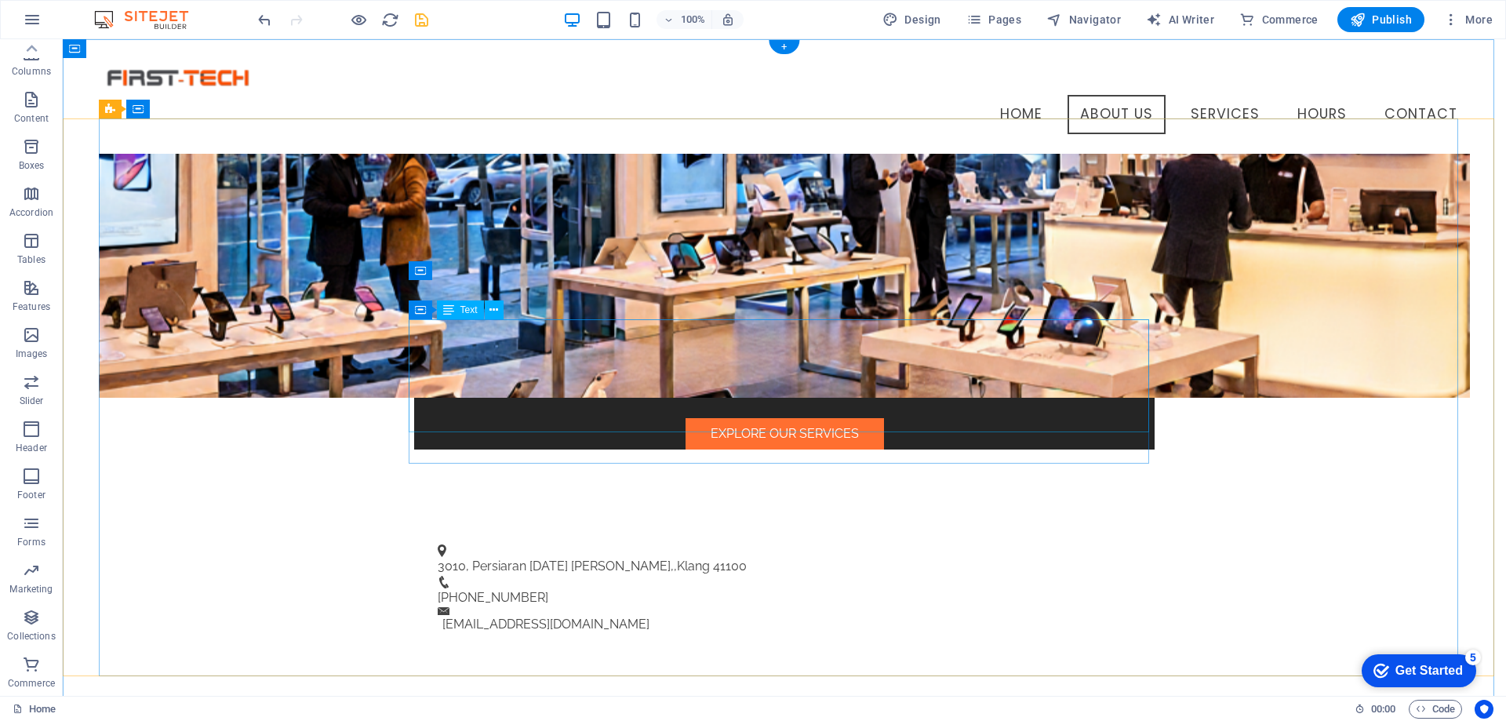
scroll to position [0, 0]
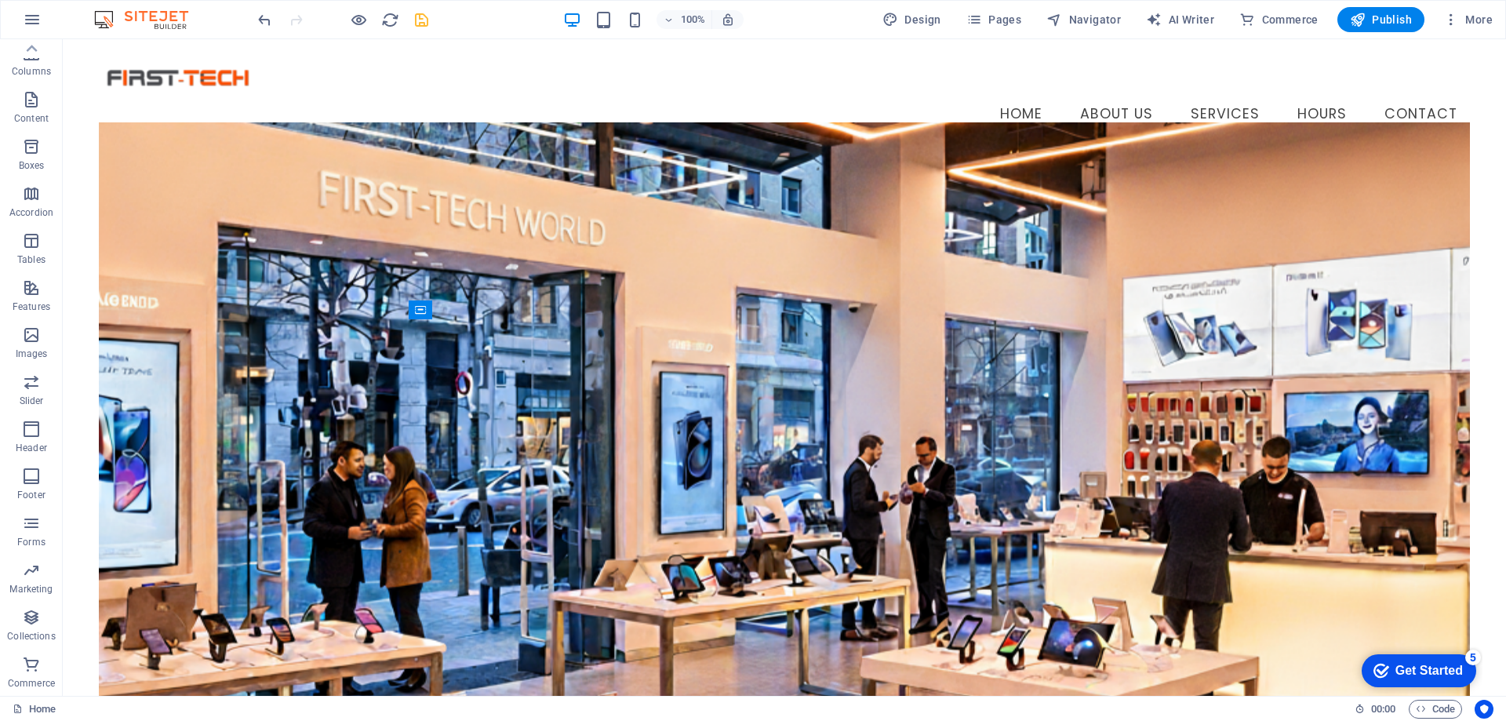
click at [412, 16] on icon "save" at bounding box center [421, 20] width 18 height 18
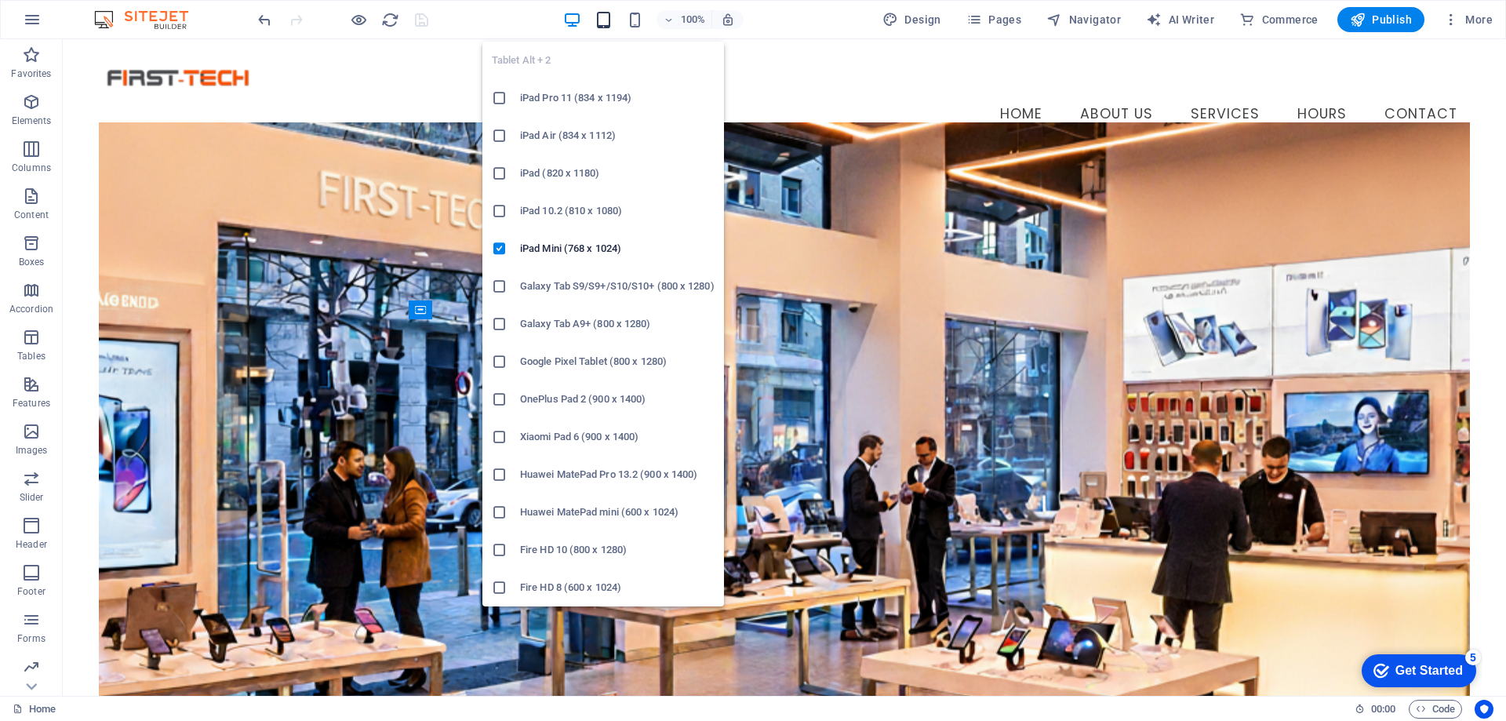
click at [605, 20] on icon "button" at bounding box center [603, 20] width 18 height 18
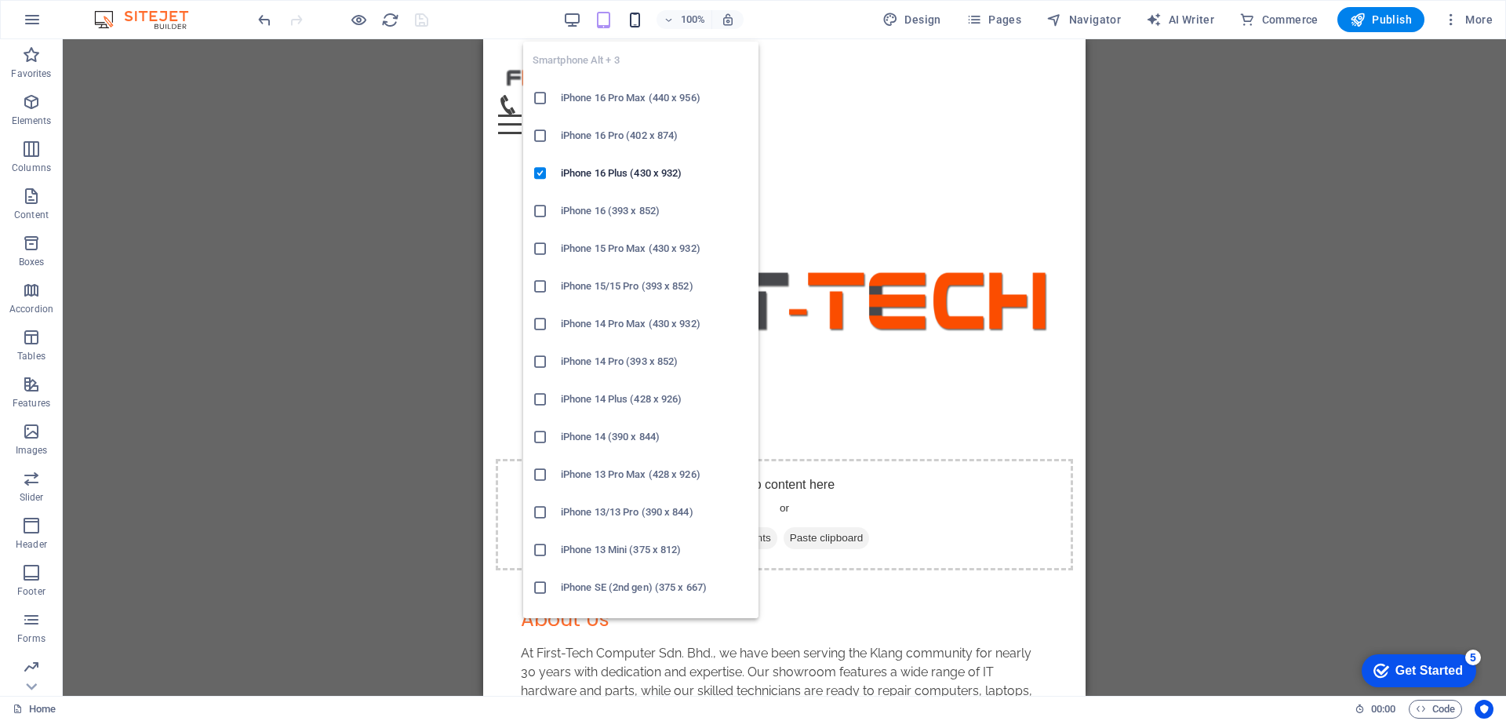
click at [630, 25] on icon "button" at bounding box center [635, 20] width 18 height 18
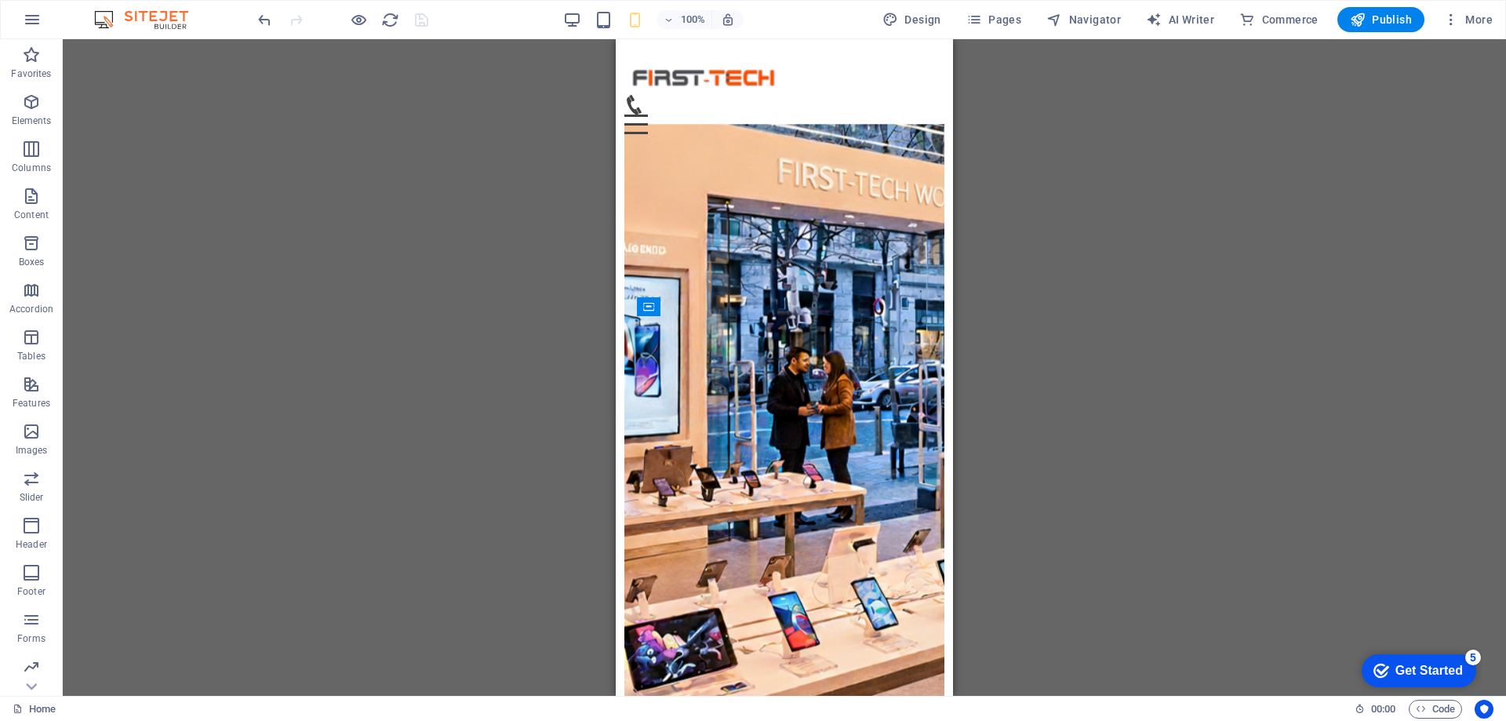
click at [1171, 171] on div "Drag here to replace the existing content. Press “Ctrl” if you want to create a…" at bounding box center [784, 367] width 1443 height 656
click at [914, 114] on div "Menu" at bounding box center [784, 124] width 321 height 20
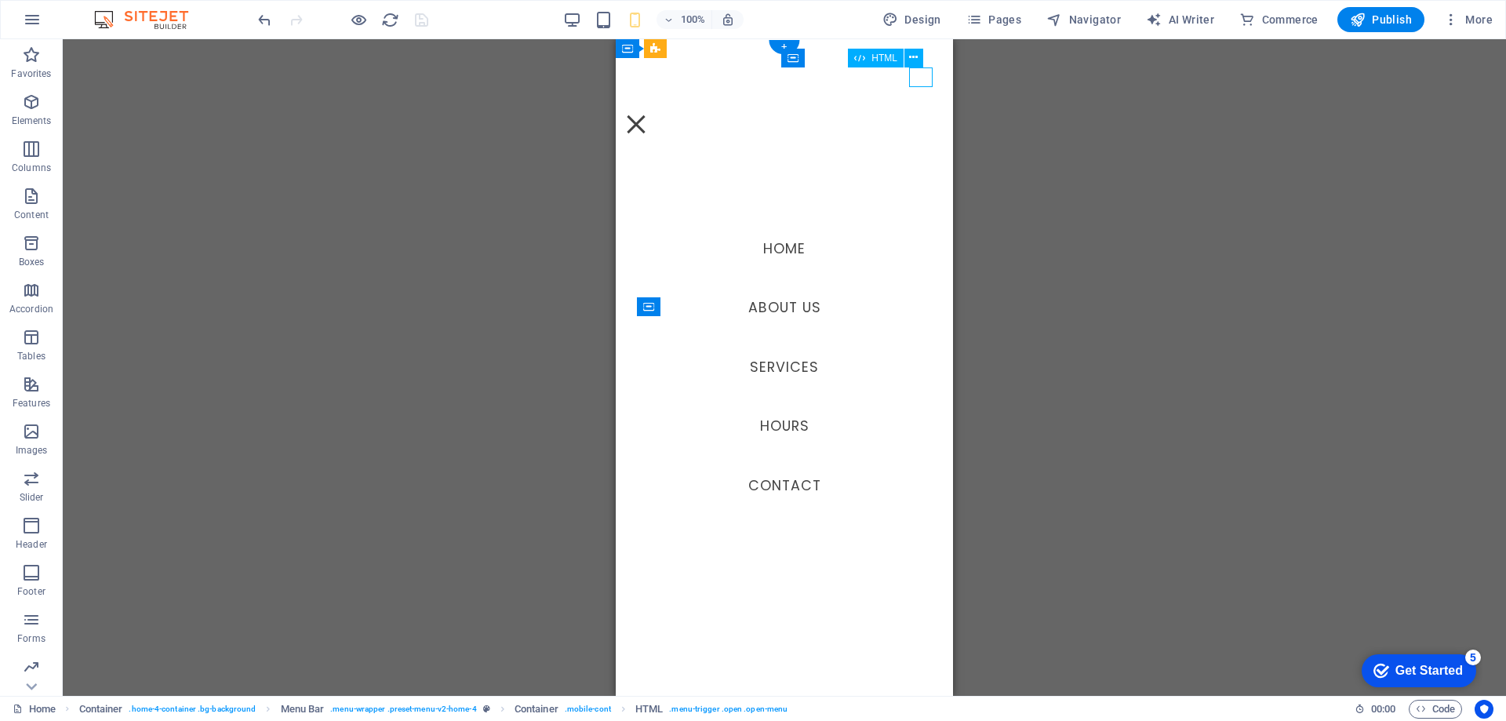
click at [648, 114] on div "Menu" at bounding box center [636, 124] width 24 height 20
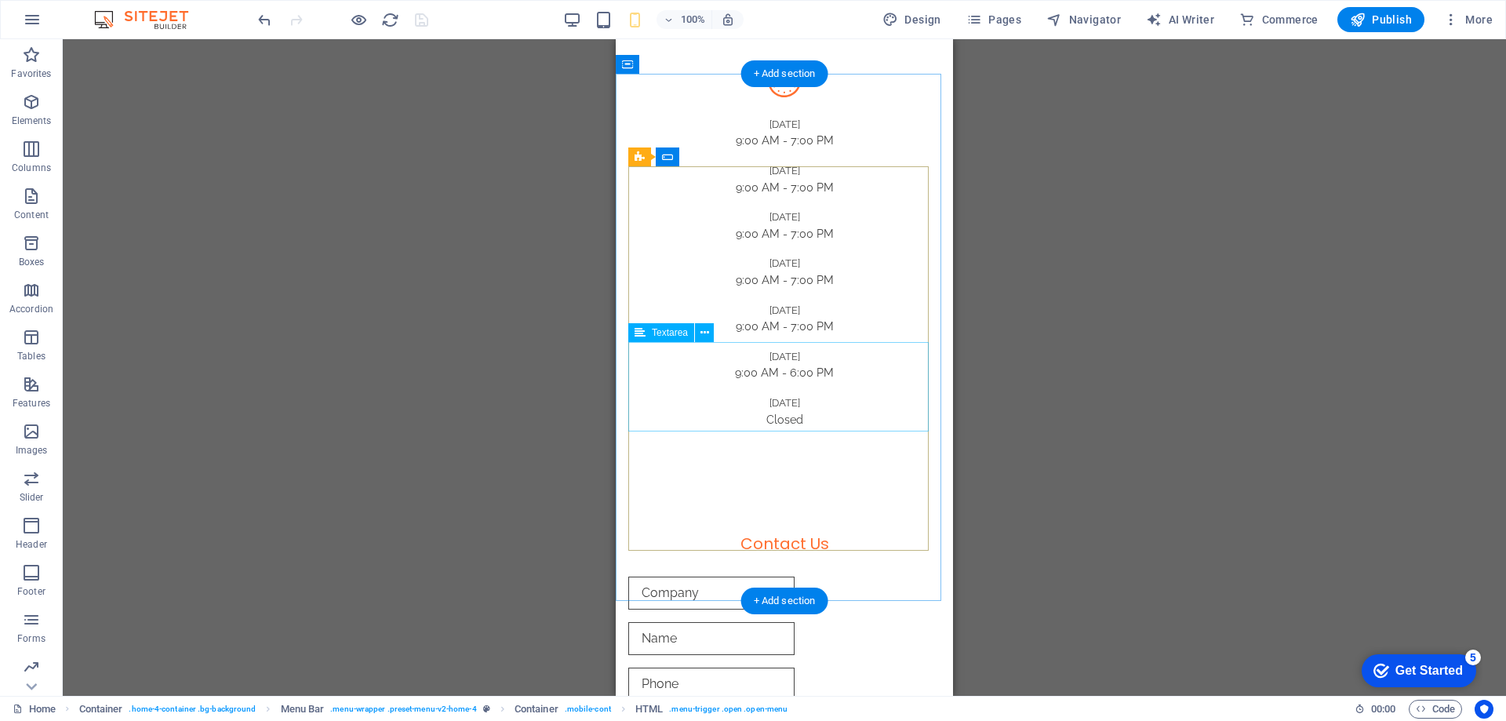
scroll to position [3175, 0]
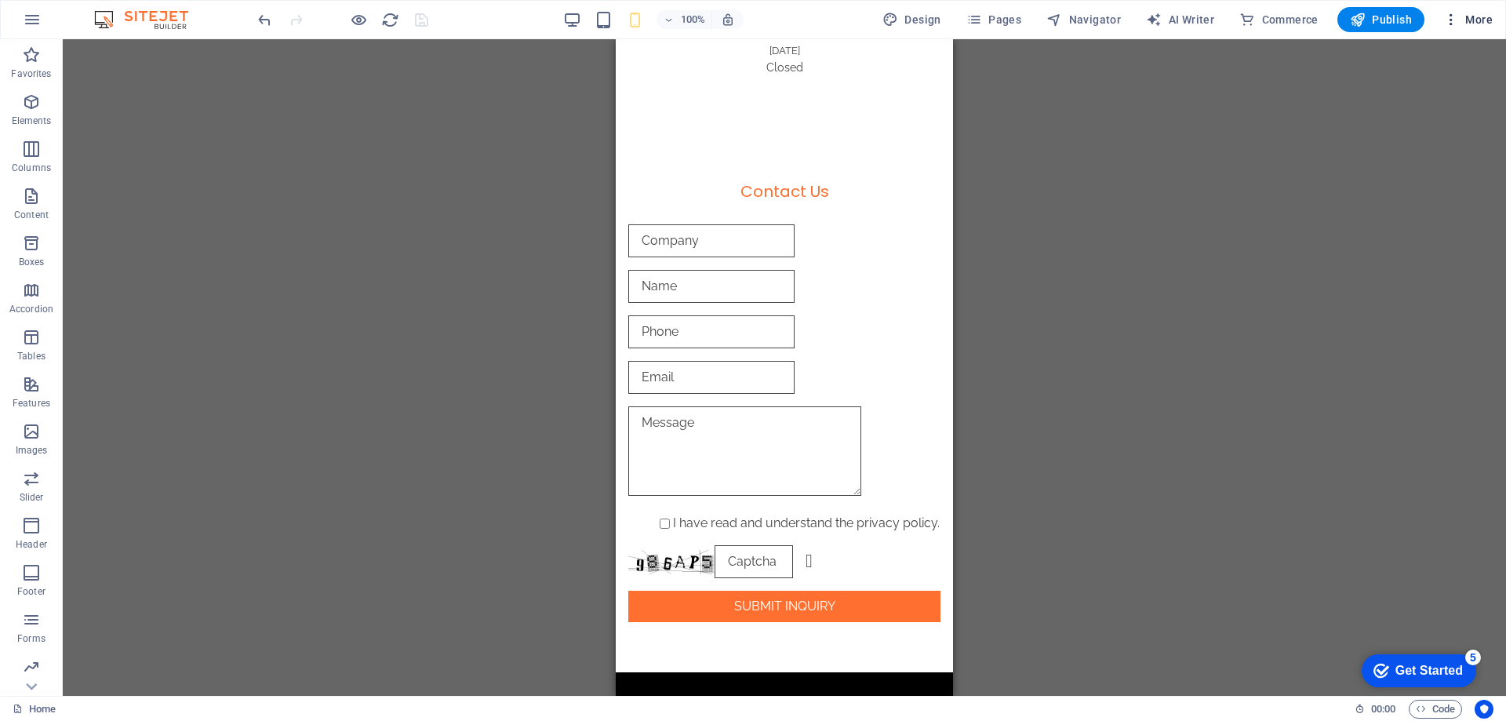
click at [1451, 17] on icon "button" at bounding box center [1451, 20] width 16 height 16
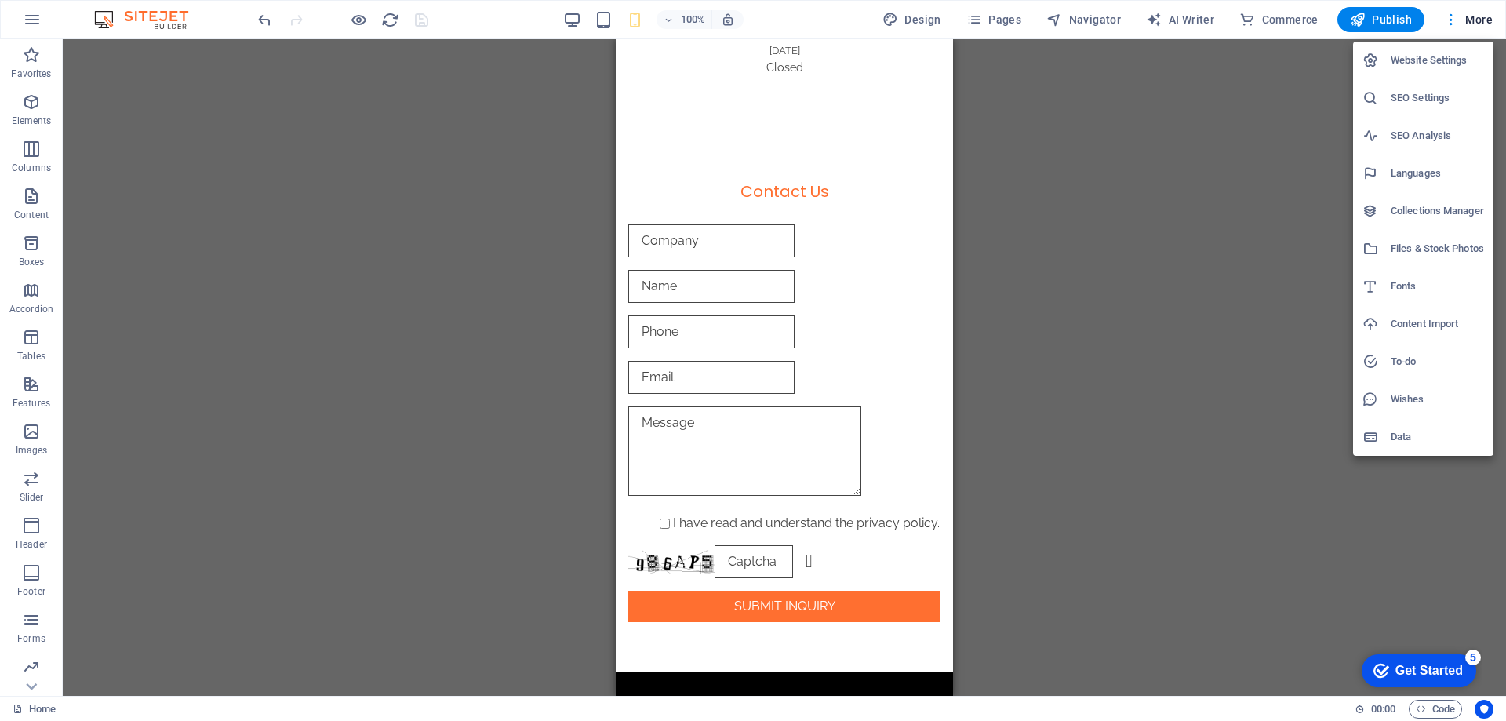
click at [1244, 183] on div at bounding box center [753, 360] width 1506 height 721
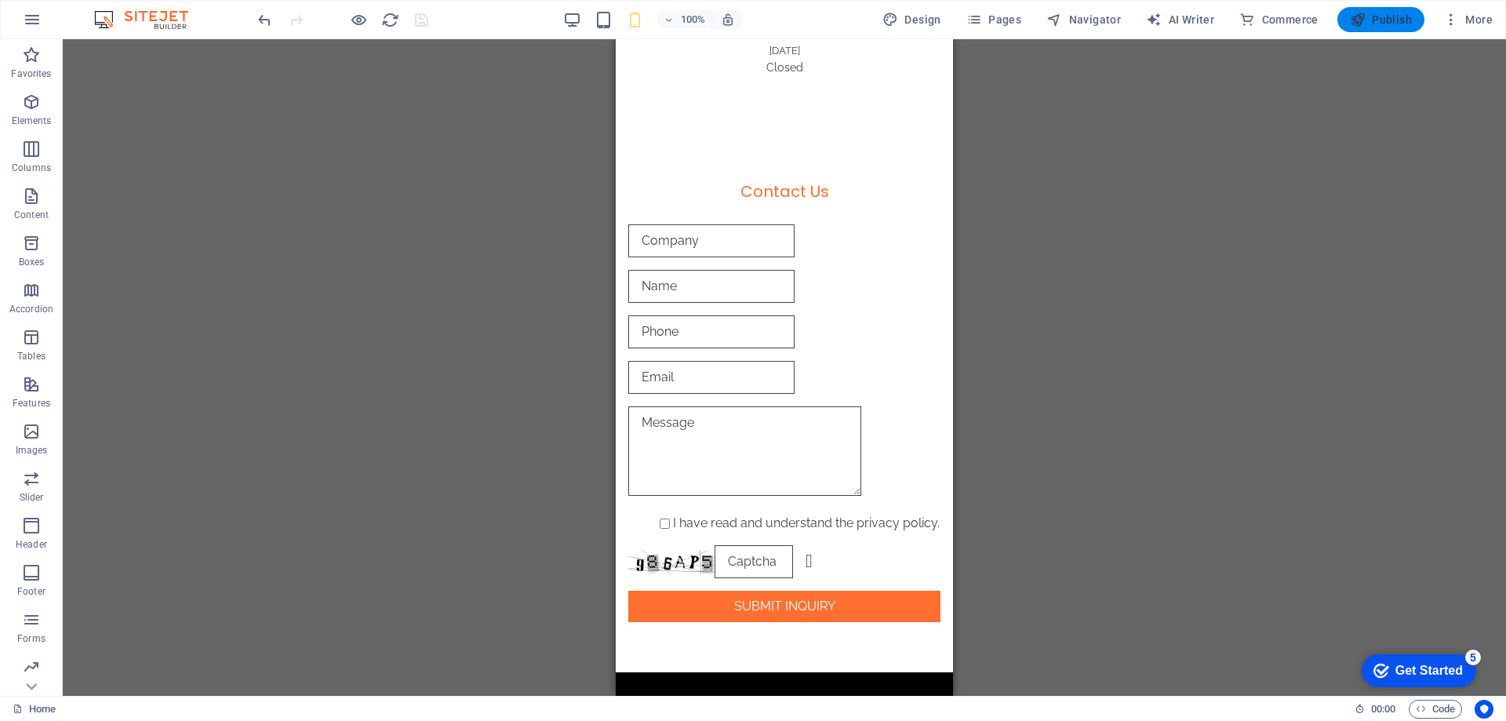
click at [1373, 15] on span "Publish" at bounding box center [1381, 20] width 62 height 16
